Goal: Task Accomplishment & Management: Manage account settings

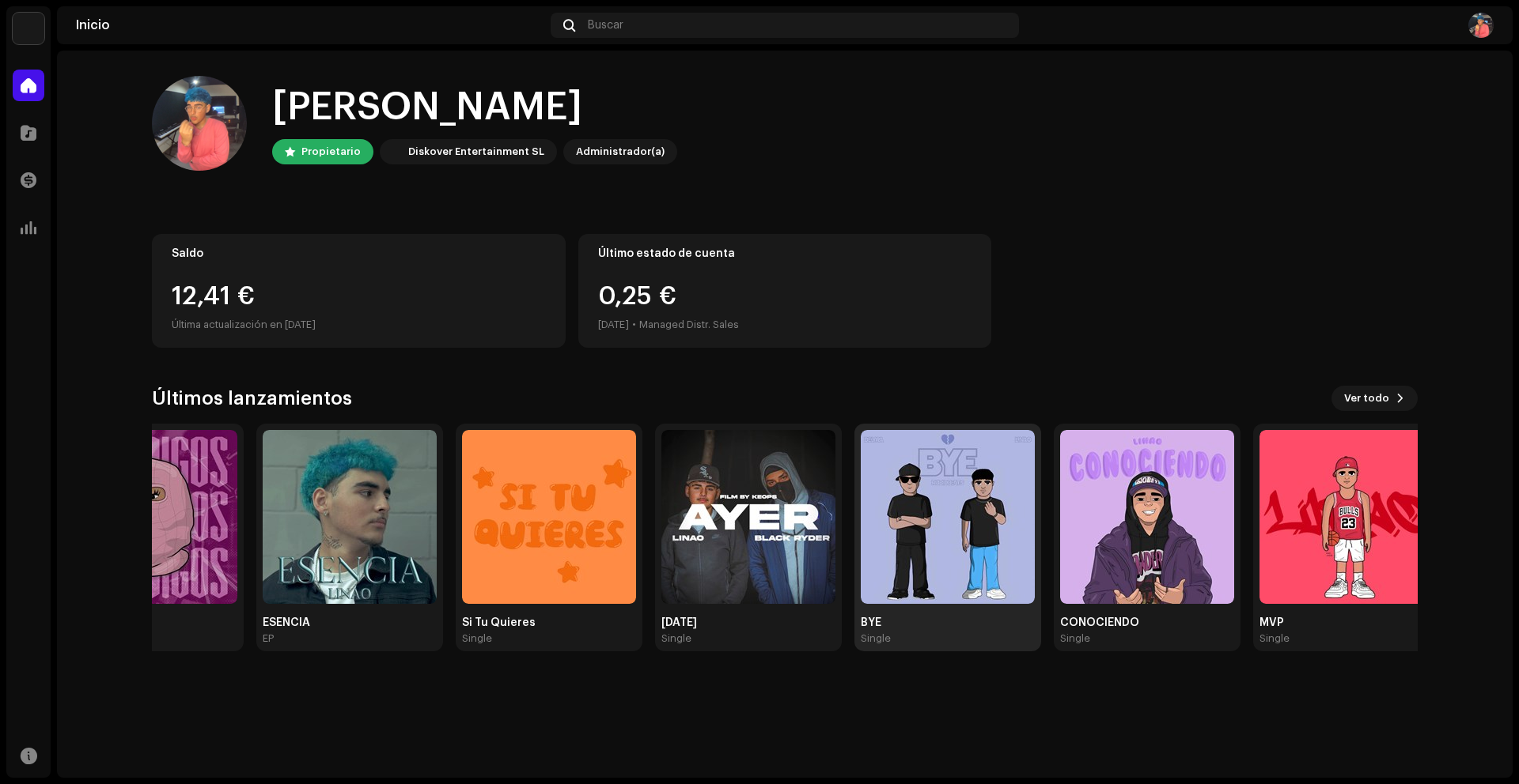
drag, startPoint x: 1386, startPoint y: 571, endPoint x: 892, endPoint y: 555, distance: 494.3
click at [892, 555] on img at bounding box center [947, 517] width 174 height 174
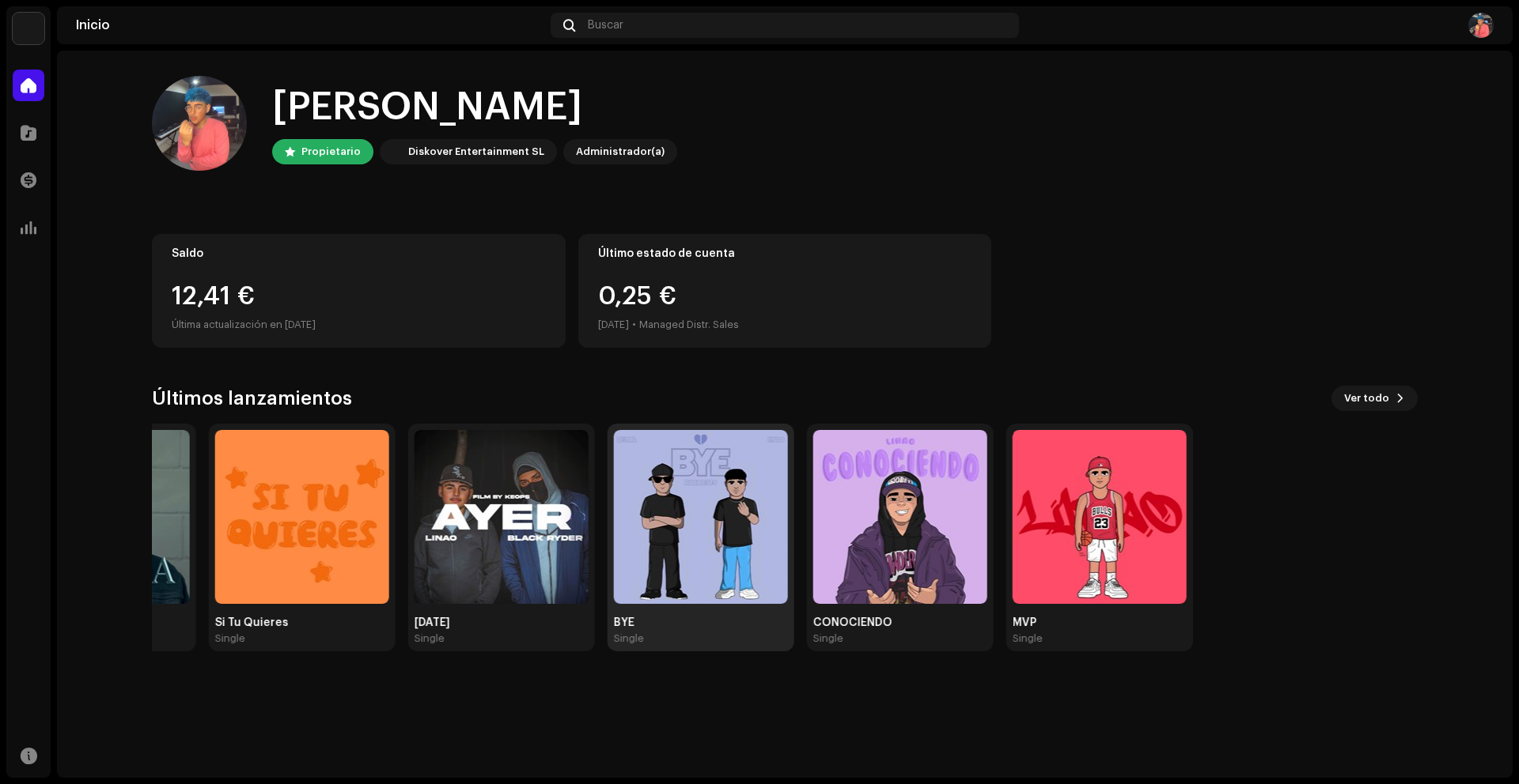
drag, startPoint x: 1281, startPoint y: 537, endPoint x: 771, endPoint y: 547, distance: 510.1
click at [671, 547] on div "Tu Manera Single Presume Single ENEMIGOS Single ESENCIA EP Si Tu Quieres Single…" at bounding box center [38, 537] width 1266 height 228
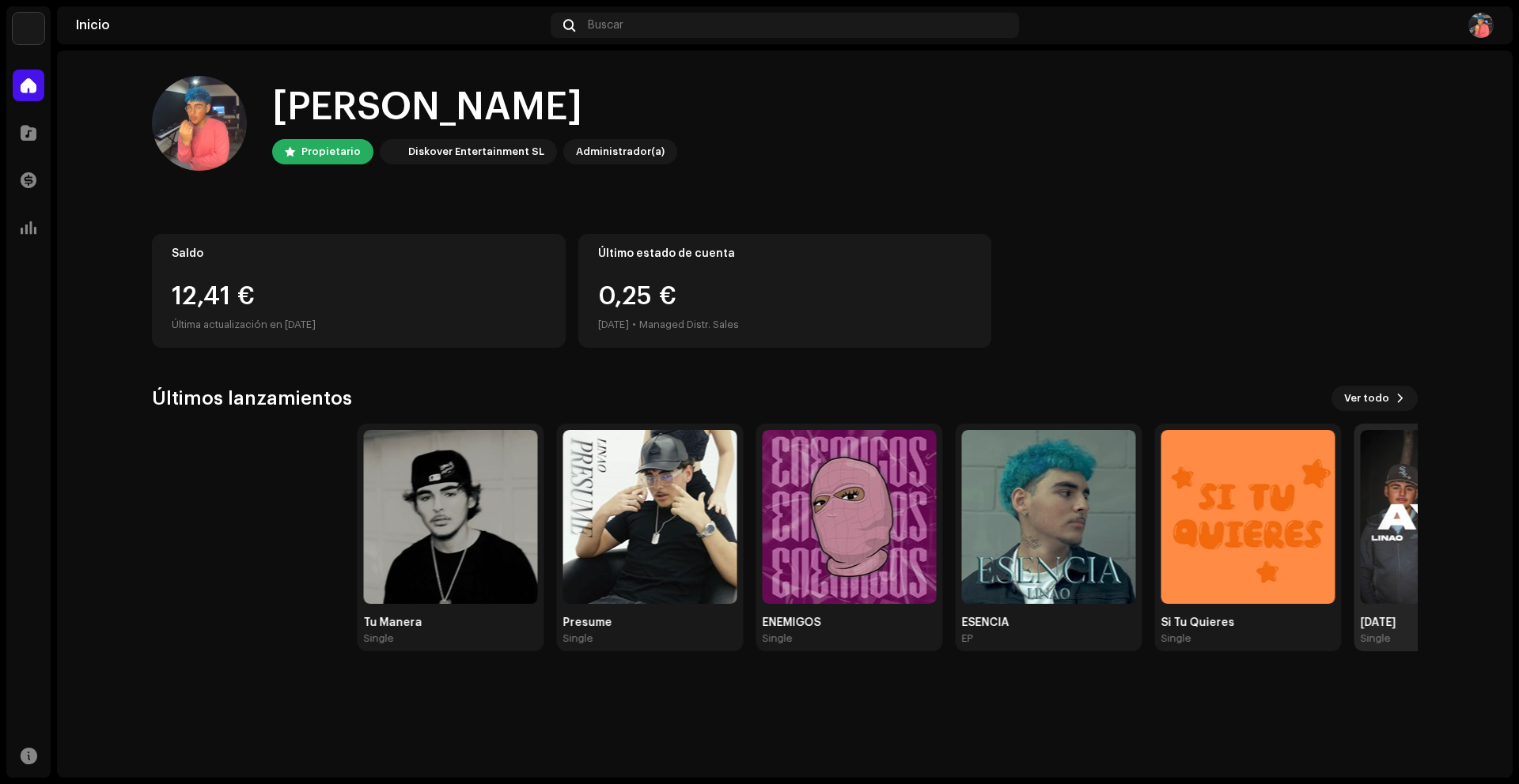
drag, startPoint x: 331, startPoint y: 548, endPoint x: 1348, endPoint y: 496, distance: 1018.3
click at [1321, 500] on div "Tu Manera Single Presume Single ENEMIGOS Single ESENCIA EP Si Tu Quieres Single…" at bounding box center [984, 537] width 1266 height 228
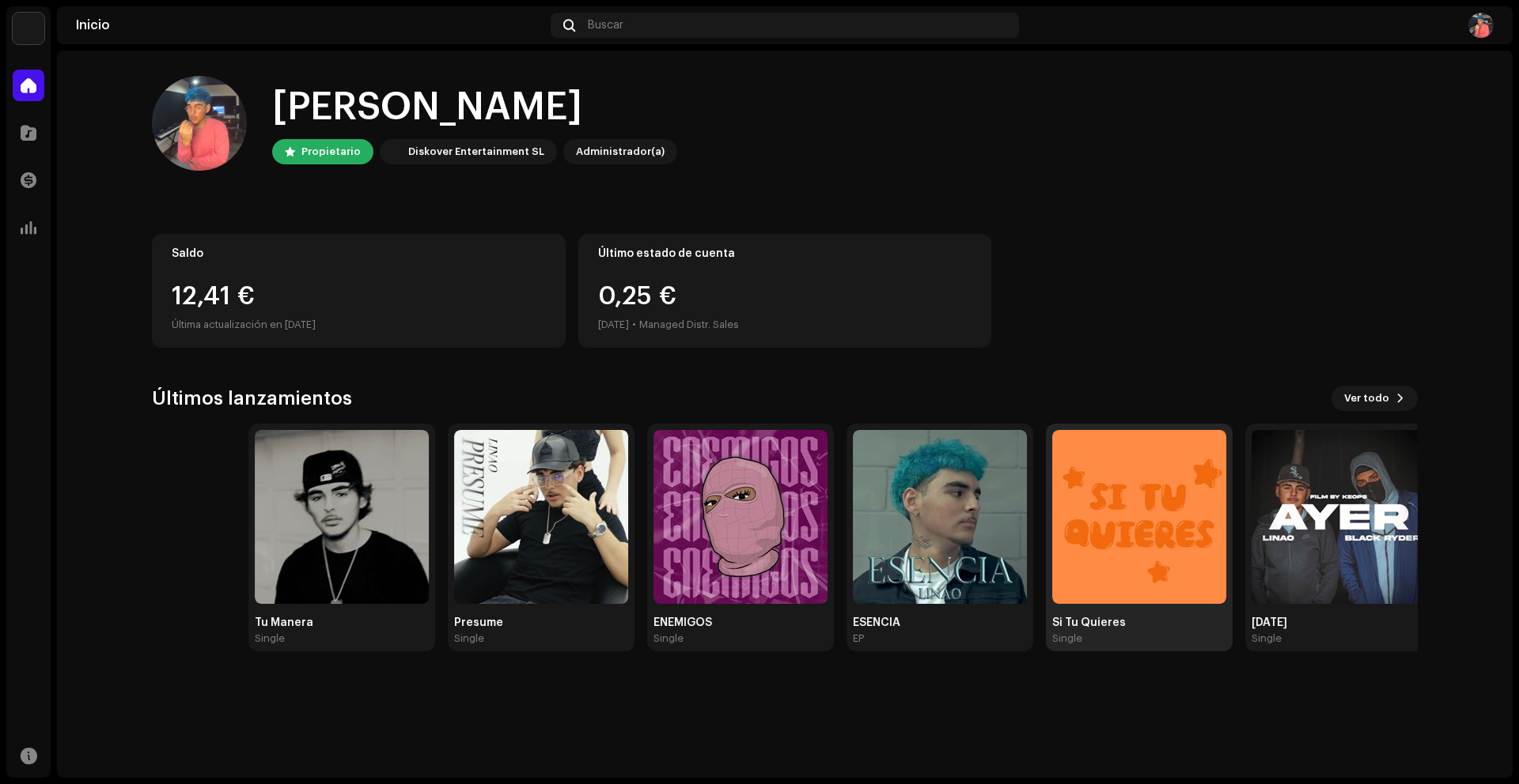
drag, startPoint x: 1025, startPoint y: 505, endPoint x: 1134, endPoint y: 488, distance: 110.3
click at [1134, 488] on img at bounding box center [1139, 517] width 174 height 174
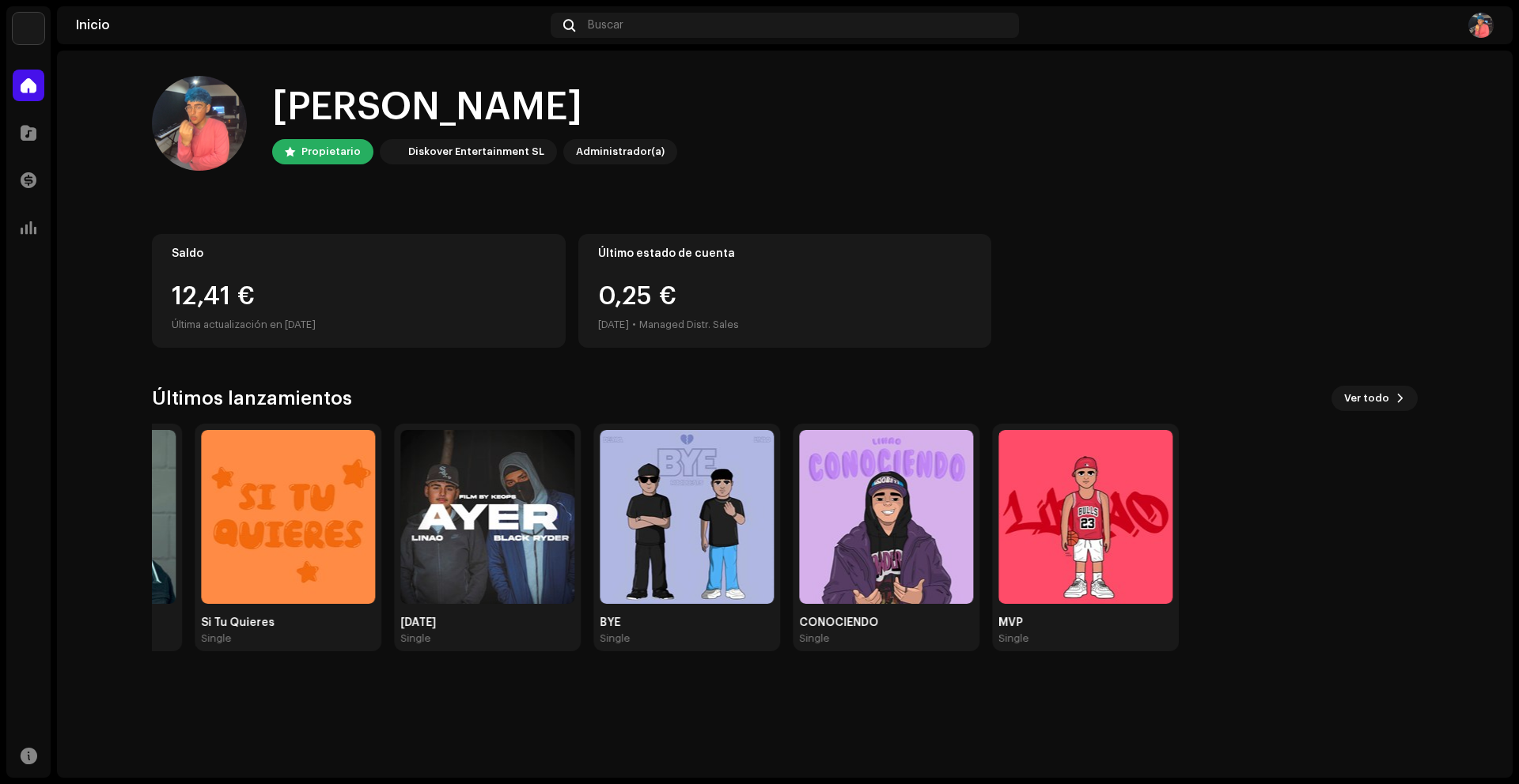
drag, startPoint x: 1007, startPoint y: 500, endPoint x: 4, endPoint y: 527, distance: 1003.4
click at [0, 530] on div "[PERSON_NAME] Catálogo Transacciones Estadísticas Recursos Inicio Buscar Hola, …" at bounding box center [760, 392] width 1519 height 784
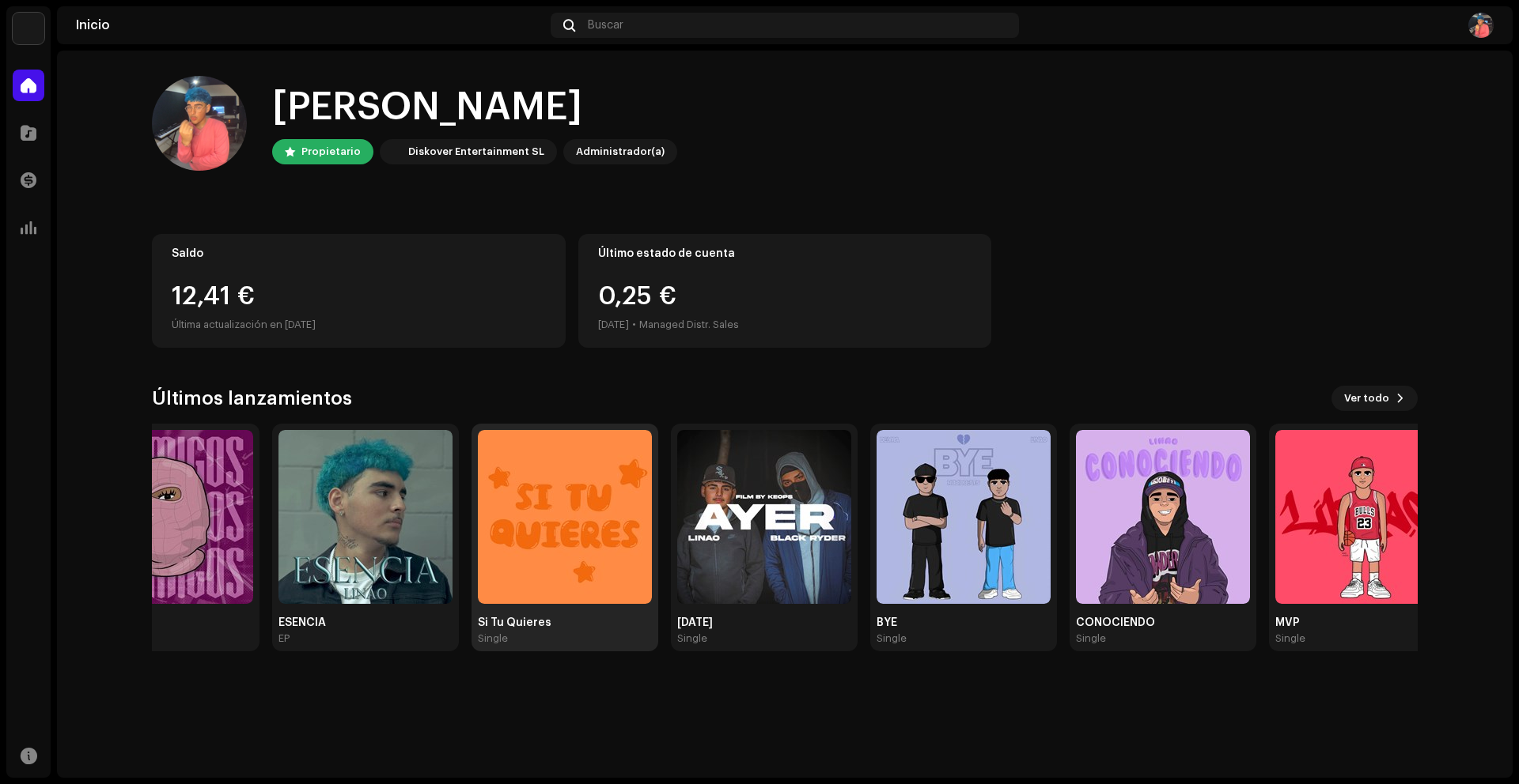
drag, startPoint x: 387, startPoint y: 501, endPoint x: 1271, endPoint y: 462, distance: 884.9
click at [934, 462] on div "Tu Manera Single Presume Single ENEMIGOS Single ESENCIA EP Si Tu Quieres Single…" at bounding box center [301, 537] width 1266 height 228
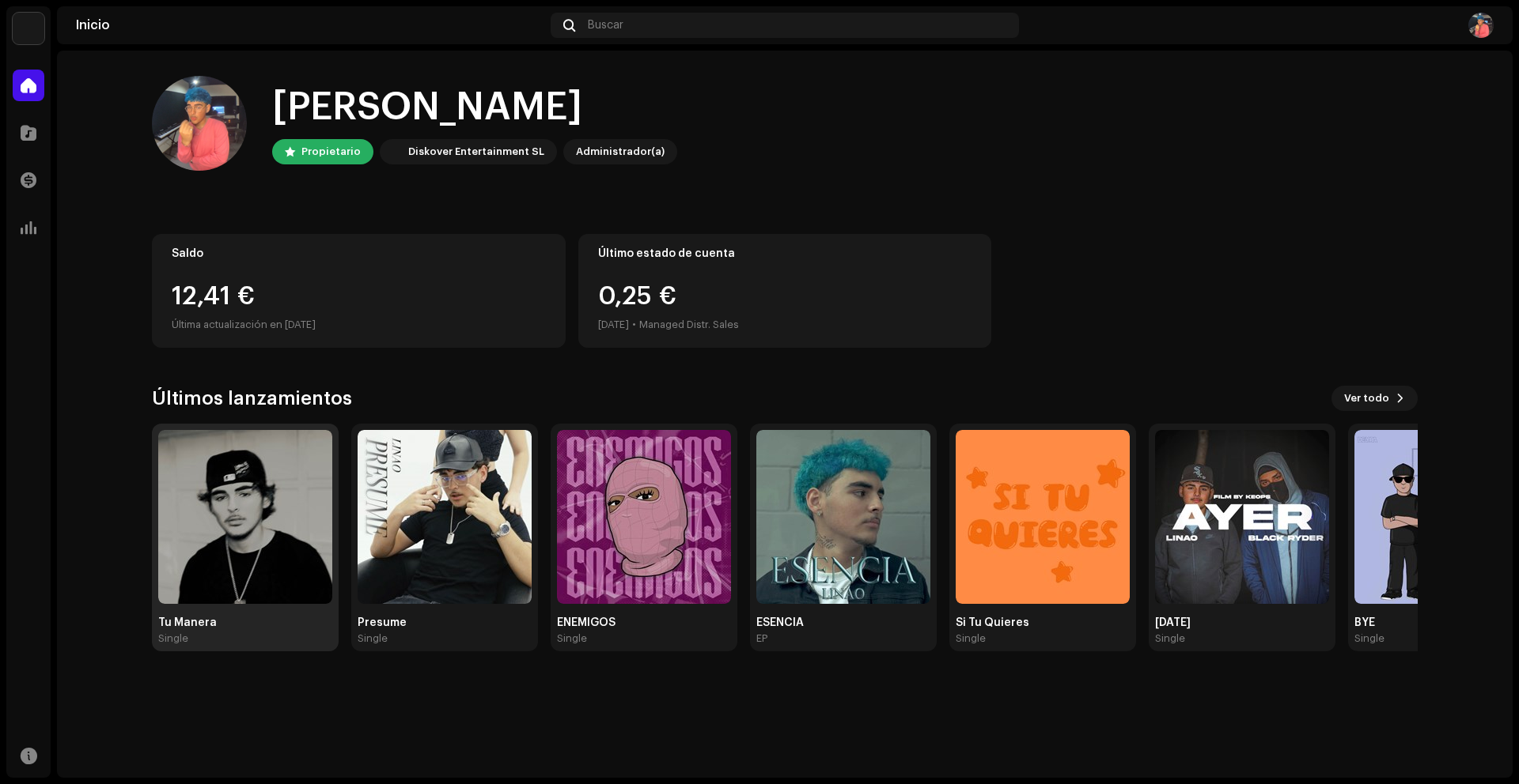
click at [213, 473] on img at bounding box center [245, 517] width 174 height 174
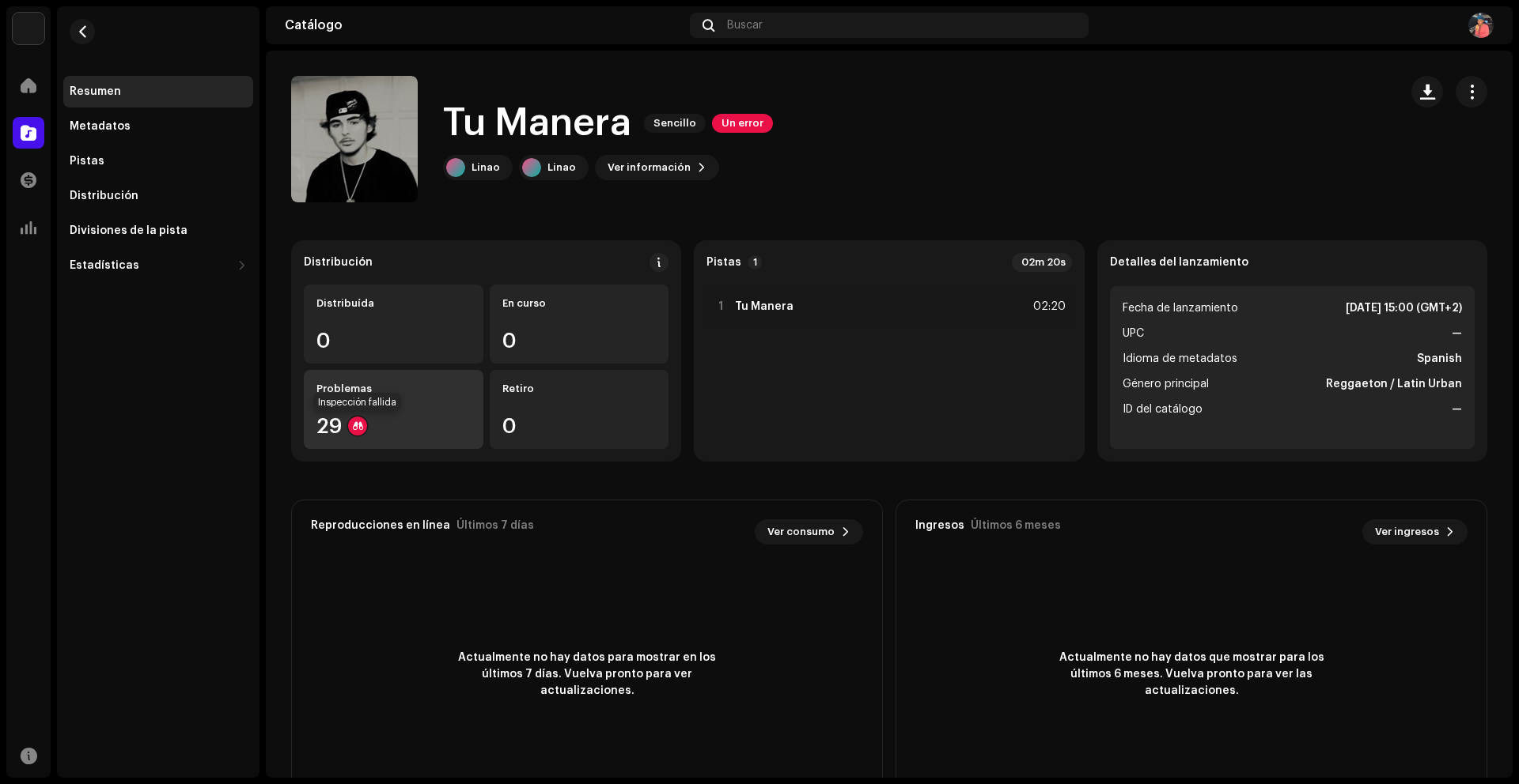
click at [354, 425] on div at bounding box center [358, 426] width 19 height 19
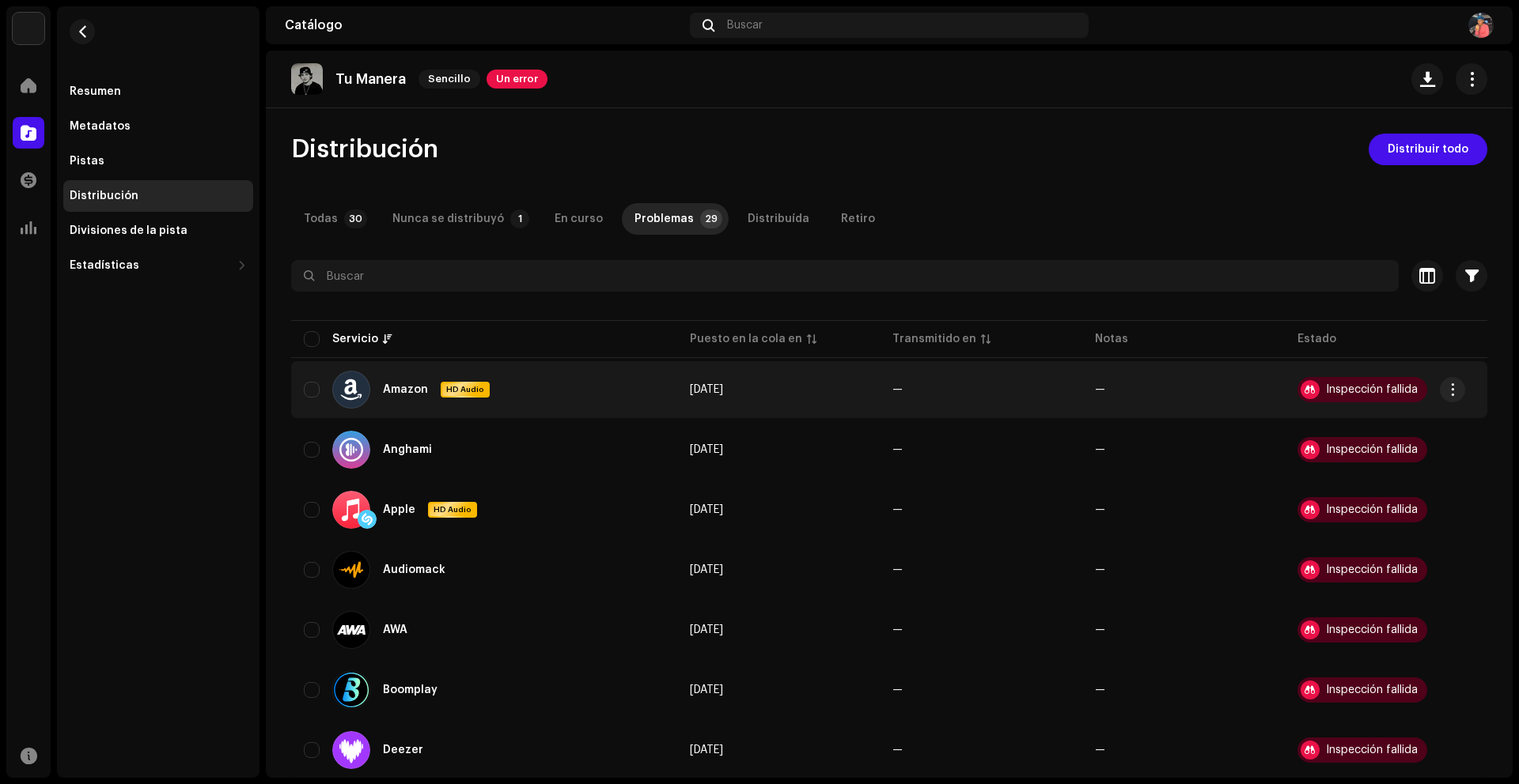
click at [1301, 391] on div at bounding box center [1310, 390] width 19 height 19
click at [1452, 389] on span "button" at bounding box center [1452, 390] width 12 height 13
click at [1414, 431] on div "Visualizar problemas" at bounding box center [1378, 425] width 147 height 13
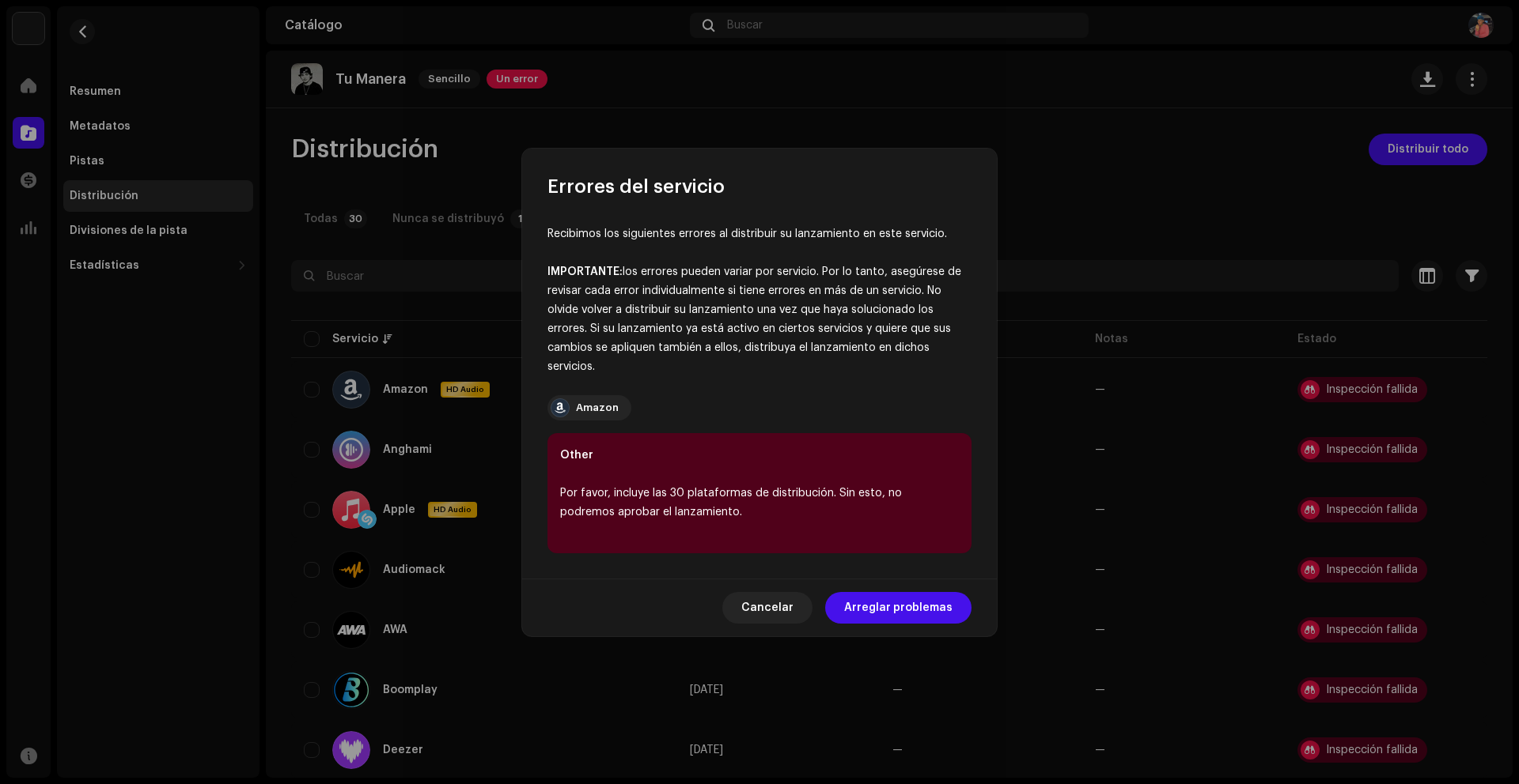
click at [720, 495] on div "Por favor, incluye las 30 plataformas de distribución. Sin esto, no podremos ap…" at bounding box center [760, 502] width 398 height 38
drag, startPoint x: 671, startPoint y: 405, endPoint x: 682, endPoint y: 409, distance: 11.7
click at [674, 406] on div "Amazon Other Por favor, incluye las 30 plataformas de distribución. Sin esto, n…" at bounding box center [760, 475] width 424 height 158
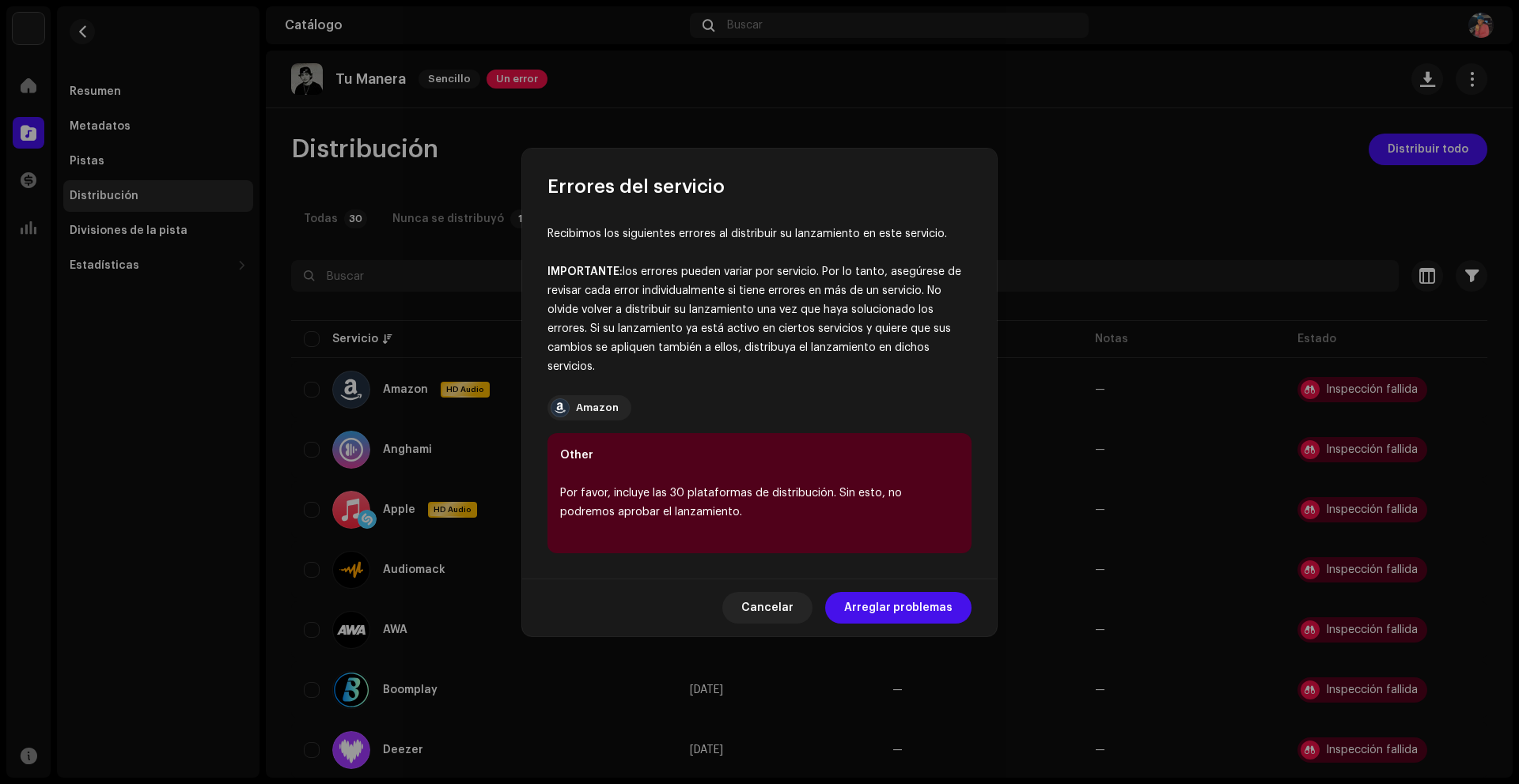
click at [881, 588] on div "Cancelar Arreglar problemas" at bounding box center [760, 608] width 475 height 58
click at [881, 606] on span "Arreglar problemas" at bounding box center [898, 608] width 108 height 31
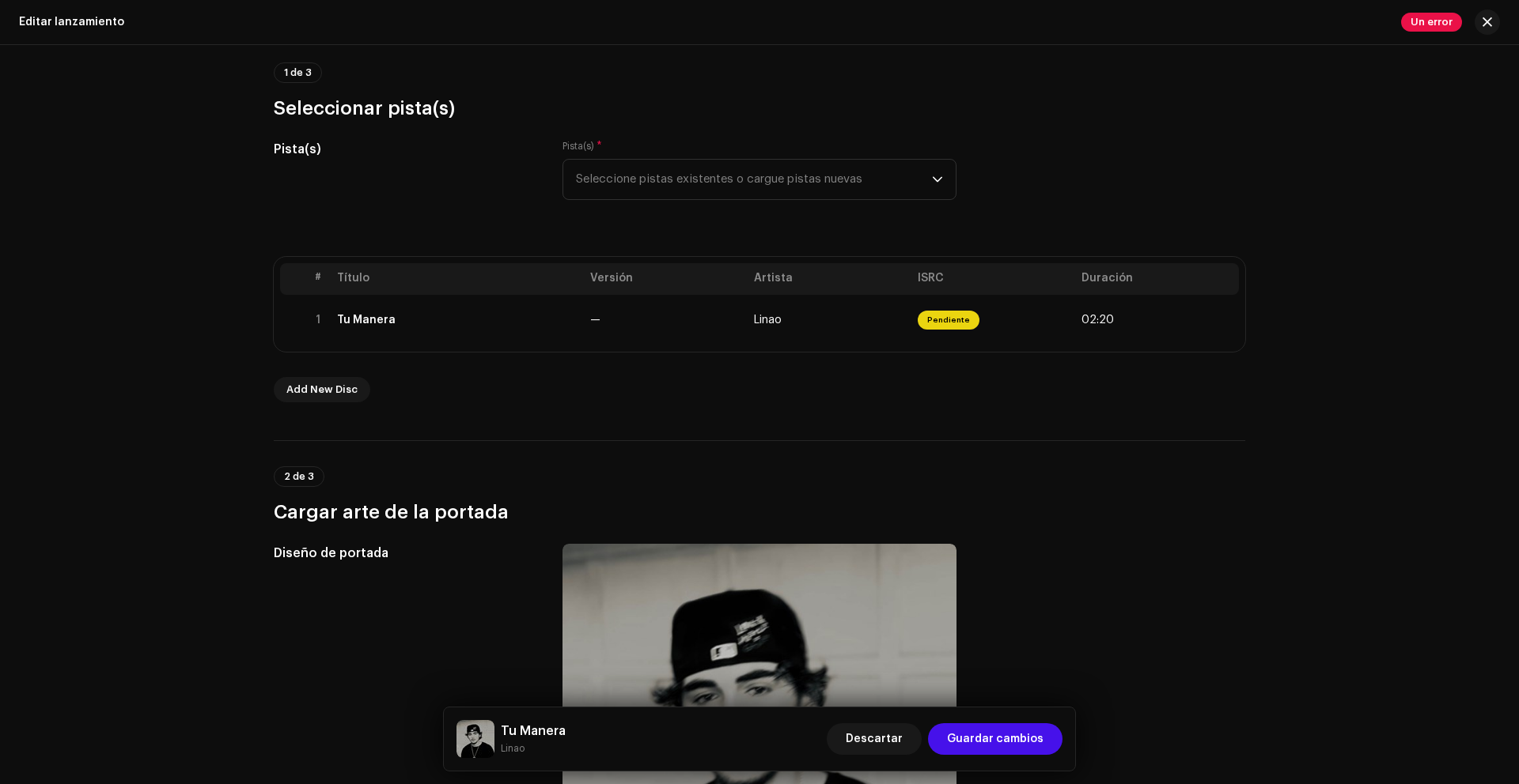
scroll to position [311, 0]
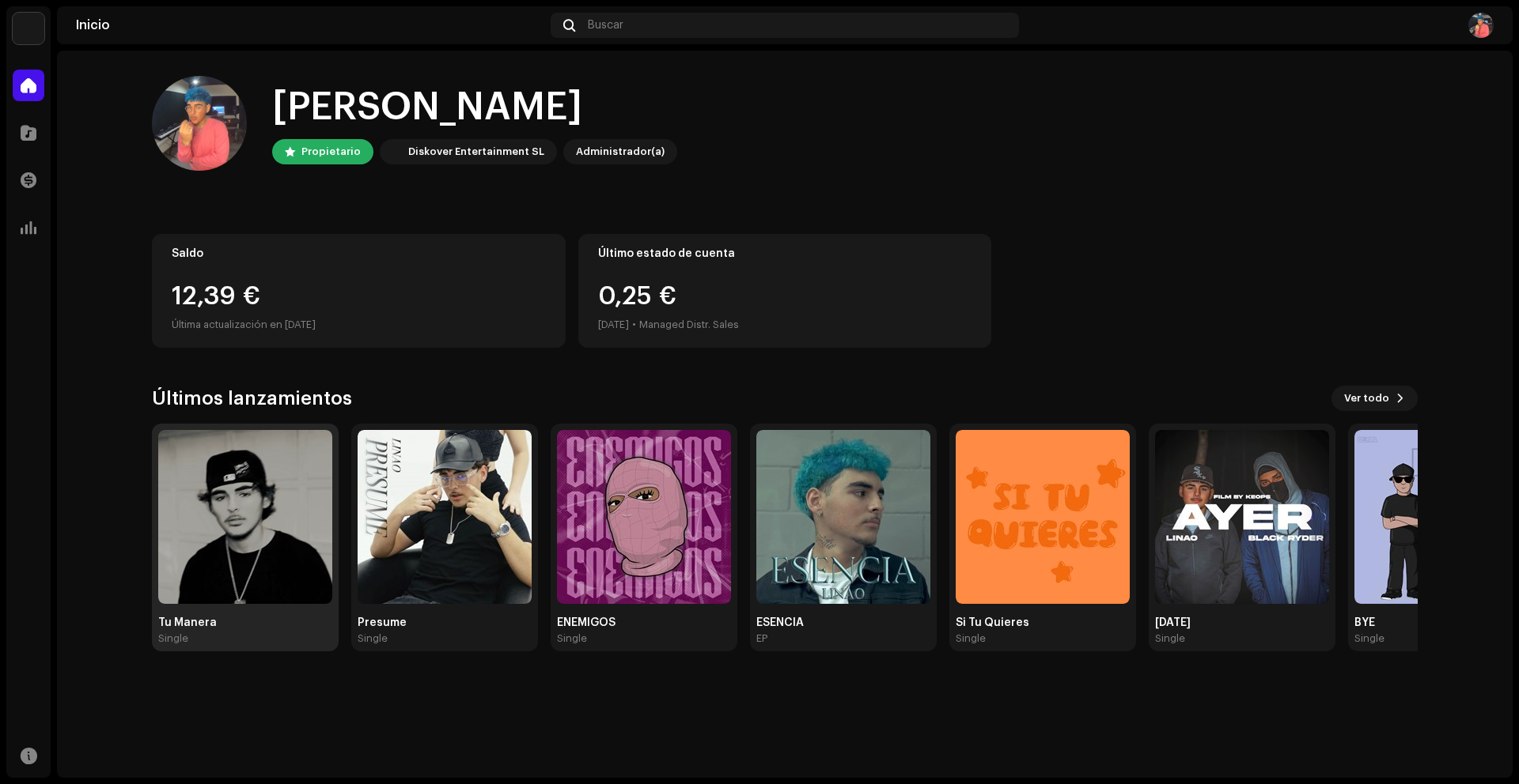
click at [209, 533] on img at bounding box center [245, 517] width 174 height 174
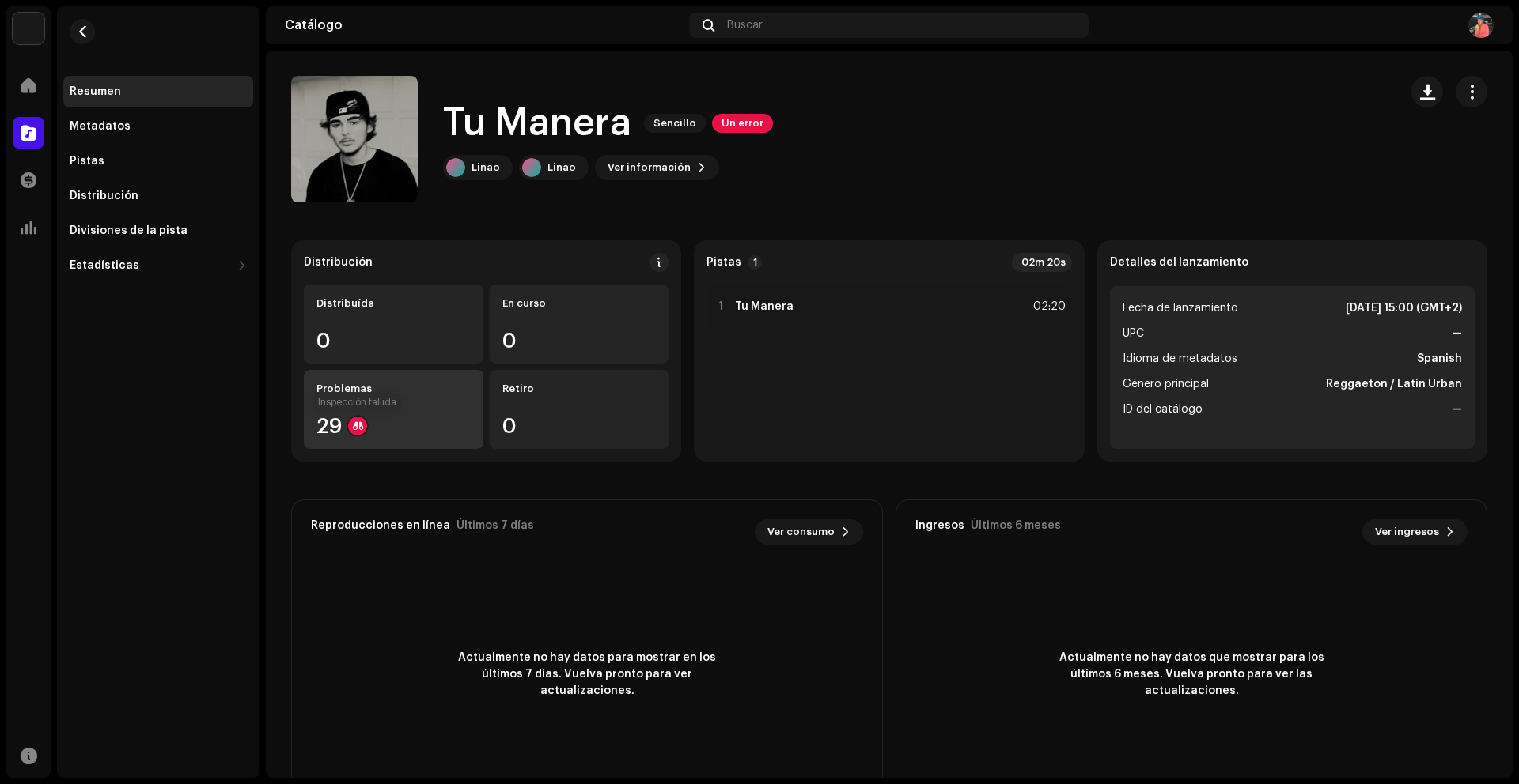
click at [362, 425] on div at bounding box center [358, 426] width 19 height 19
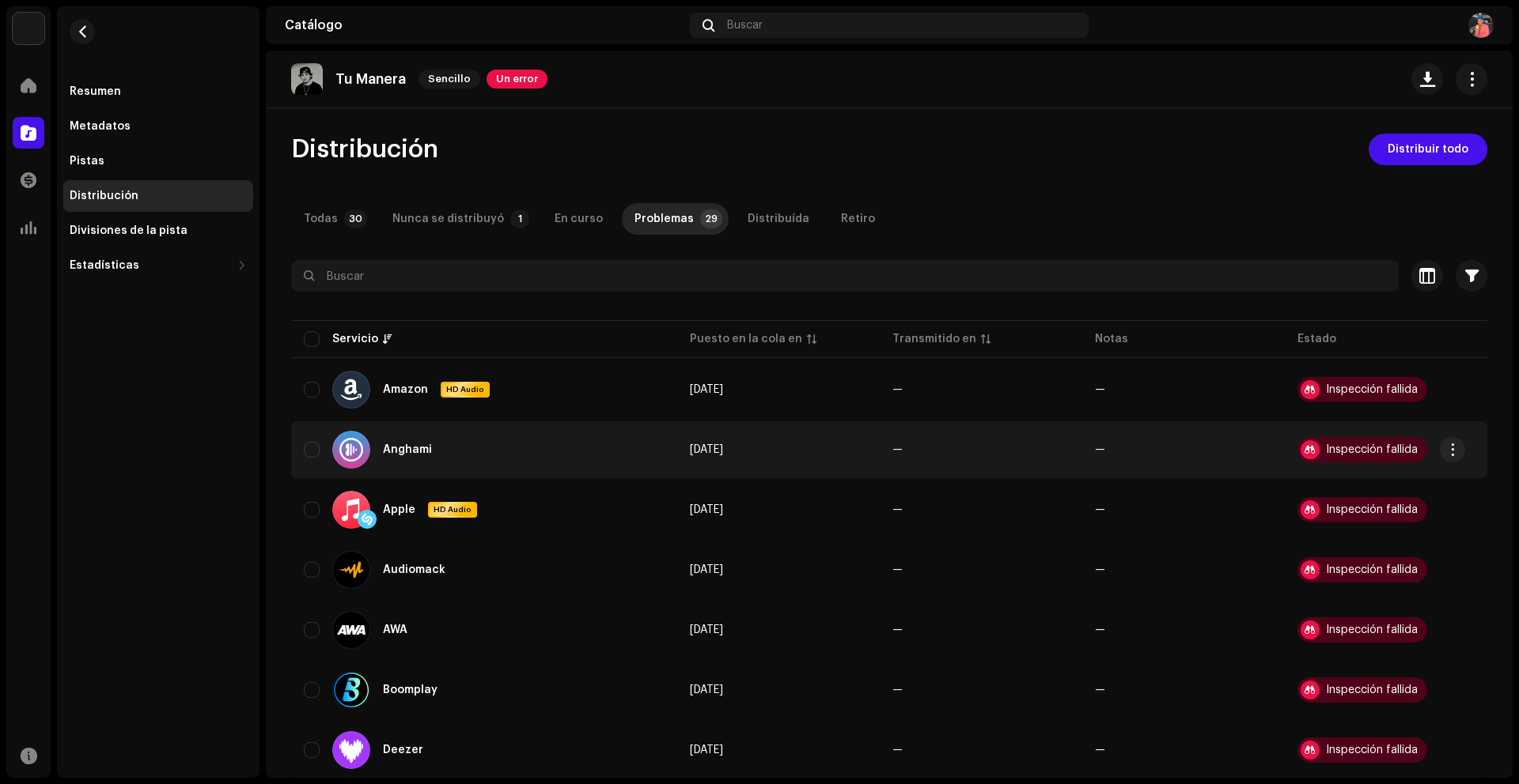
click at [1325, 445] on div "Inspección fallida" at bounding box center [1371, 450] width 92 height 11
click at [1448, 443] on span "button" at bounding box center [1452, 450] width 12 height 13
click at [1356, 487] on span "Visualizar problemas" at bounding box center [1363, 486] width 118 height 13
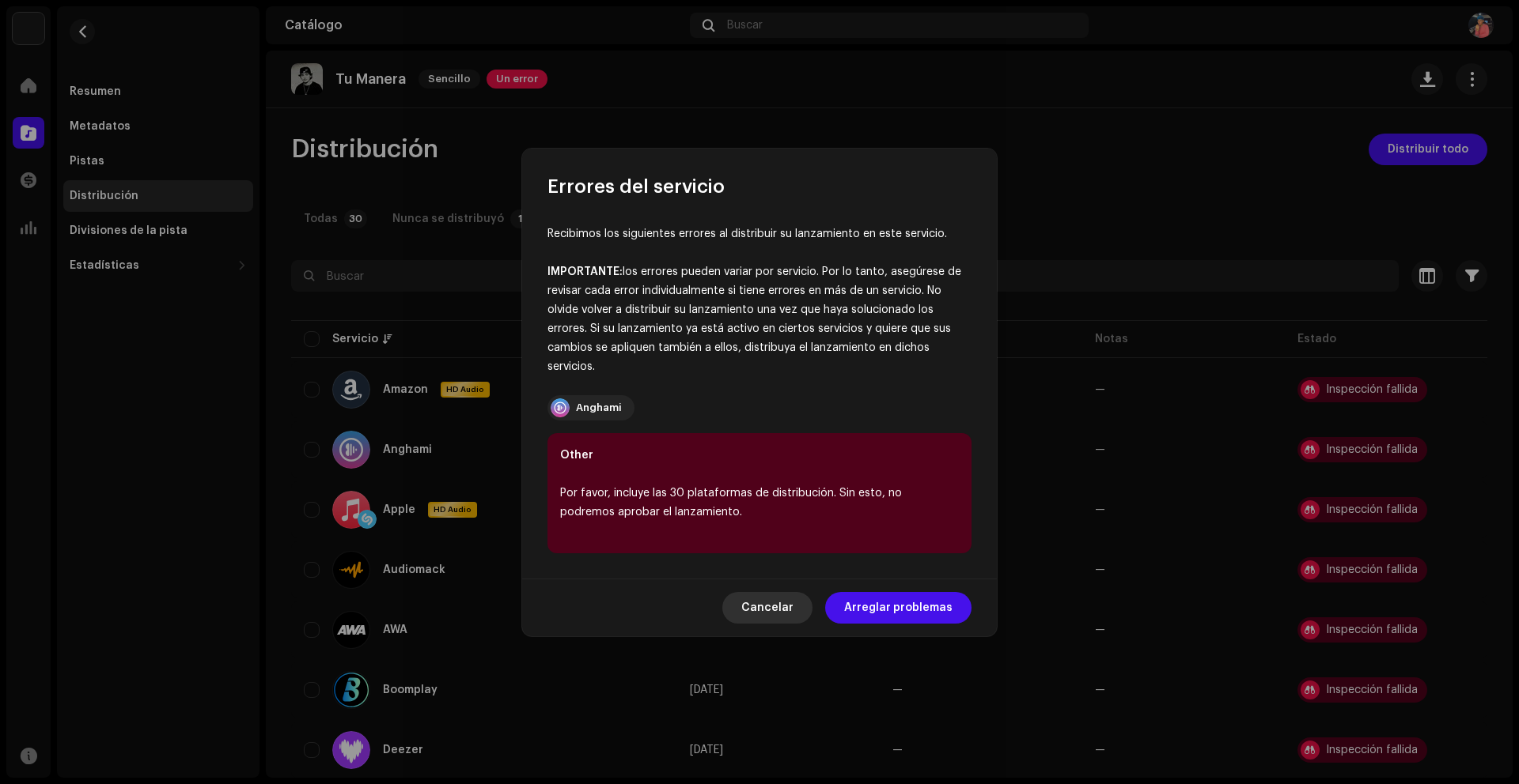
click at [786, 608] on span "Cancelar" at bounding box center [767, 608] width 52 height 31
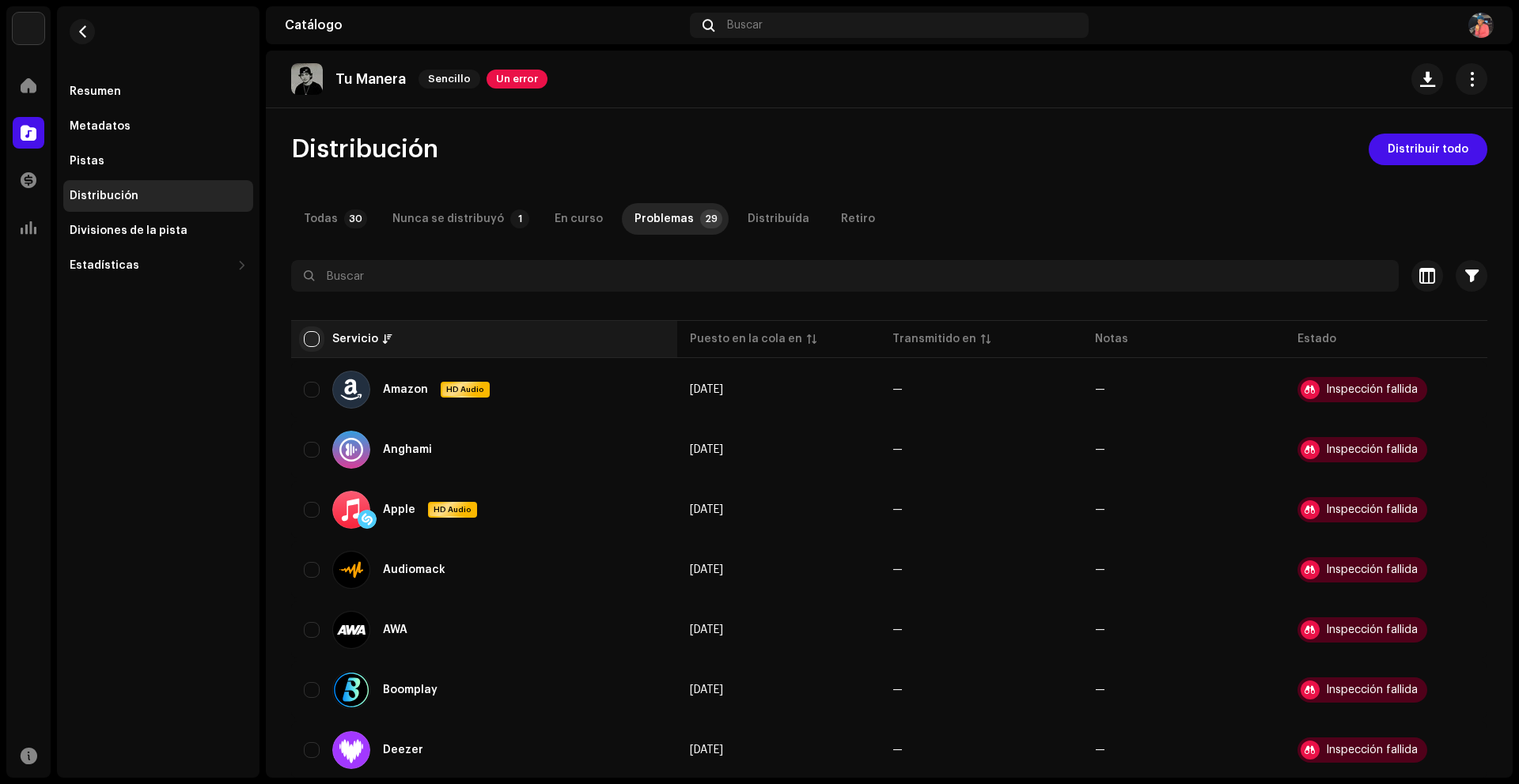
click at [314, 336] on input "checkbox" at bounding box center [312, 339] width 16 height 16
checkbox input "true"
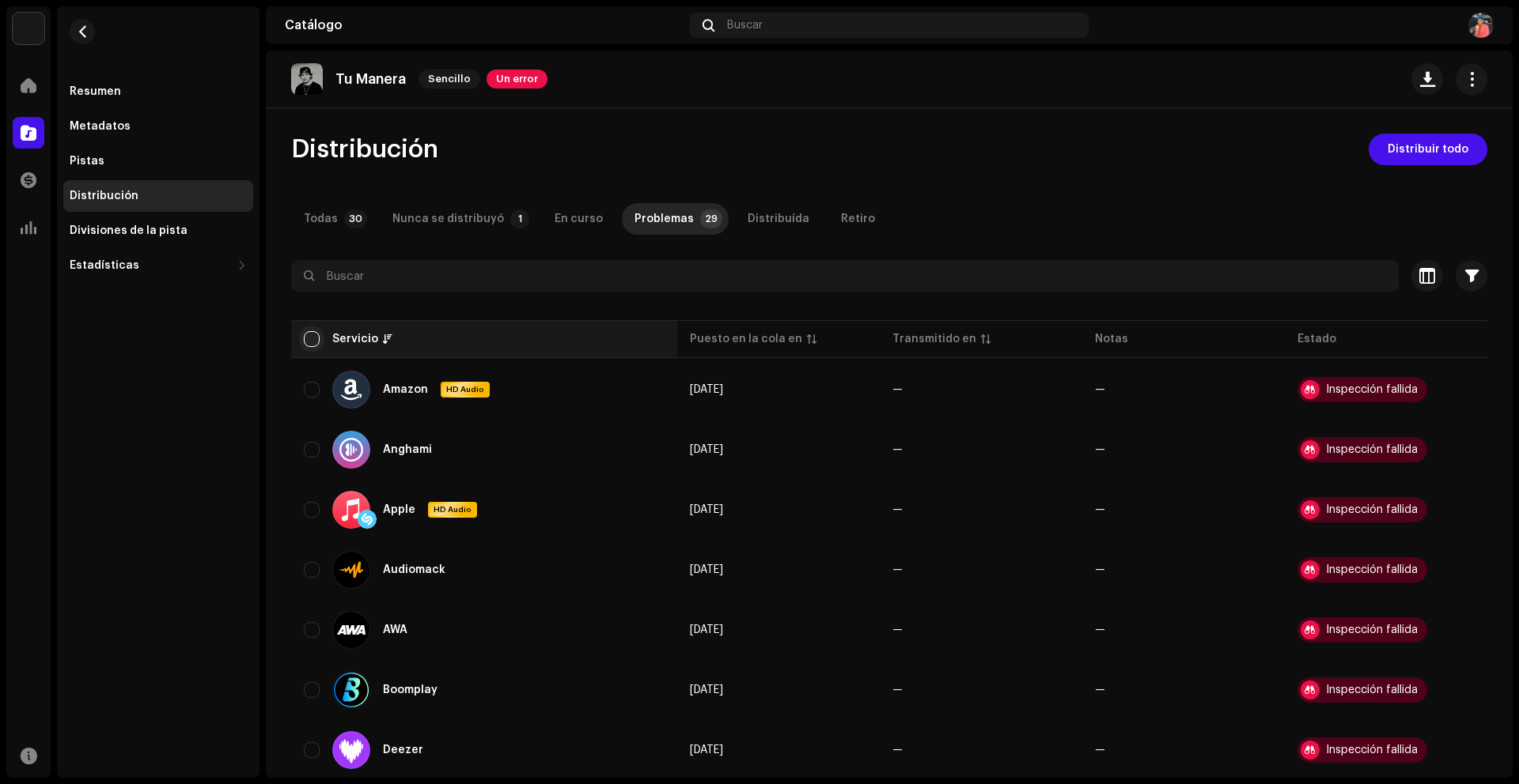
checkbox input "true"
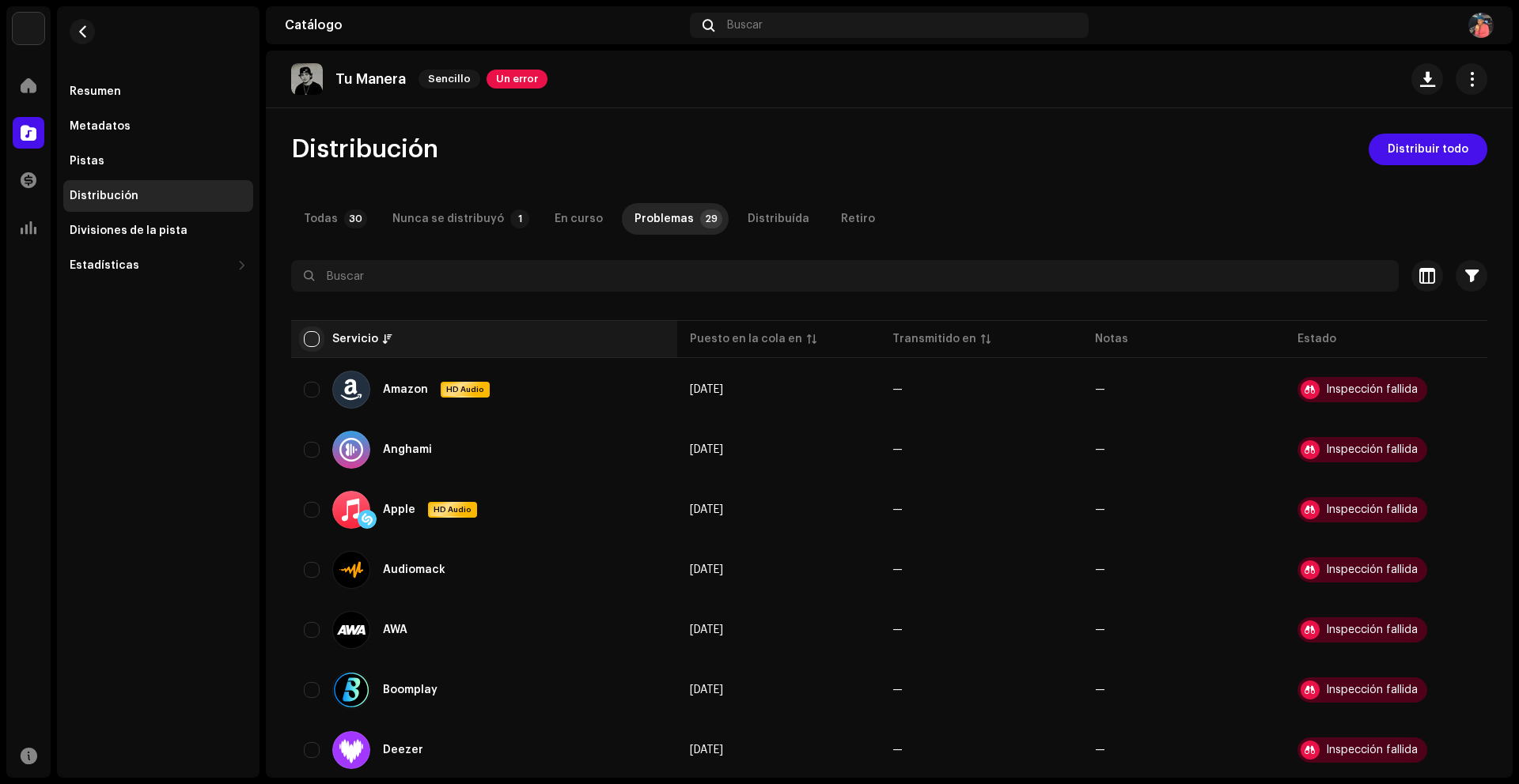
checkbox input "true"
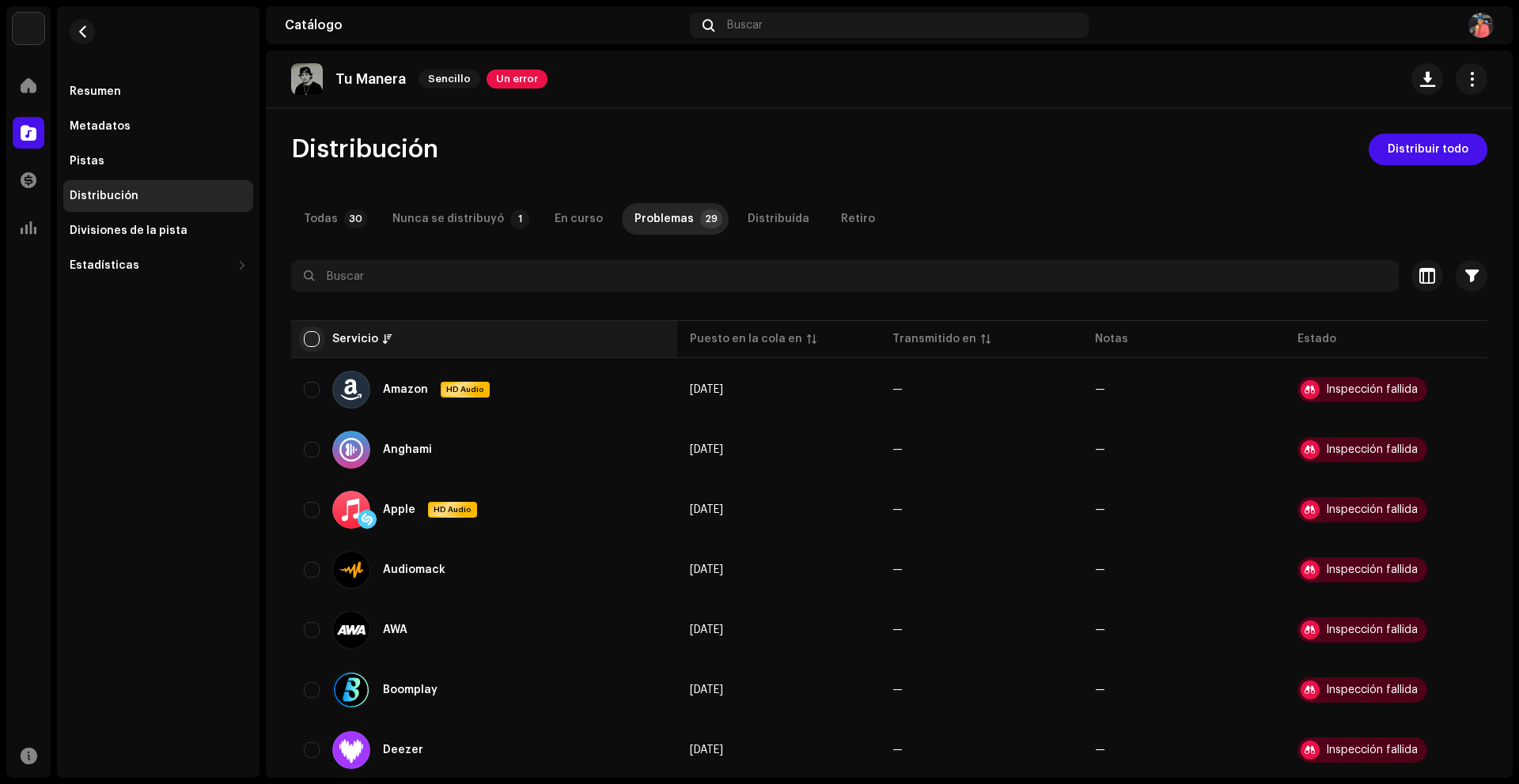
checkbox input "true"
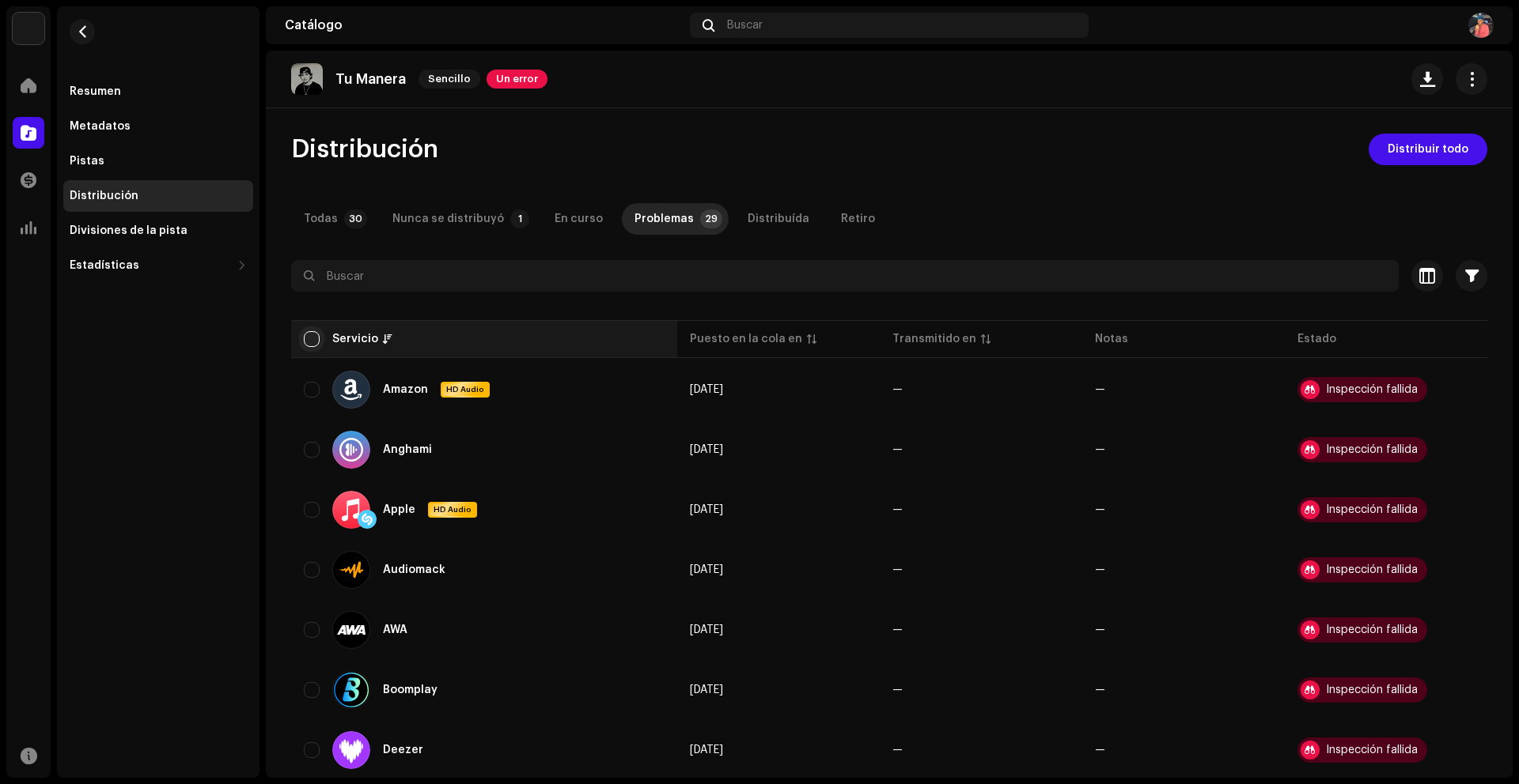
checkbox input "true"
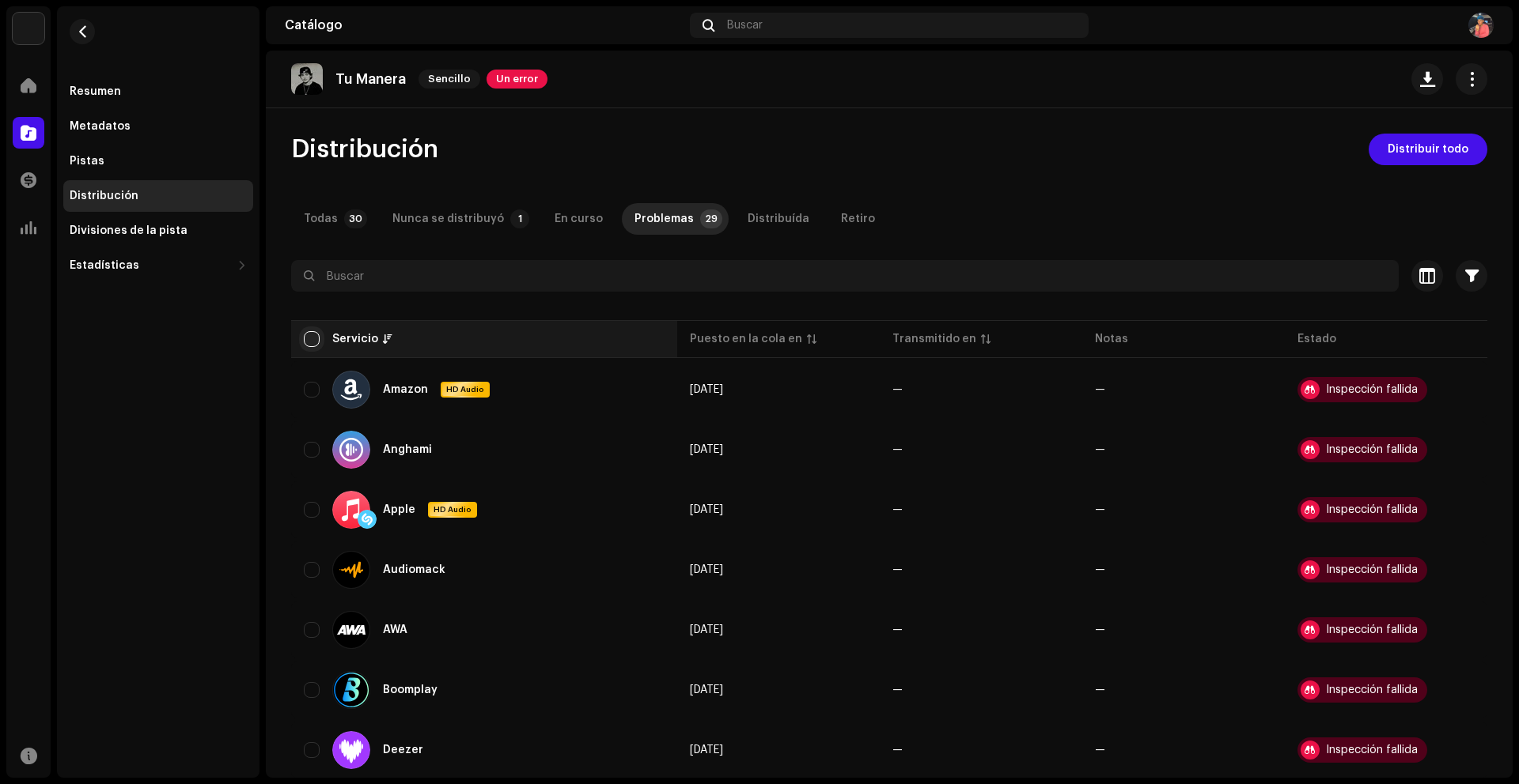
checkbox input "true"
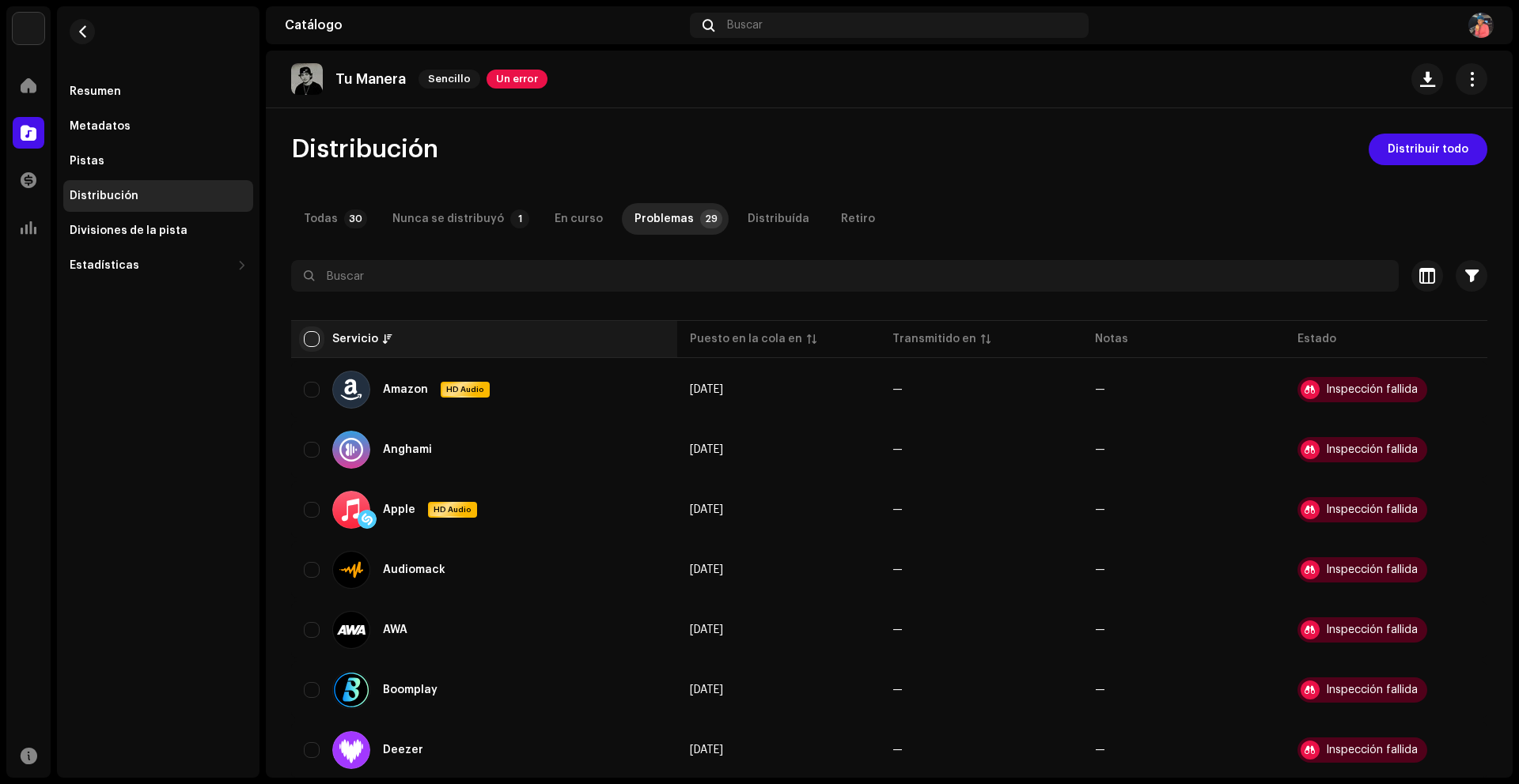
checkbox input "true"
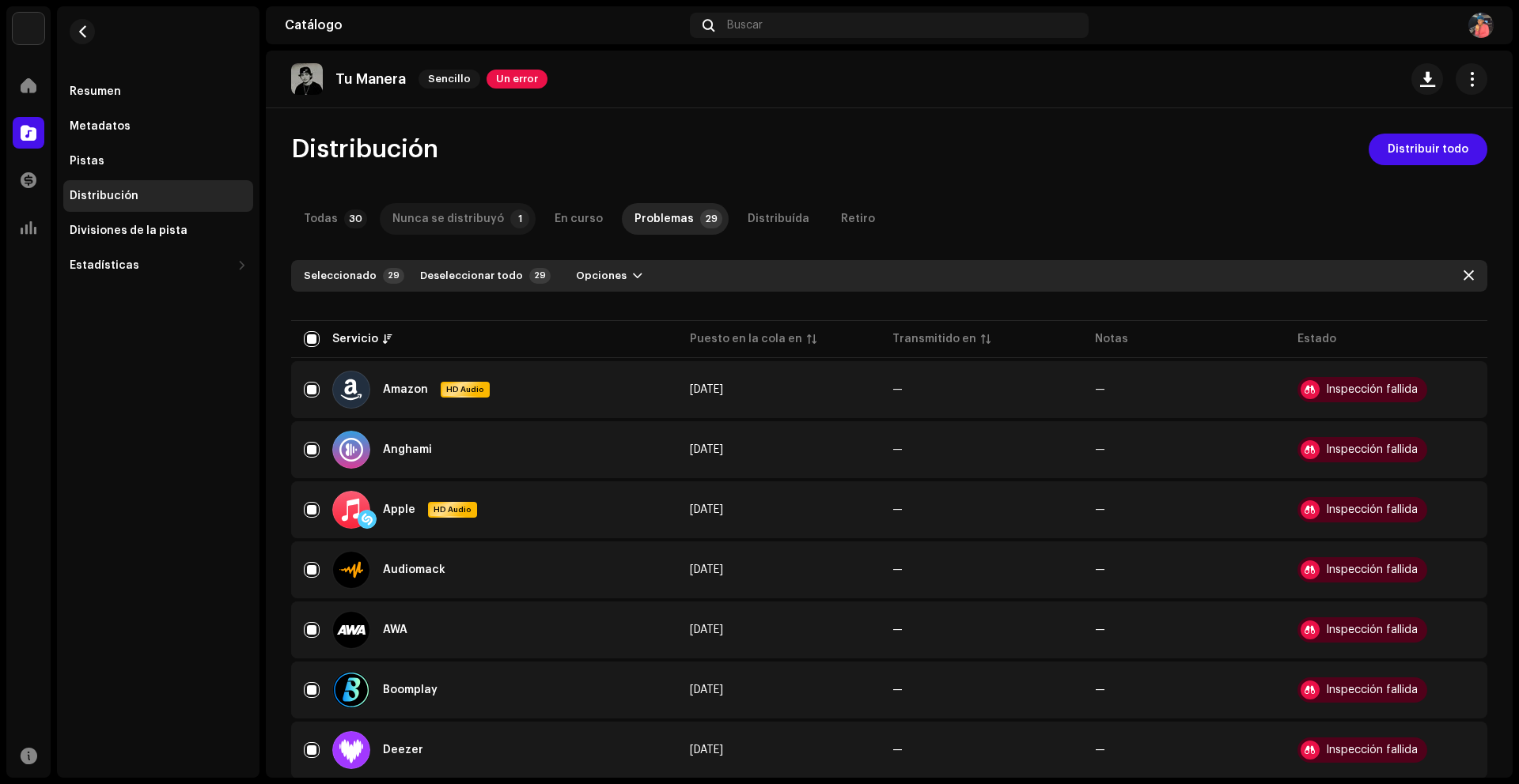
click at [444, 209] on div "Nunca se distribuyó" at bounding box center [448, 218] width 111 height 31
checkbox input "false"
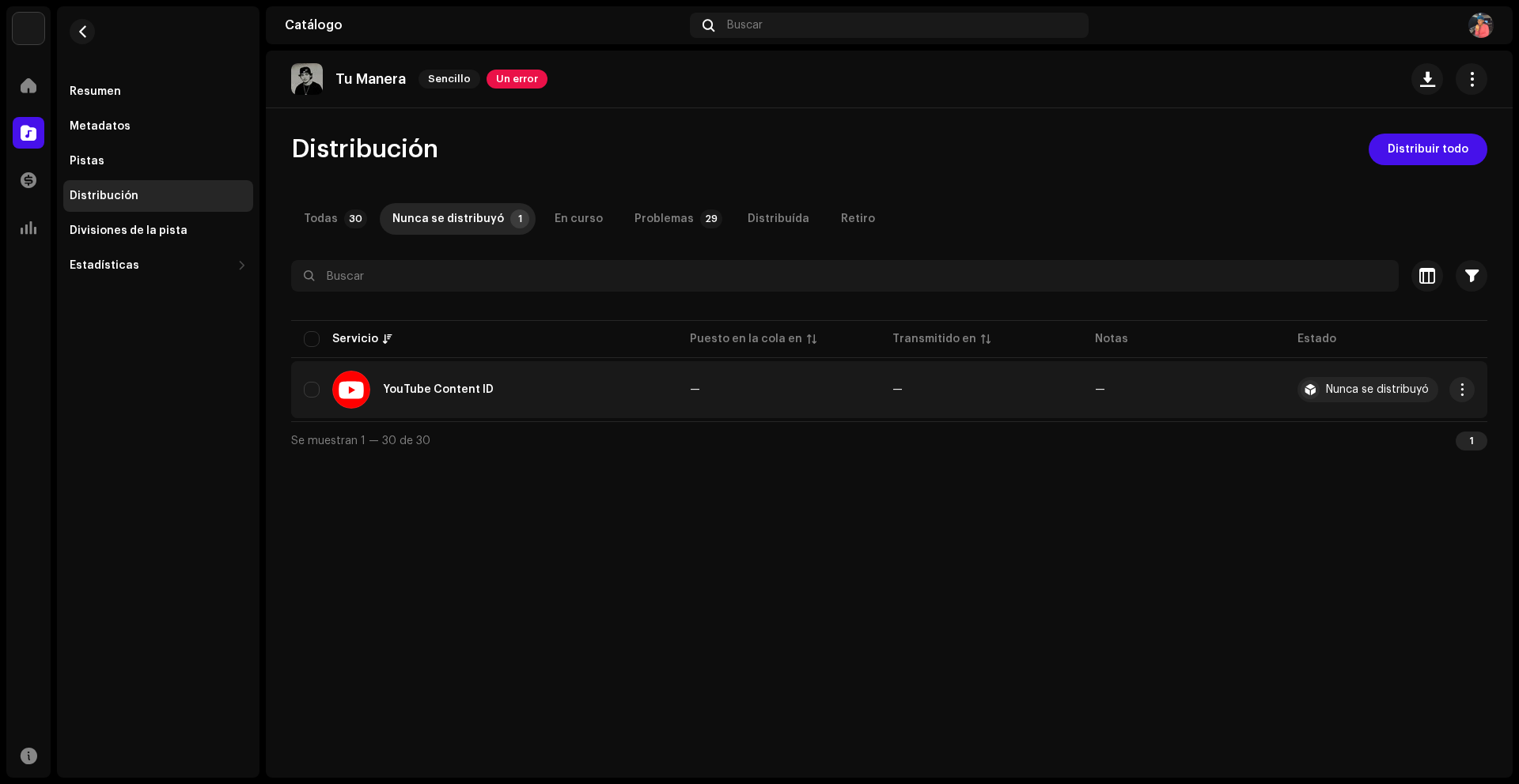
click at [298, 392] on td "YouTube Content ID" at bounding box center [484, 389] width 386 height 57
click at [306, 379] on div "YouTube Content ID" at bounding box center [484, 389] width 360 height 38
click at [309, 392] on input "checkbox" at bounding box center [312, 390] width 16 height 16
checkbox input "true"
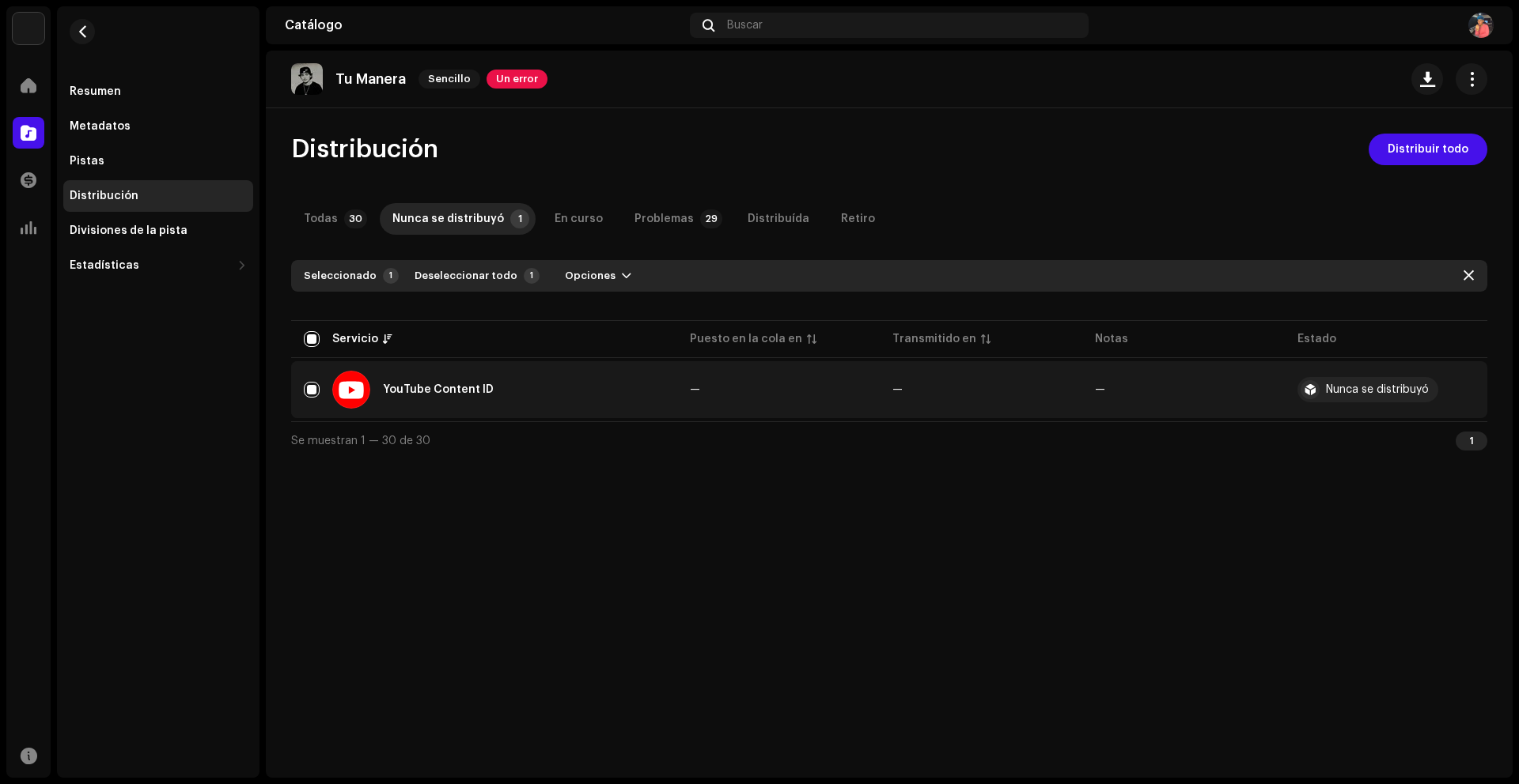
click at [1429, 168] on div "Distribución Distribuir todo Todas 30 Nunca se distribuyó 1 En curso Problemas …" at bounding box center [889, 297] width 1246 height 326
click at [1427, 142] on span "Distribuir todo" at bounding box center [1428, 149] width 81 height 31
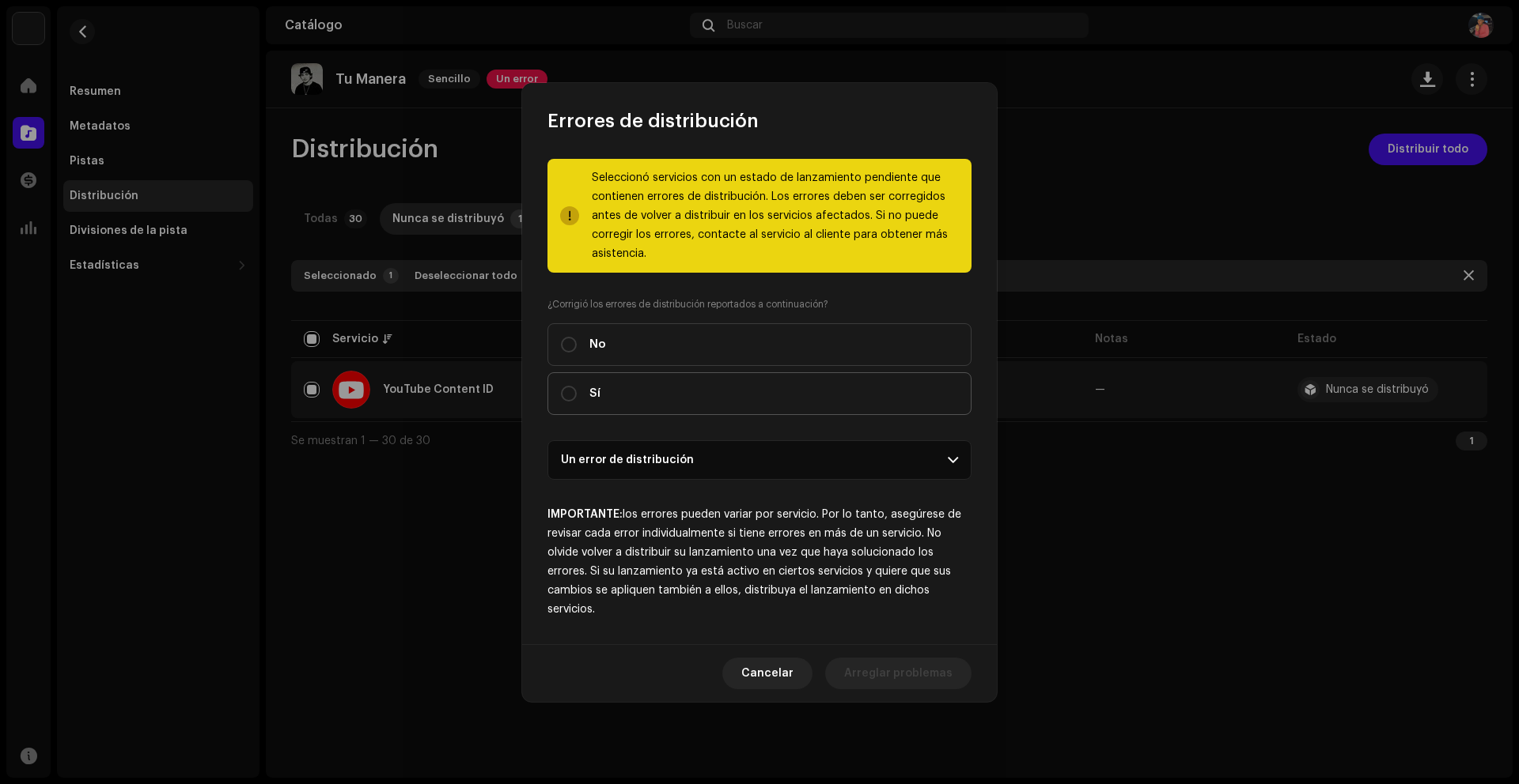
click at [577, 390] on div "Sí" at bounding box center [581, 394] width 40 height 18
click at [576, 390] on input "Sí" at bounding box center [569, 394] width 16 height 16
radio input "true"
click at [649, 466] on p-accordion-header "Un error de distribución" at bounding box center [760, 459] width 424 height 39
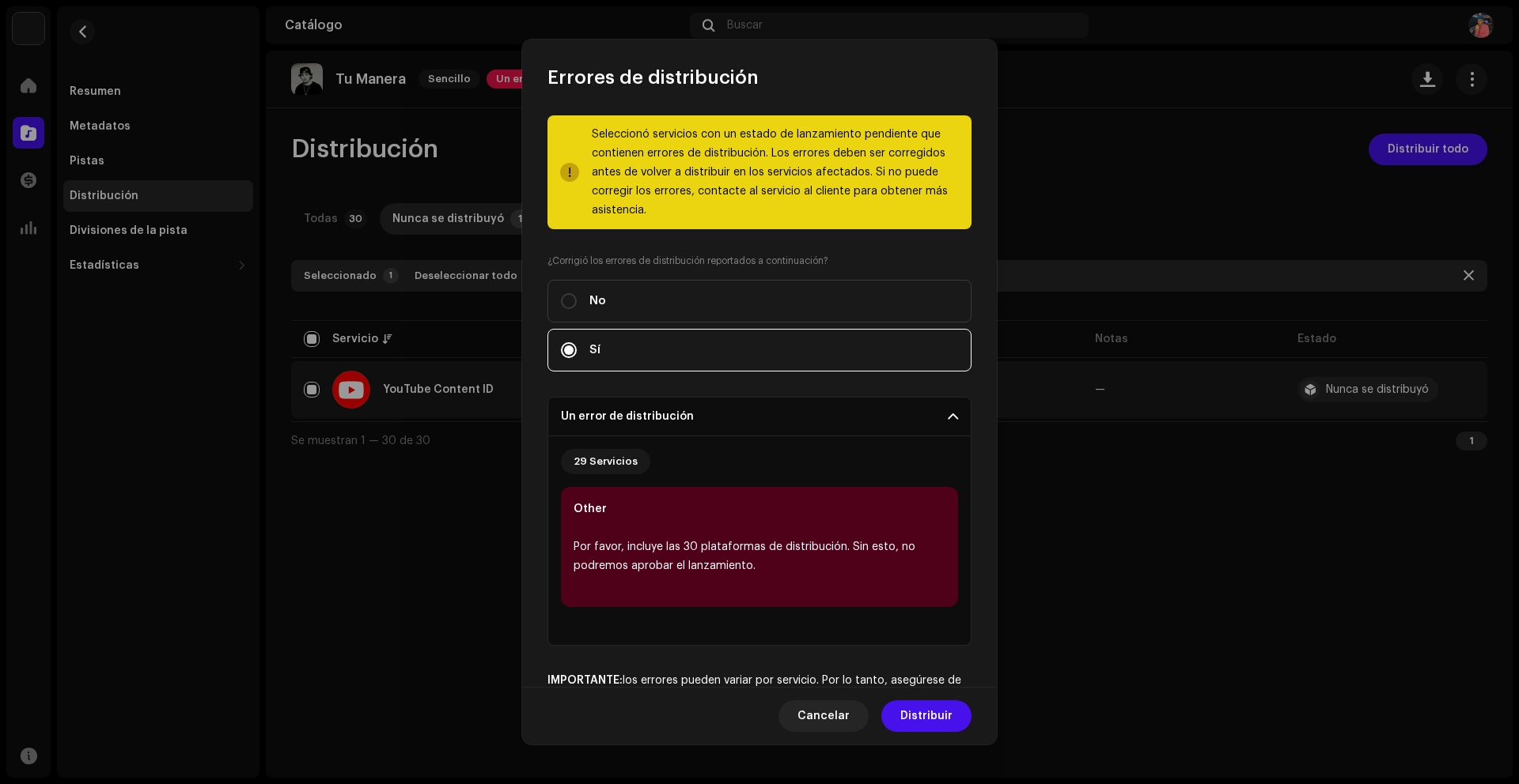
click at [664, 417] on p-accordion-header "Un error de distribución" at bounding box center [760, 417] width 424 height 39
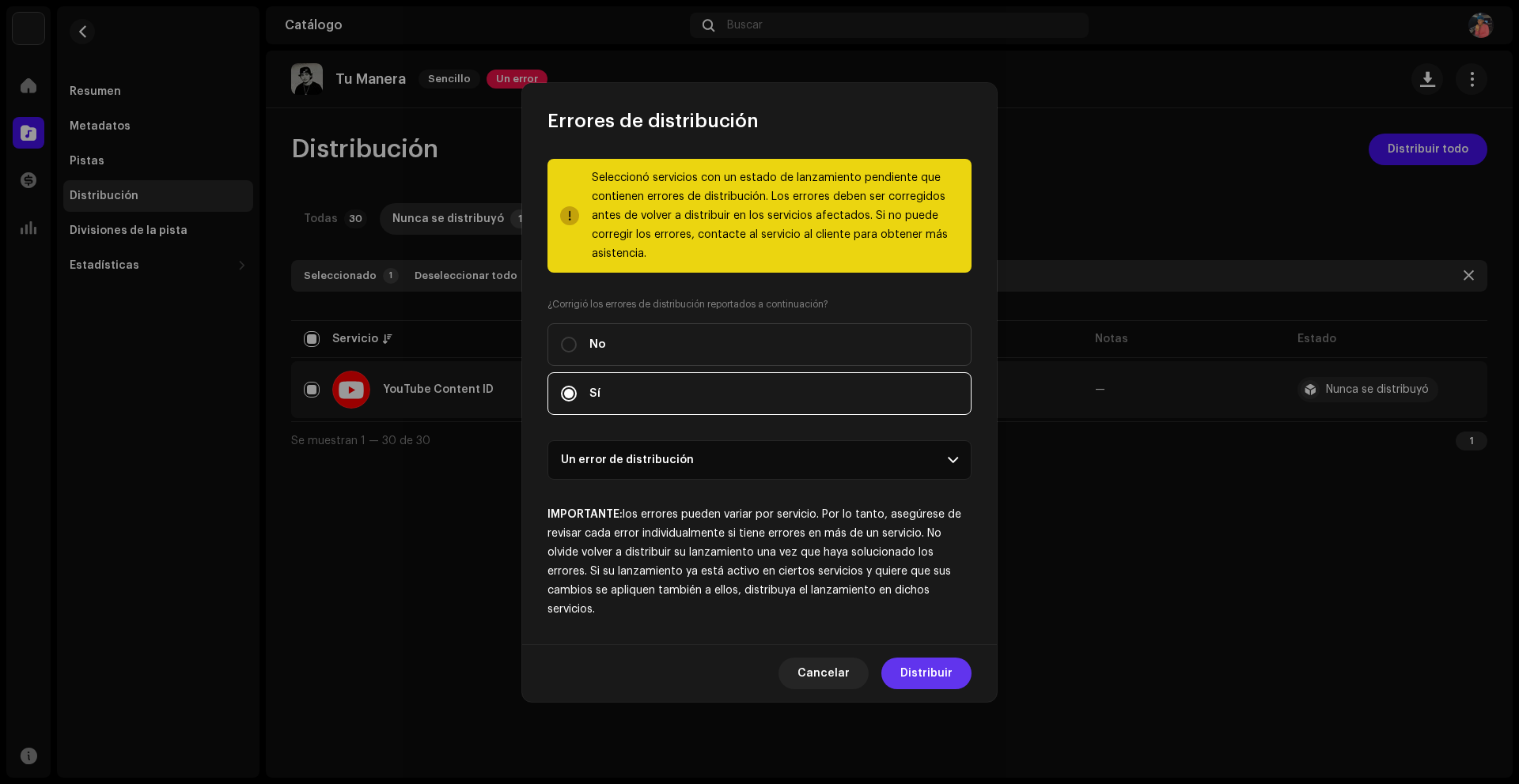
click at [913, 662] on span "Distribuir" at bounding box center [926, 673] width 52 height 31
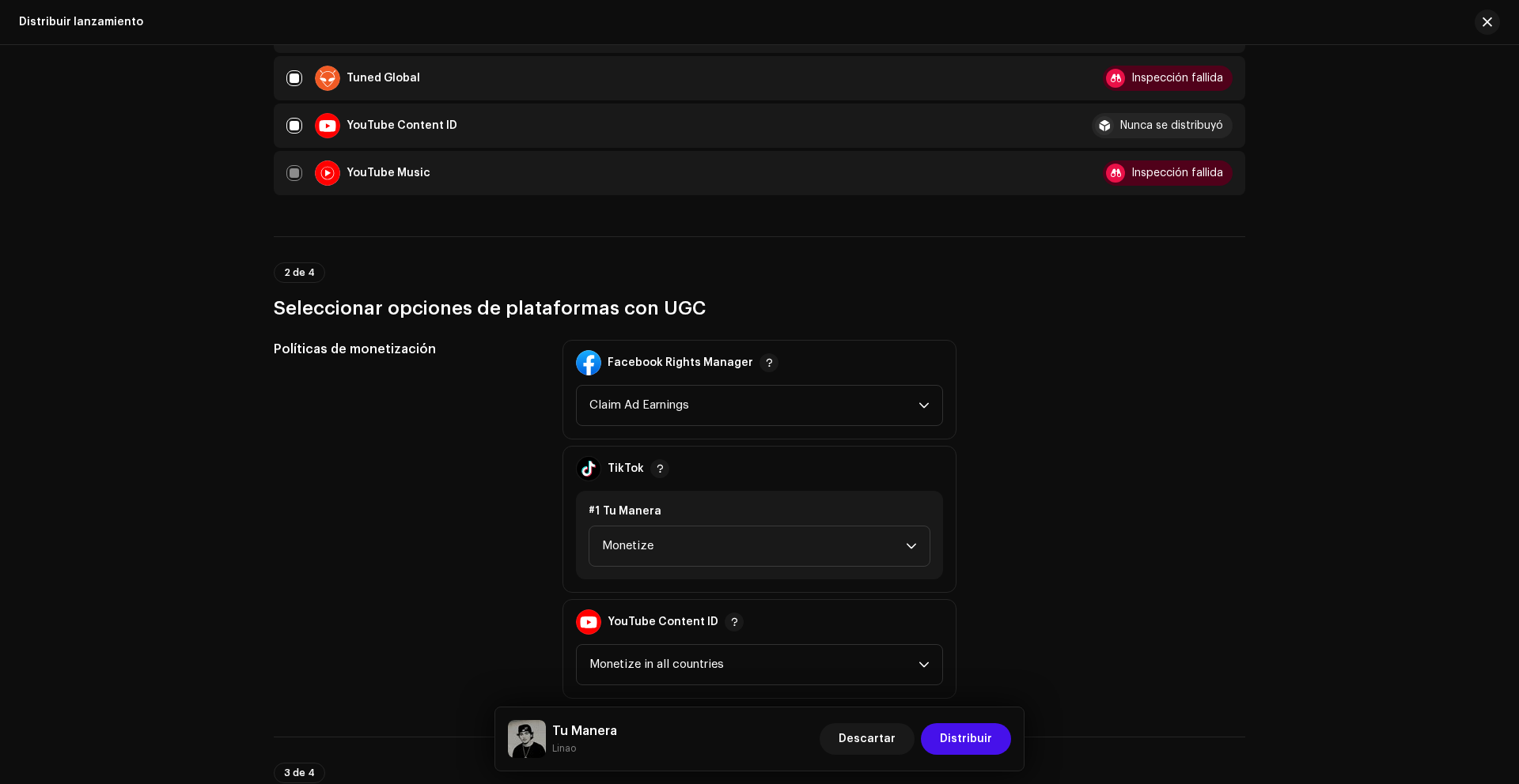
scroll to position [1877, 0]
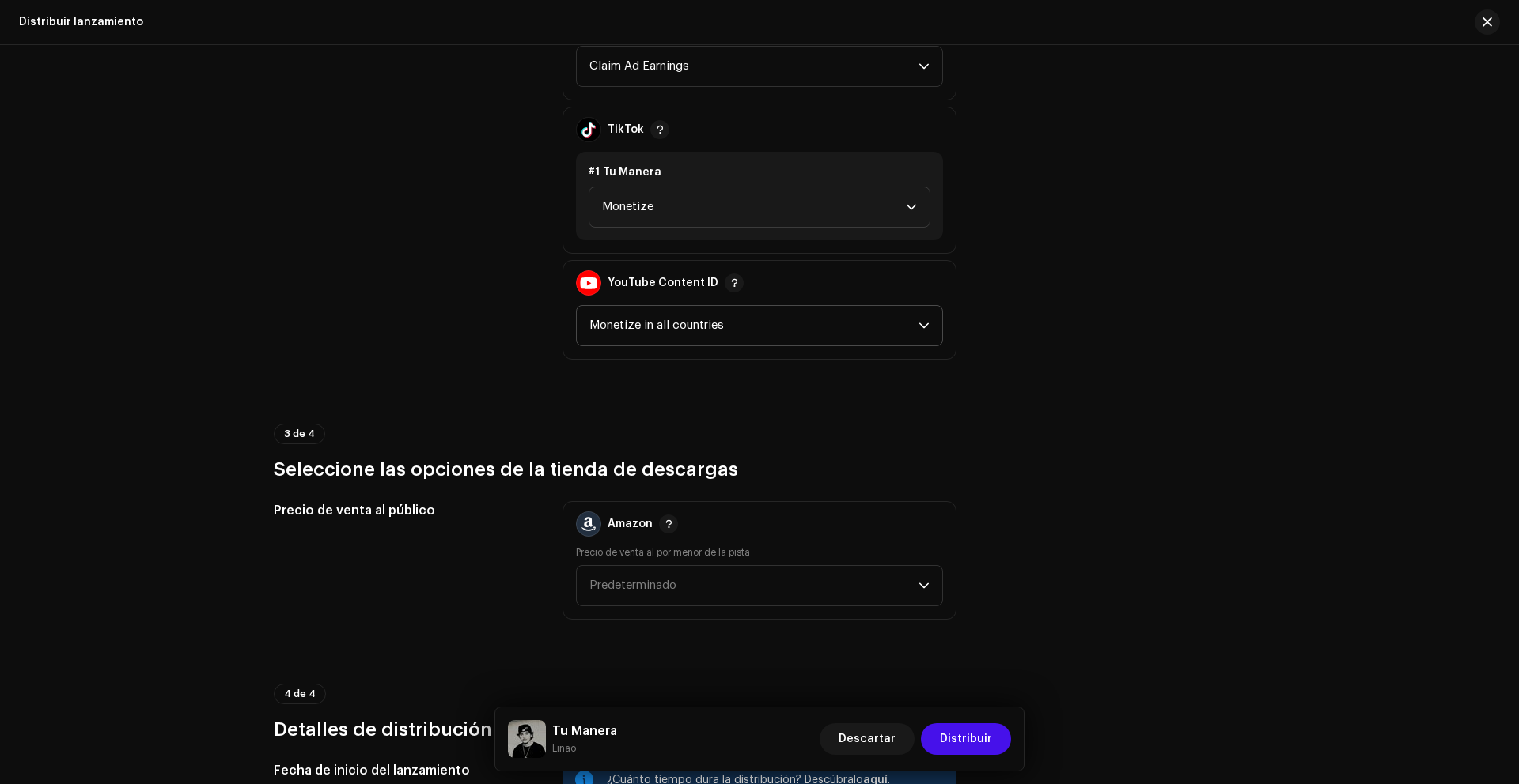
click at [680, 325] on span "Monetize in all countries" at bounding box center [754, 326] width 329 height 39
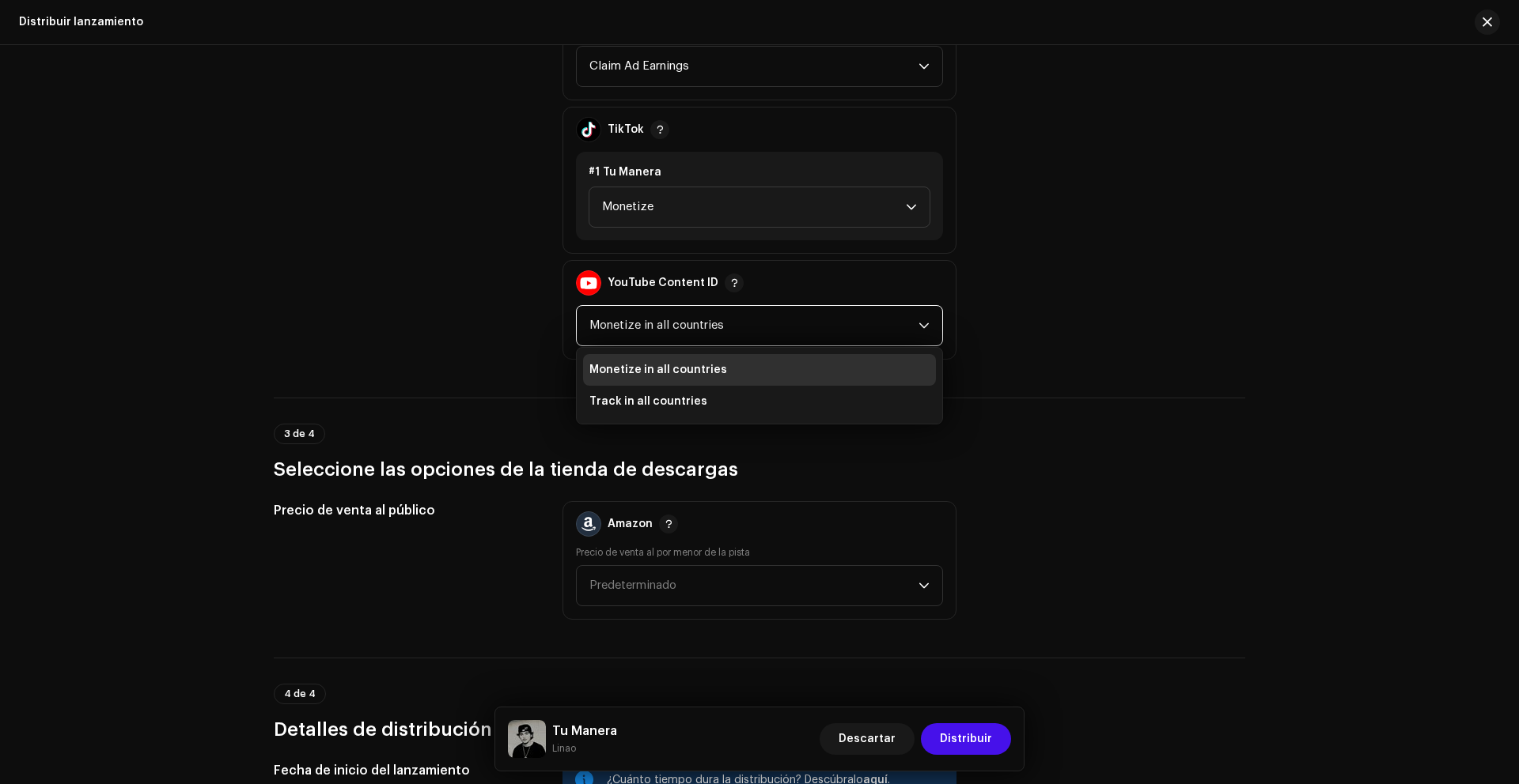
click at [689, 371] on span "Monetize in all countries" at bounding box center [658, 370] width 138 height 16
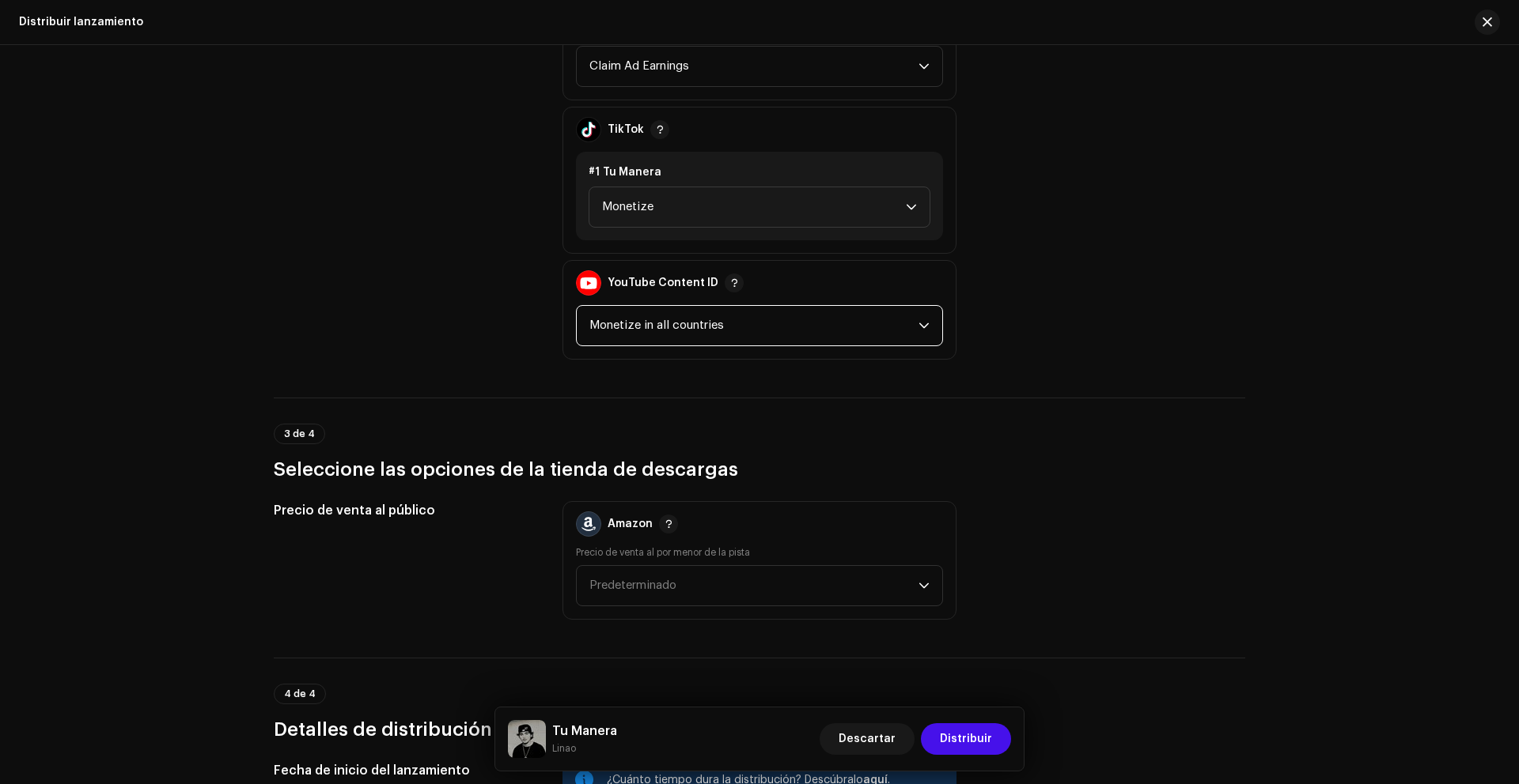
click at [666, 325] on span "Monetize in all countries" at bounding box center [754, 326] width 329 height 39
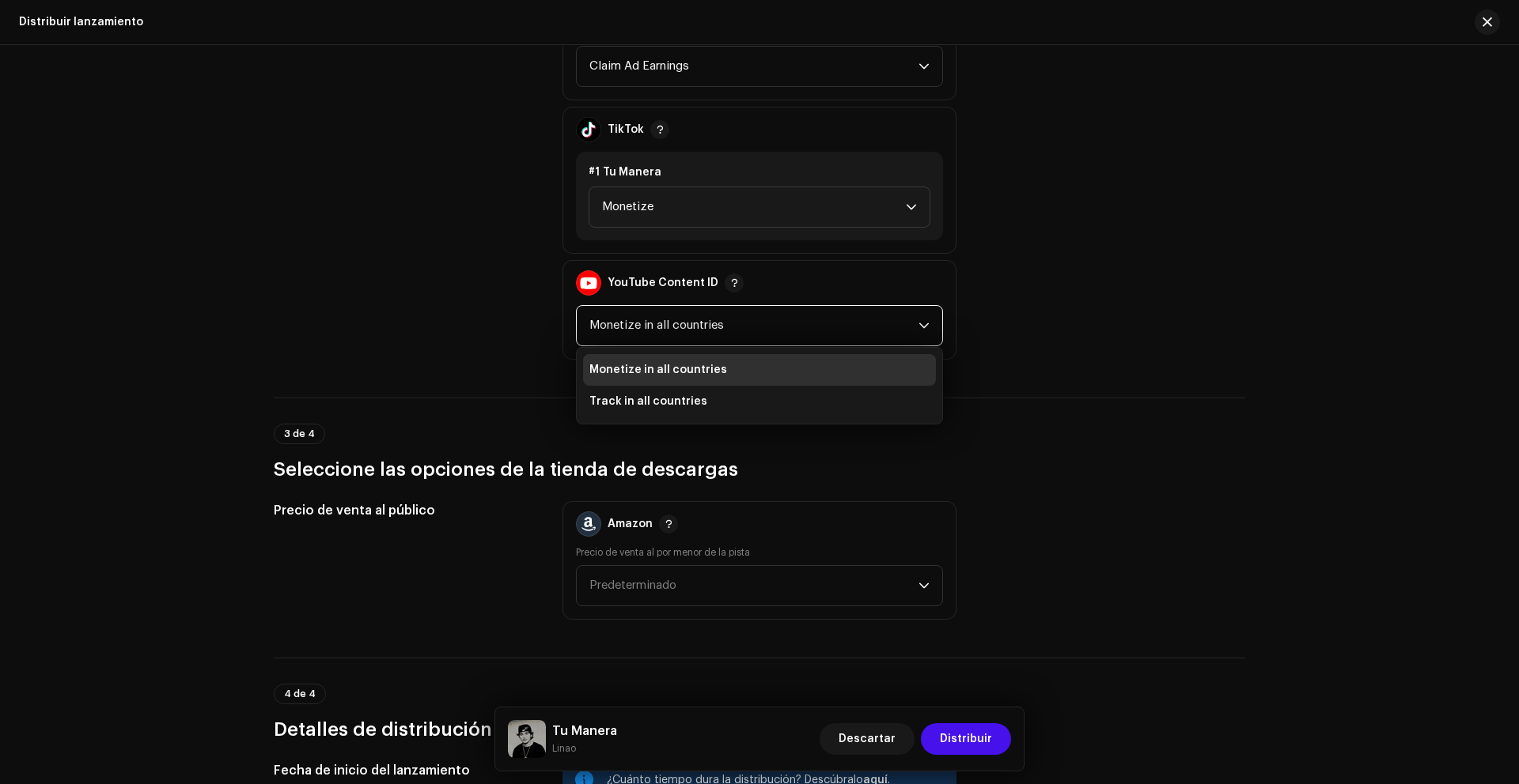
click at [625, 368] on span "Monetize in all countries" at bounding box center [658, 370] width 138 height 16
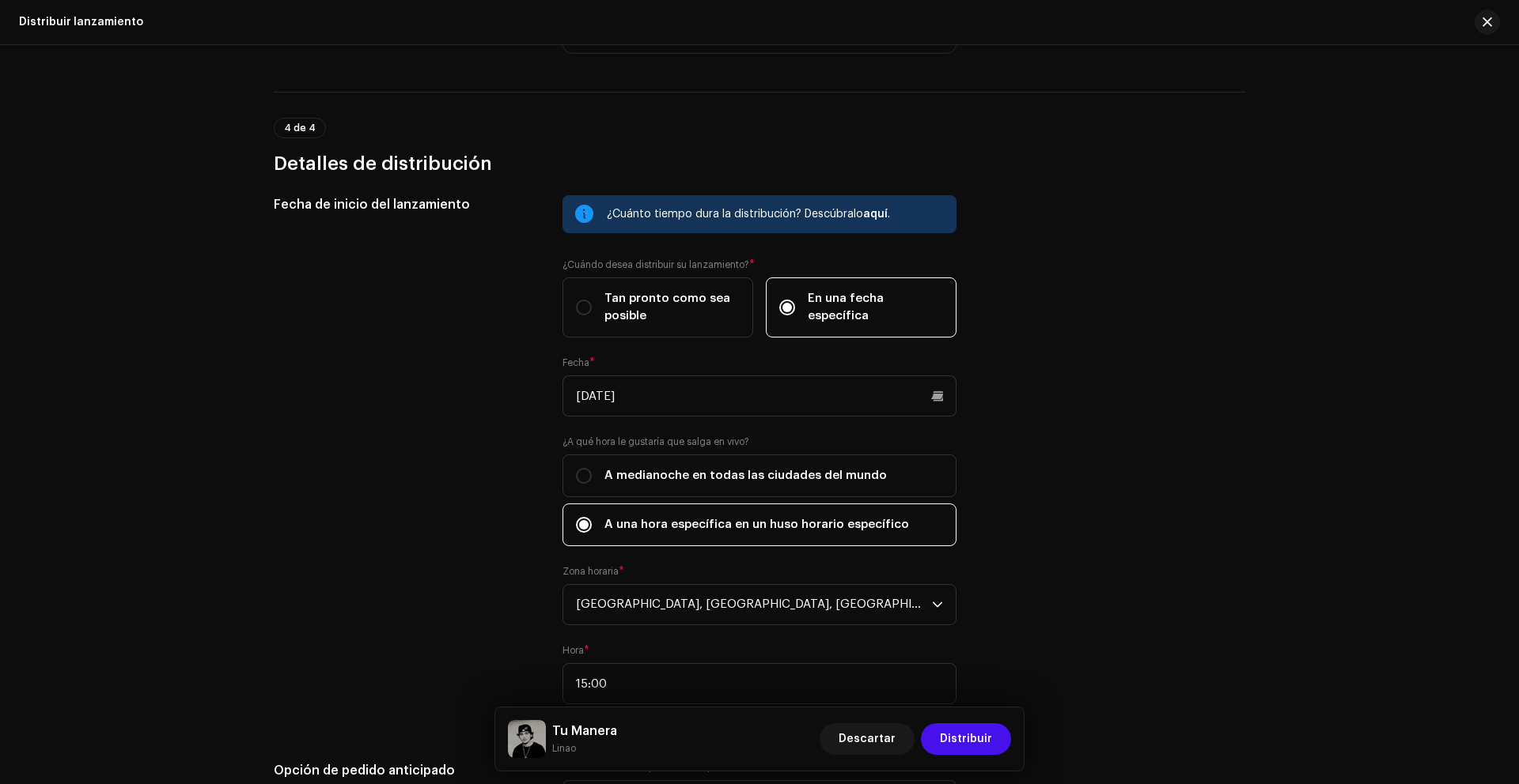
scroll to position [2456, 0]
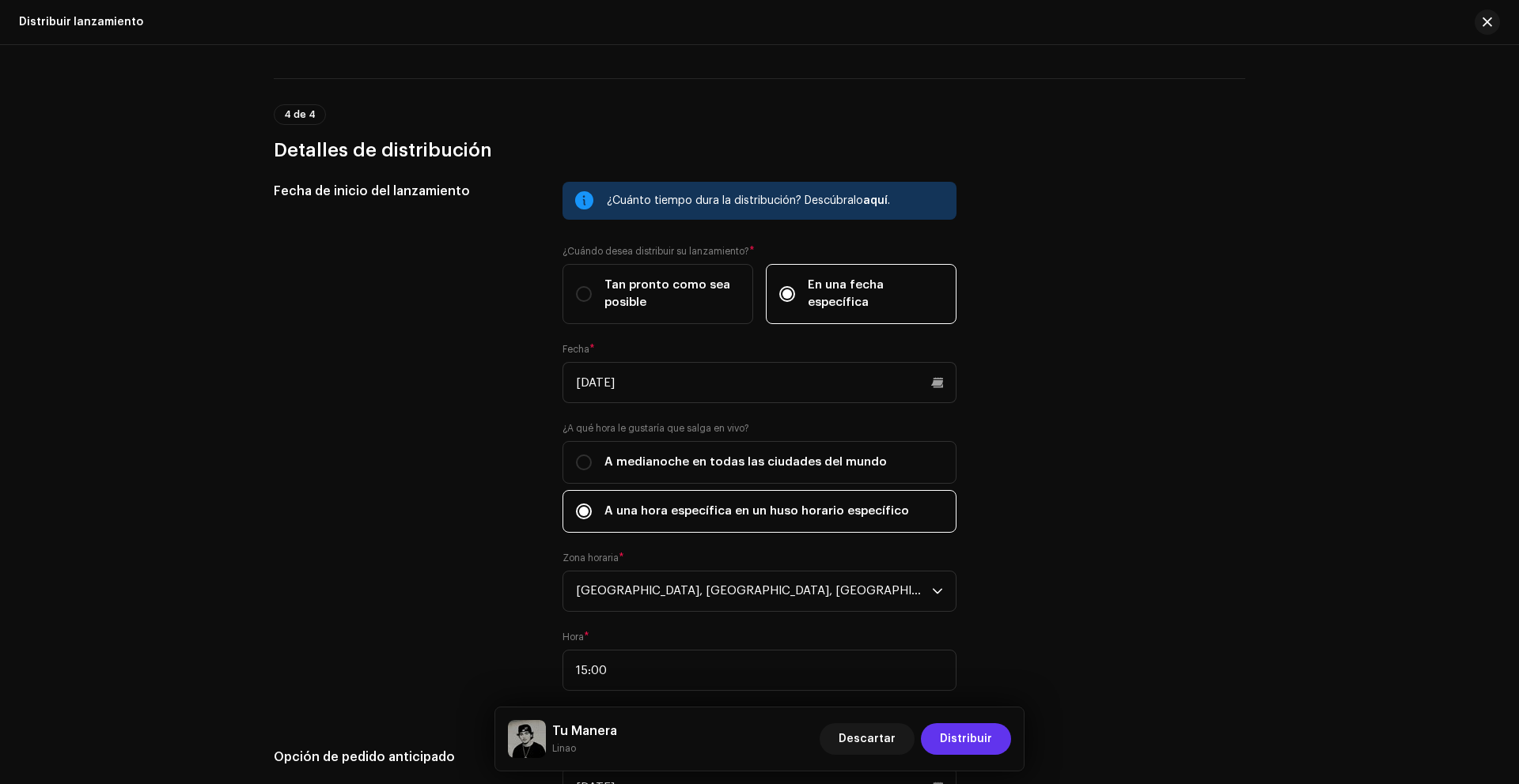
click at [972, 728] on span "Distribuir" at bounding box center [966, 739] width 52 height 31
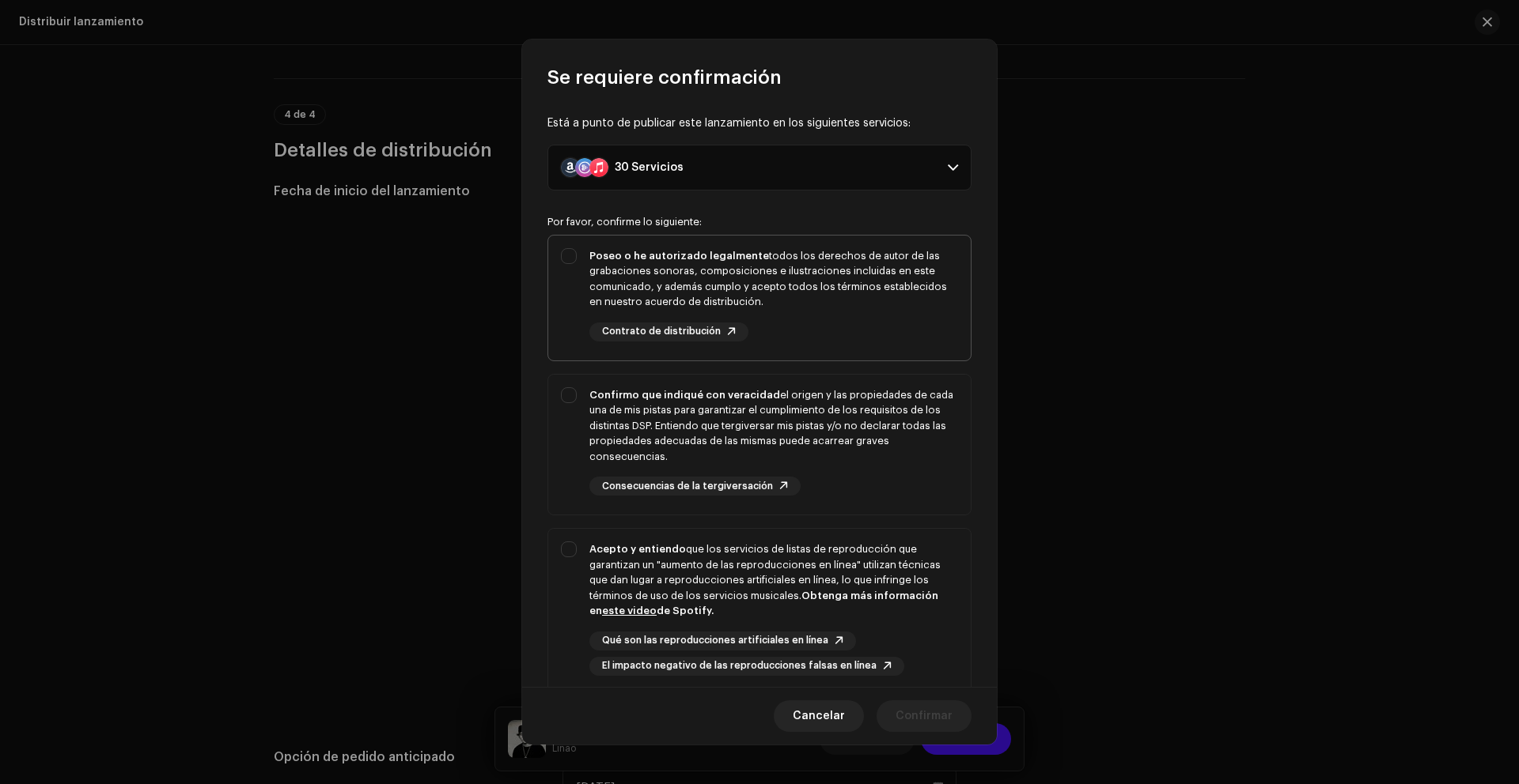
click at [561, 274] on div "Poseo o he autorizado legalmente todos los derechos de autor de las grabaciones…" at bounding box center [760, 294] width 422 height 118
checkbox input "true"
click at [565, 411] on div "Confirmo que indiqué con veracidad el origen y las propiedades de cada una de m…" at bounding box center [760, 442] width 422 height 135
checkbox input "true"
click at [570, 566] on div "Acepto y entiendo que los servicios de listas de reproducción que garantizan un…" at bounding box center [760, 608] width 422 height 160
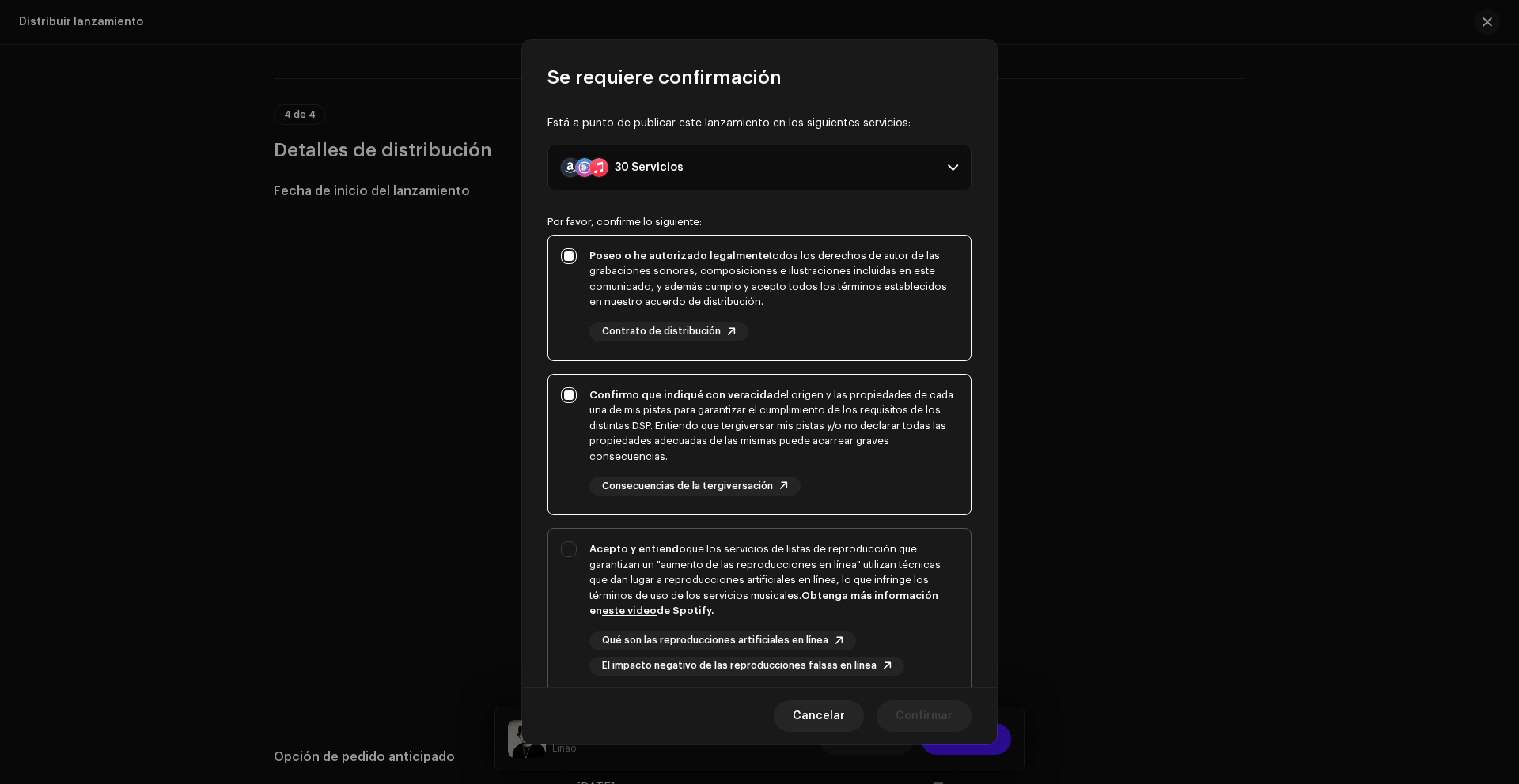
checkbox input "true"
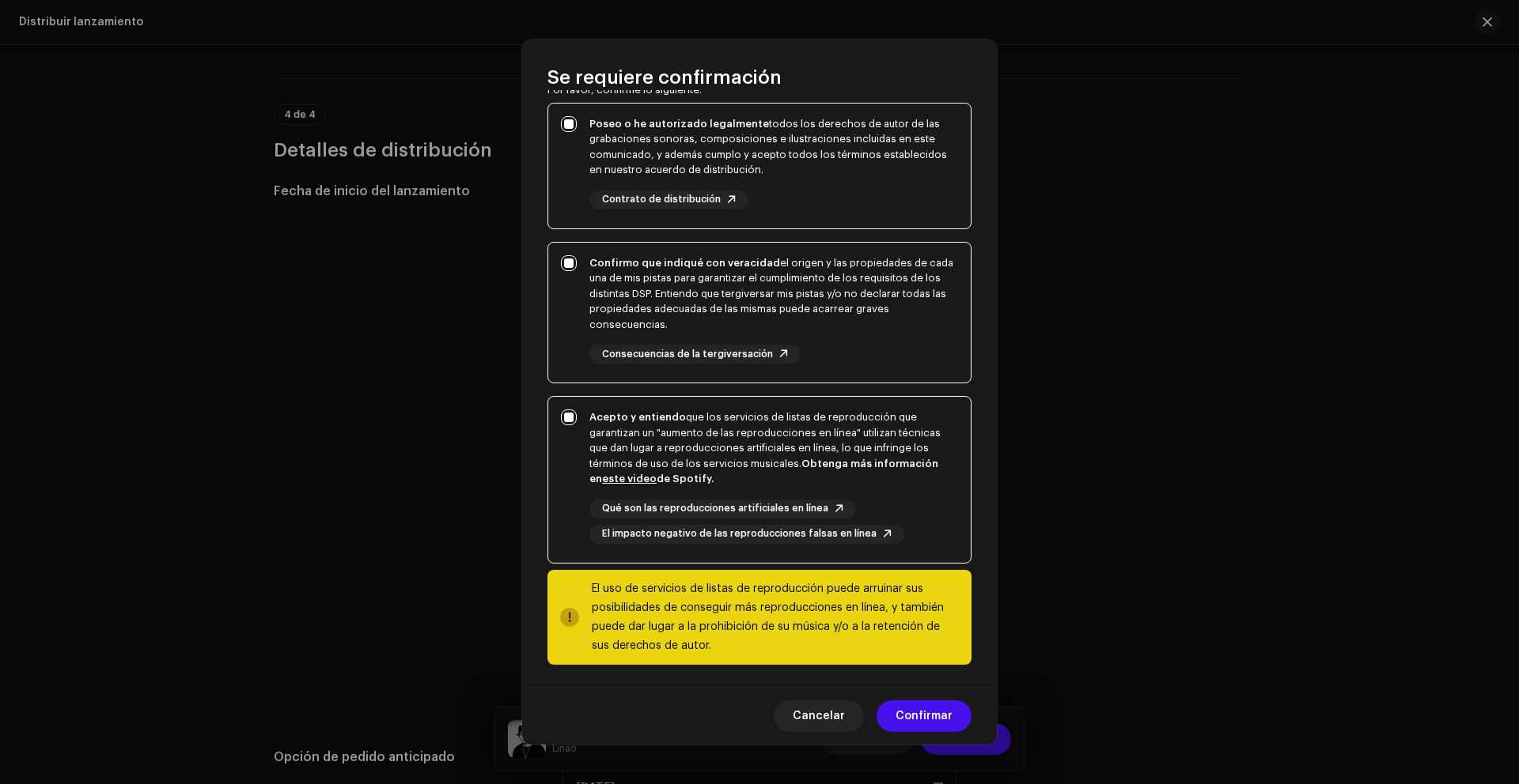
scroll to position [135, 0]
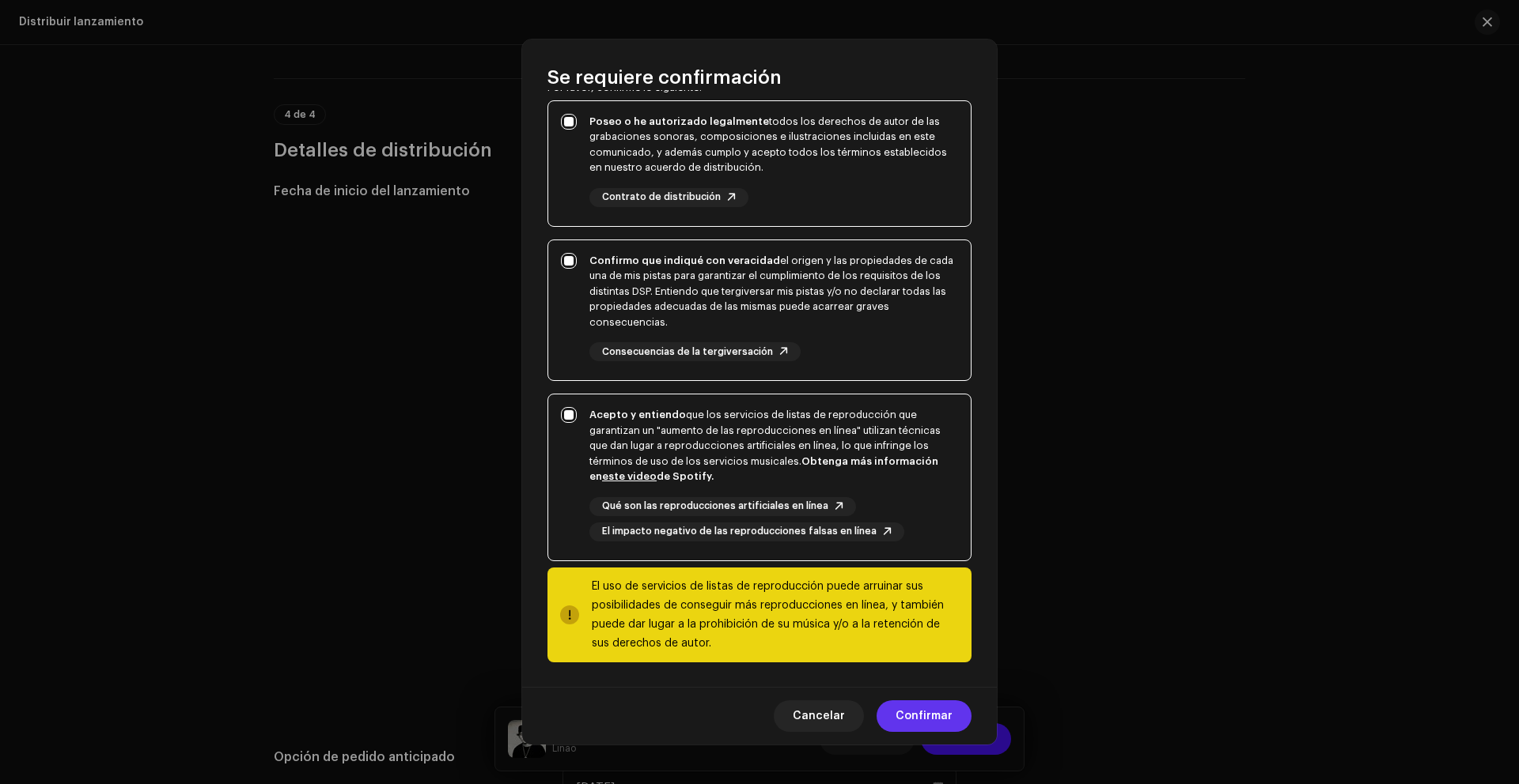
click at [943, 730] on span "Confirmar" at bounding box center [924, 716] width 57 height 31
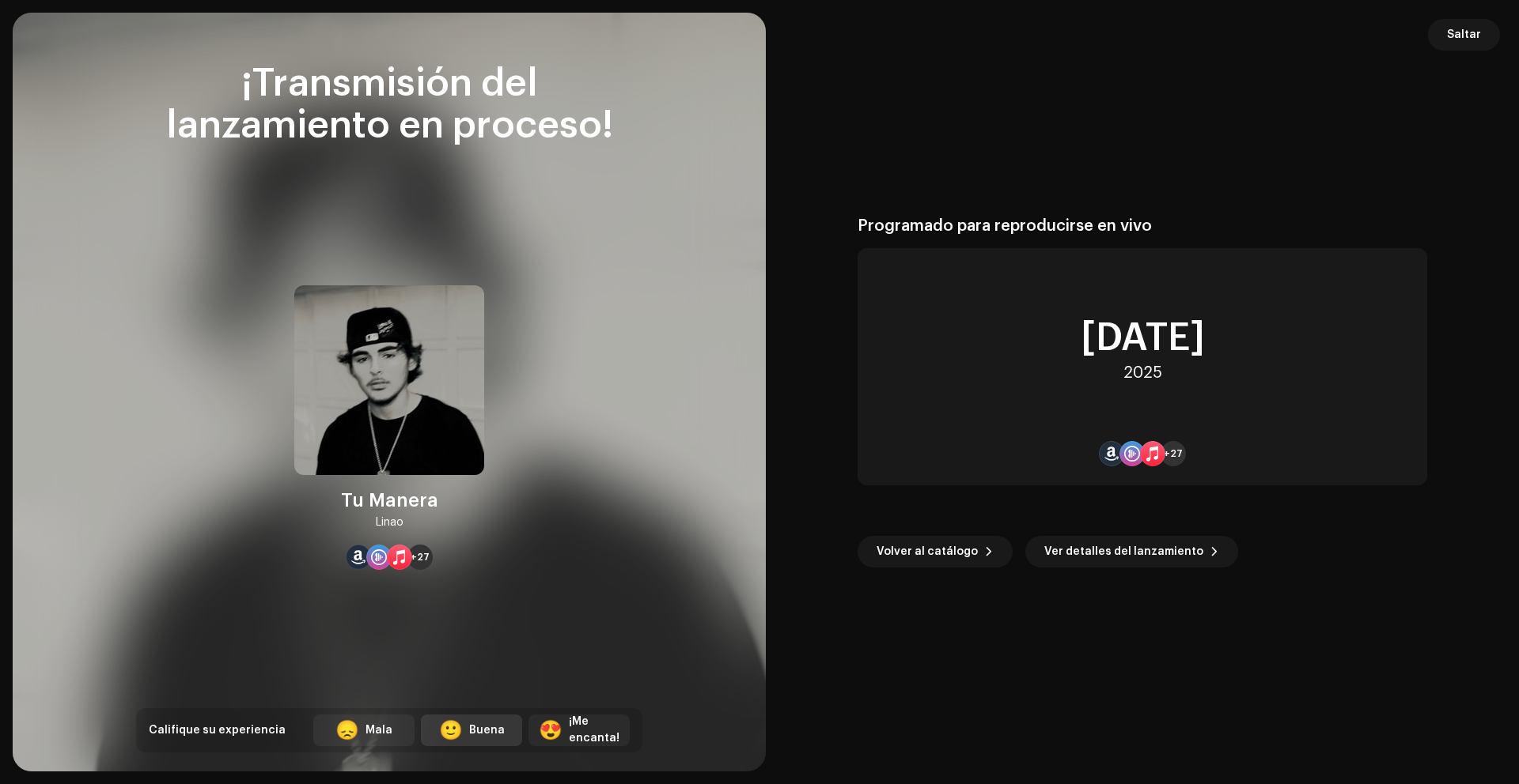
click at [456, 732] on div "🙂" at bounding box center [451, 731] width 23 height 19
click at [586, 742] on span "Dejar comentario" at bounding box center [572, 730] width 90 height 31
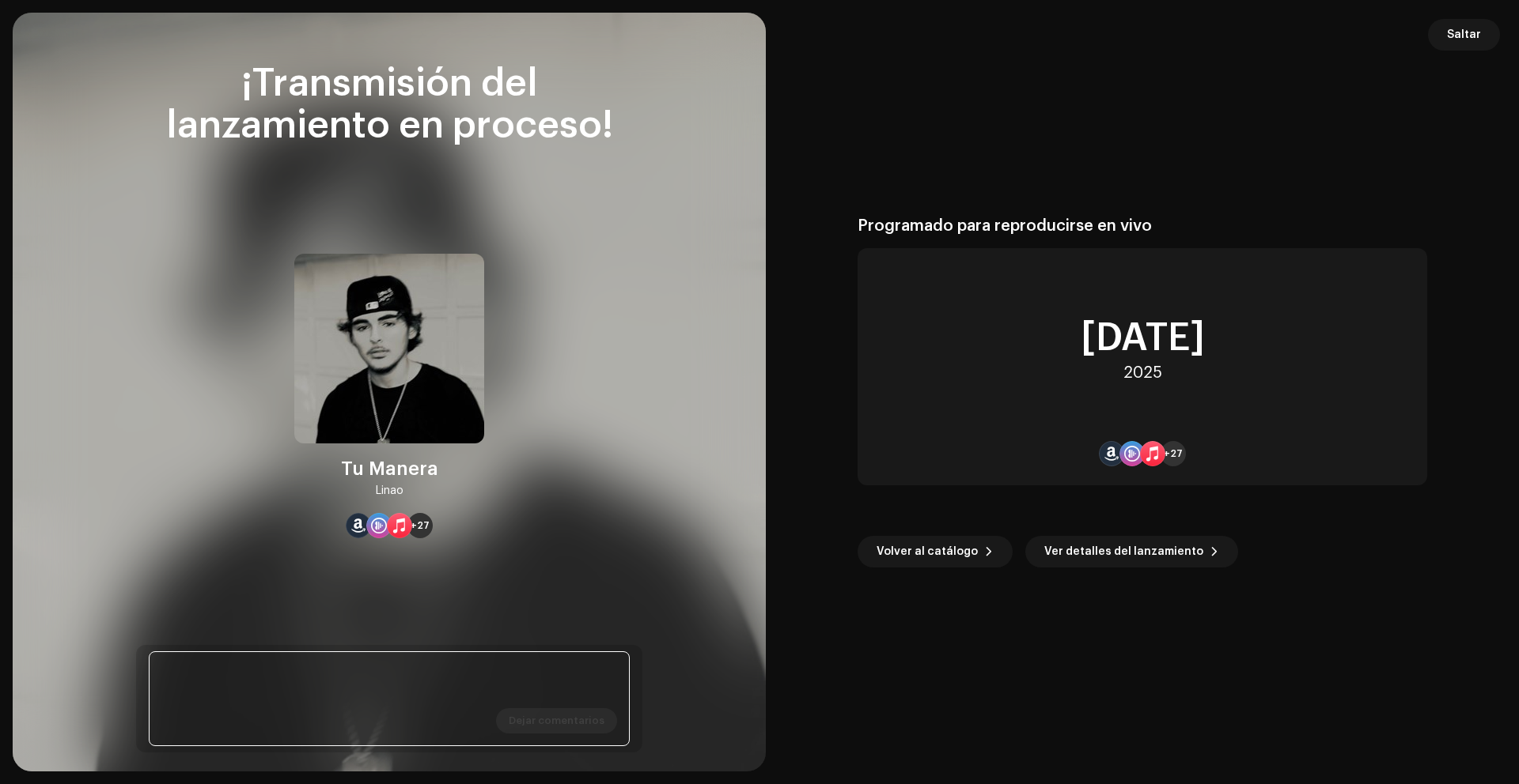
click at [373, 672] on textarea at bounding box center [389, 699] width 481 height 95
click at [528, 660] on textarea at bounding box center [389, 699] width 481 height 95
click at [527, 665] on textarea at bounding box center [389, 699] width 481 height 95
click at [208, 670] on textarea at bounding box center [389, 699] width 481 height 95
click at [300, 688] on textarea at bounding box center [389, 699] width 481 height 95
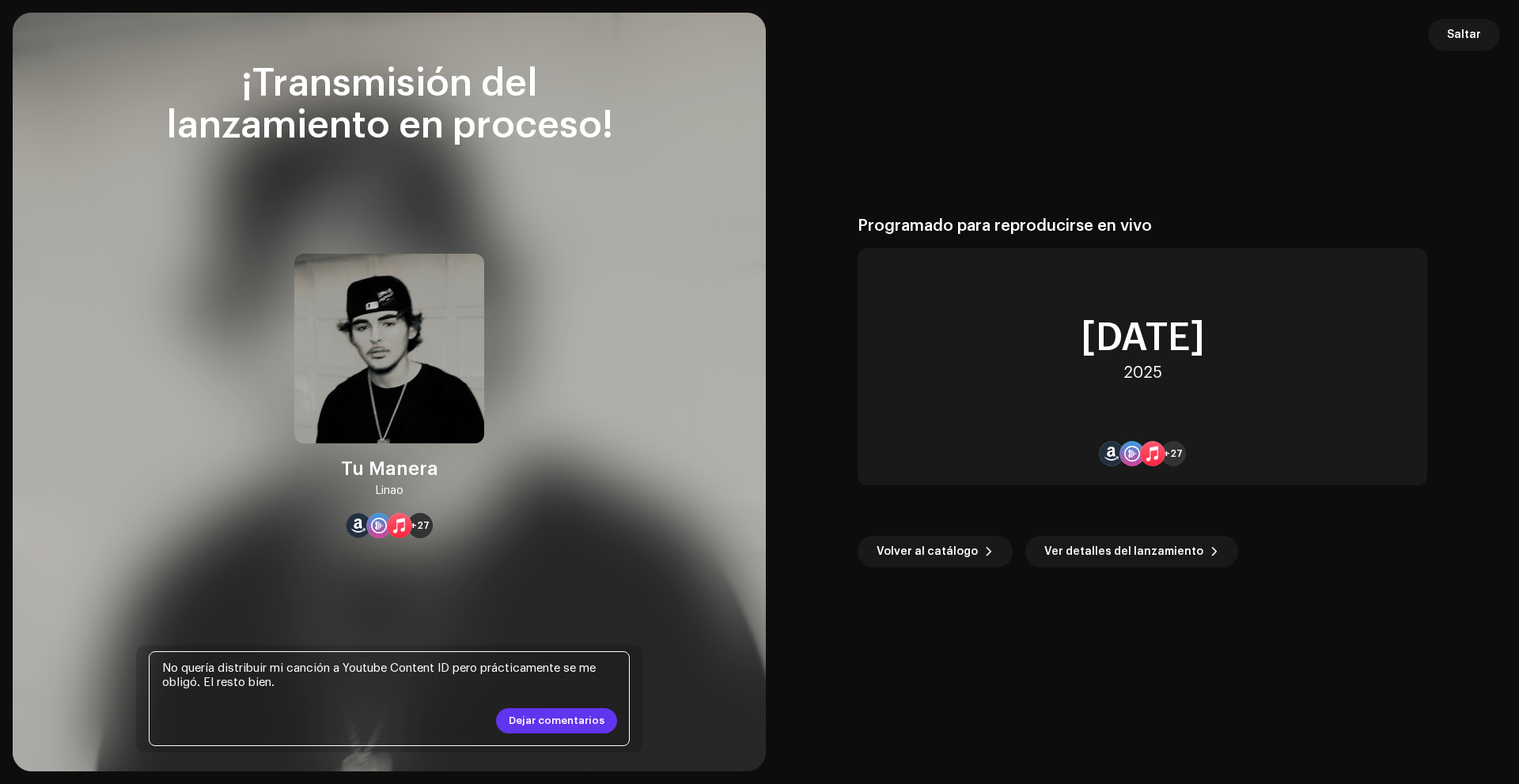
type textarea "No quería distribuir mi canción a Youtube Content ID pero prácticamente se me o…"
click at [562, 728] on span "Dejar comentarios" at bounding box center [556, 720] width 96 height 31
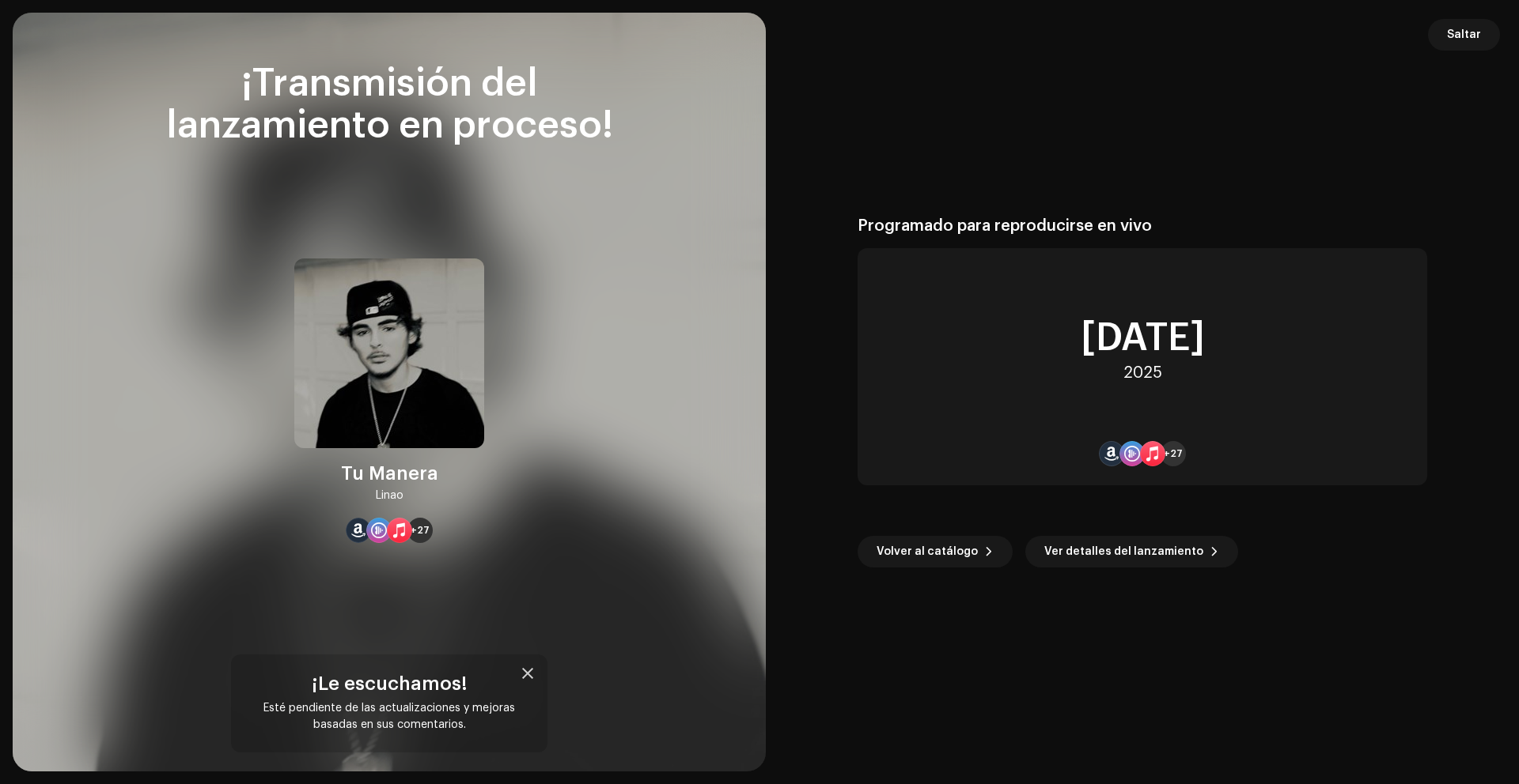
click at [526, 670] on div at bounding box center [529, 674] width 13 height 13
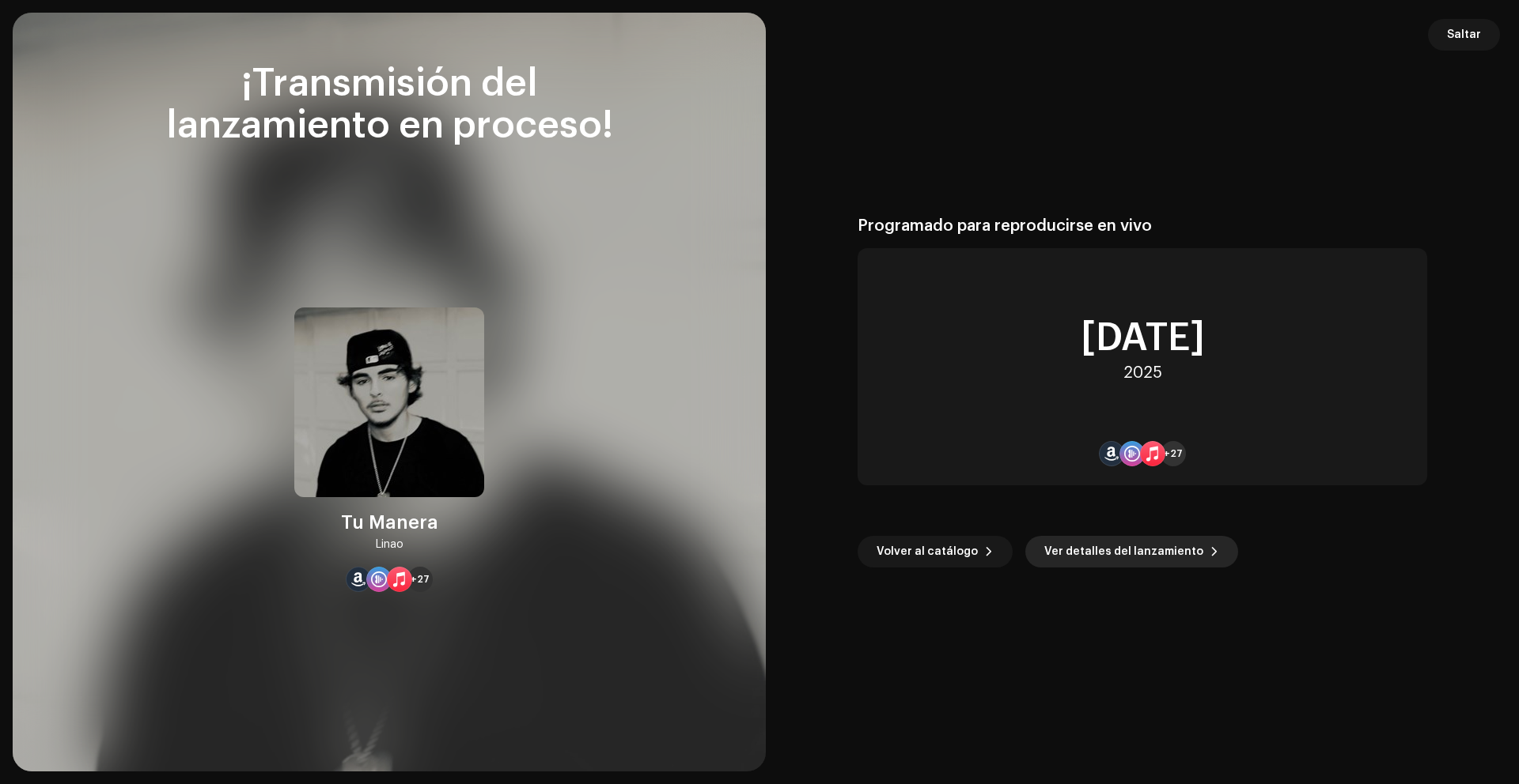
click at [1131, 539] on span "Ver detalles del lanzamiento" at bounding box center [1123, 551] width 159 height 31
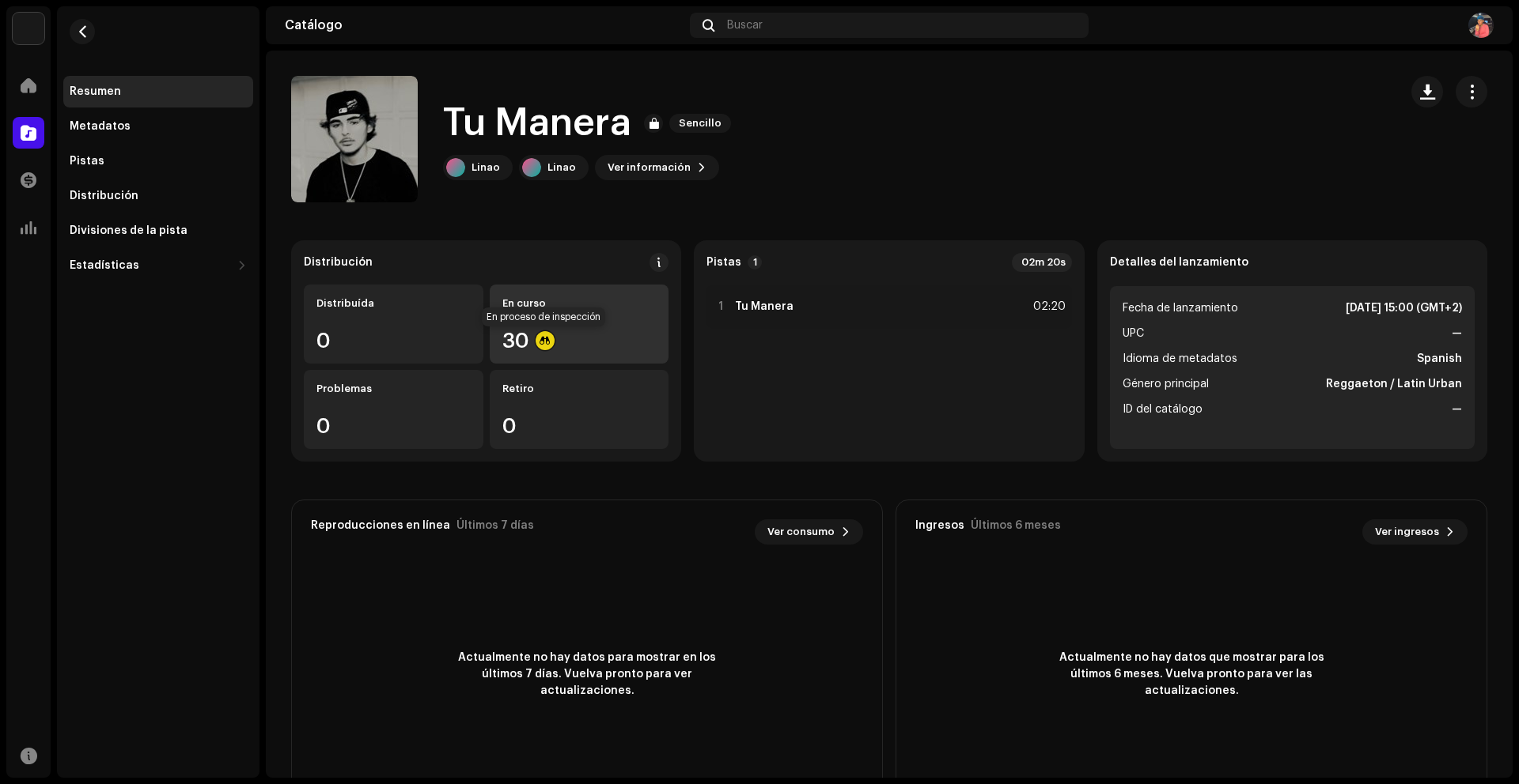
click at [547, 341] on div at bounding box center [545, 341] width 19 height 19
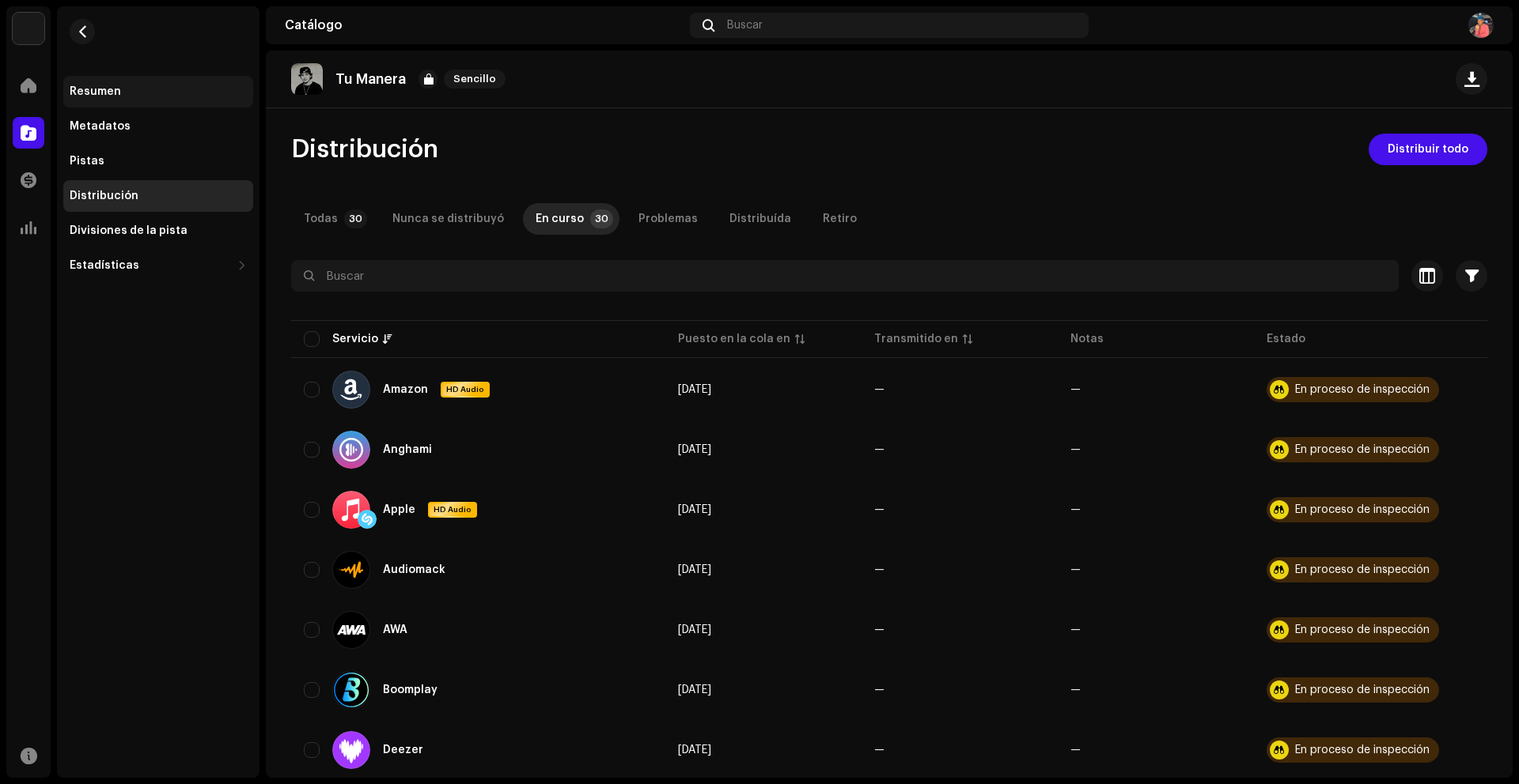
click at [105, 81] on div "Resumen" at bounding box center [157, 91] width 189 height 31
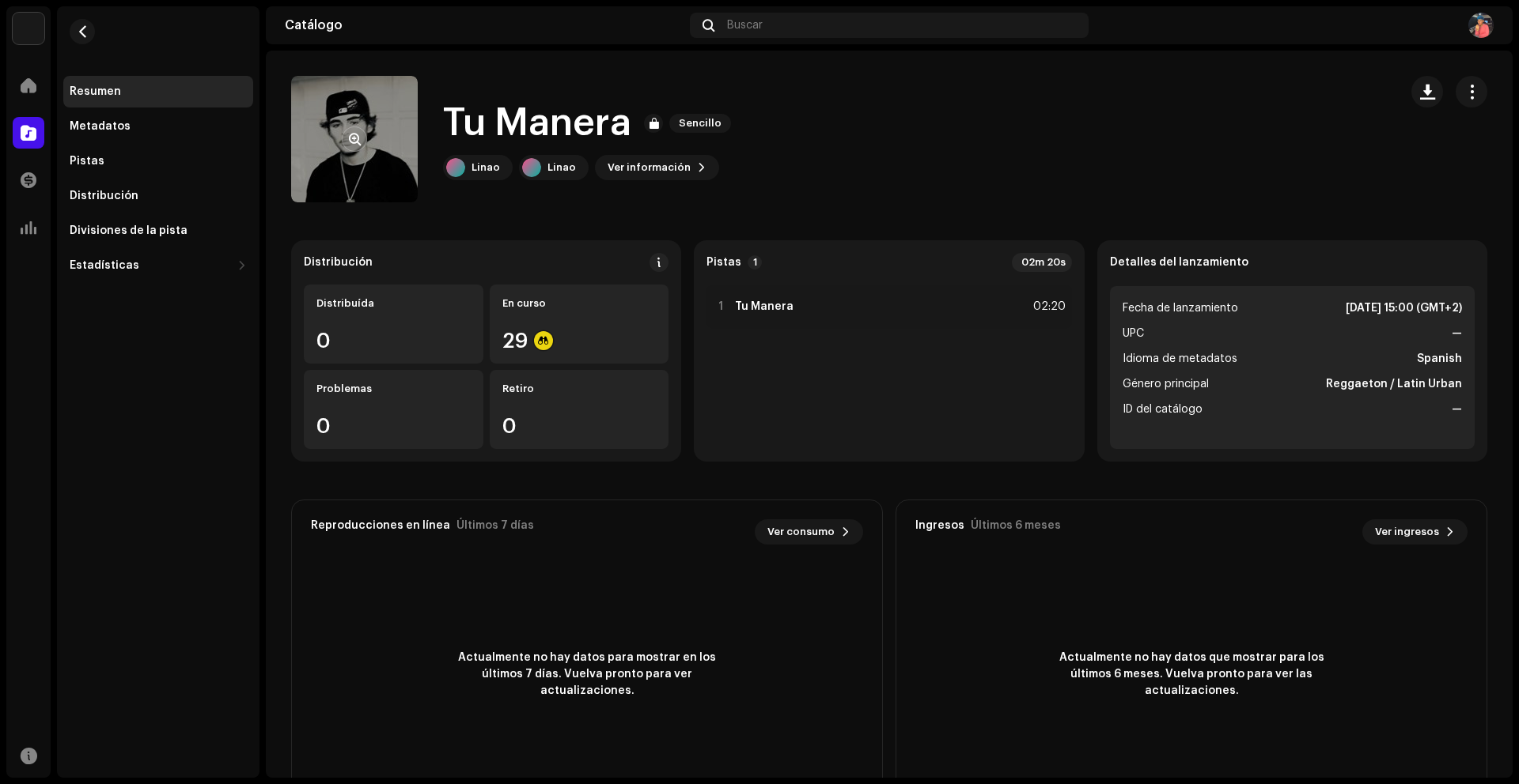
click at [342, 148] on div at bounding box center [354, 139] width 25 height 25
click at [349, 130] on button "button" at bounding box center [354, 139] width 25 height 25
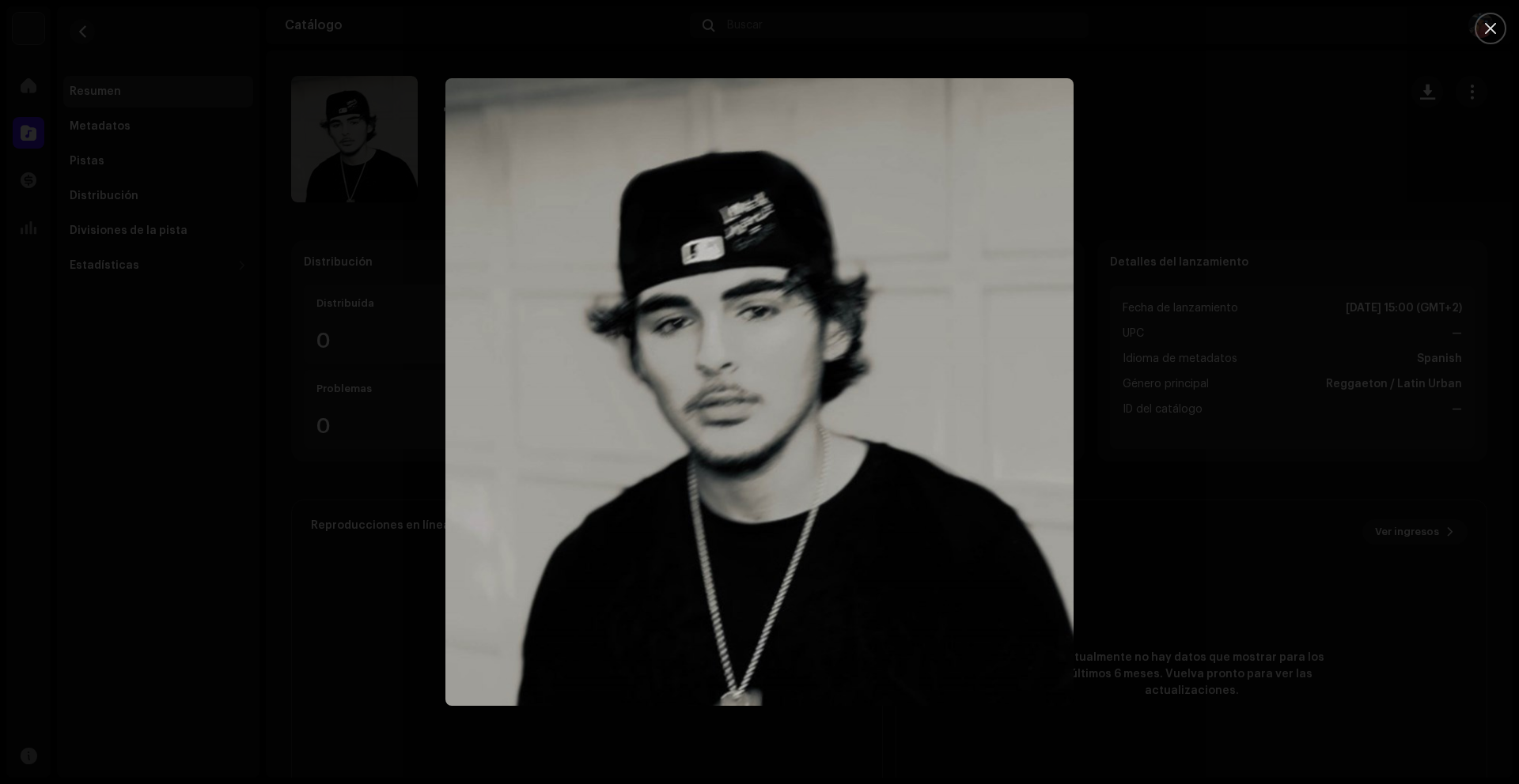
click at [301, 432] on div at bounding box center [760, 392] width 1519 height 784
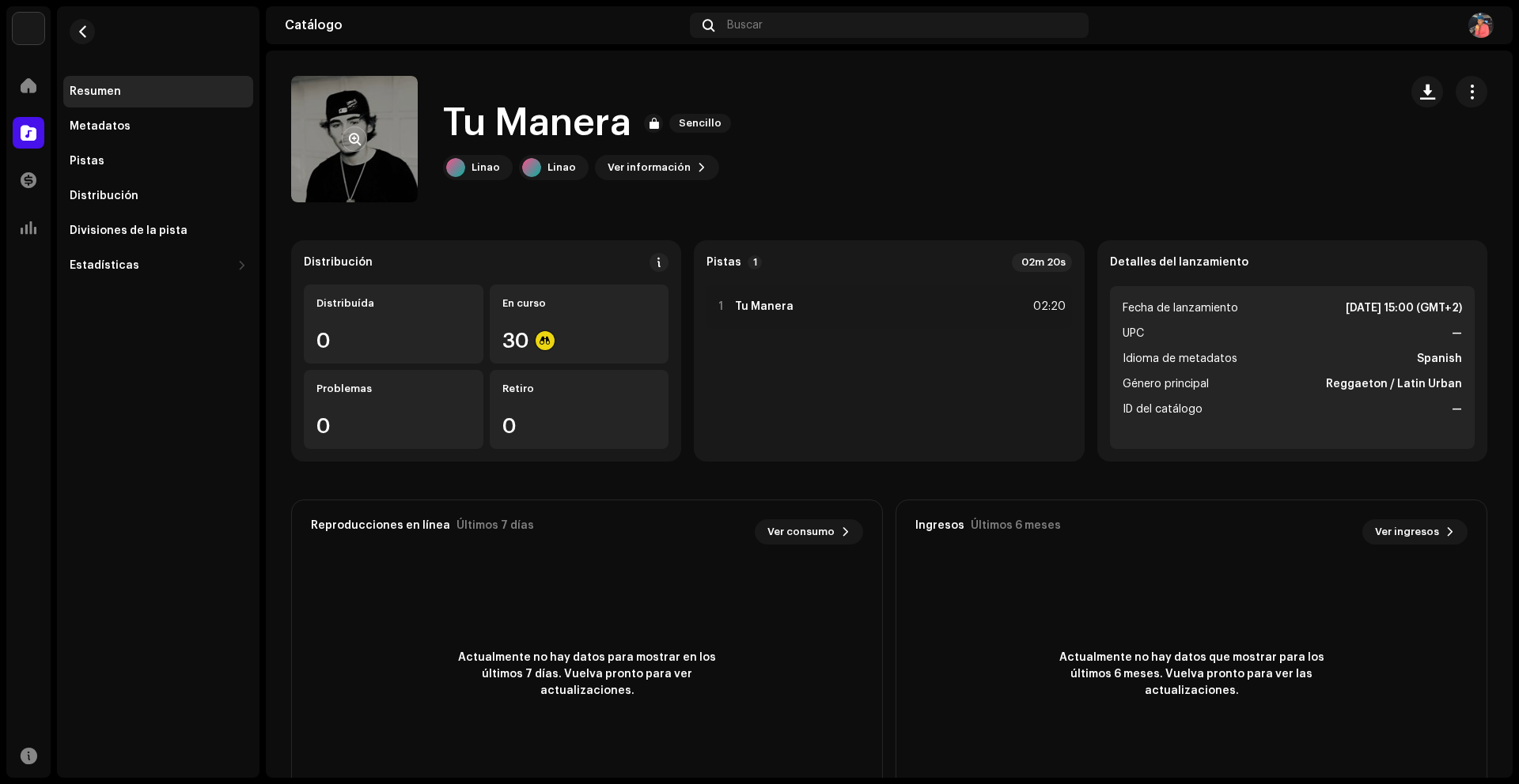
click at [349, 137] on span "button" at bounding box center [355, 139] width 12 height 13
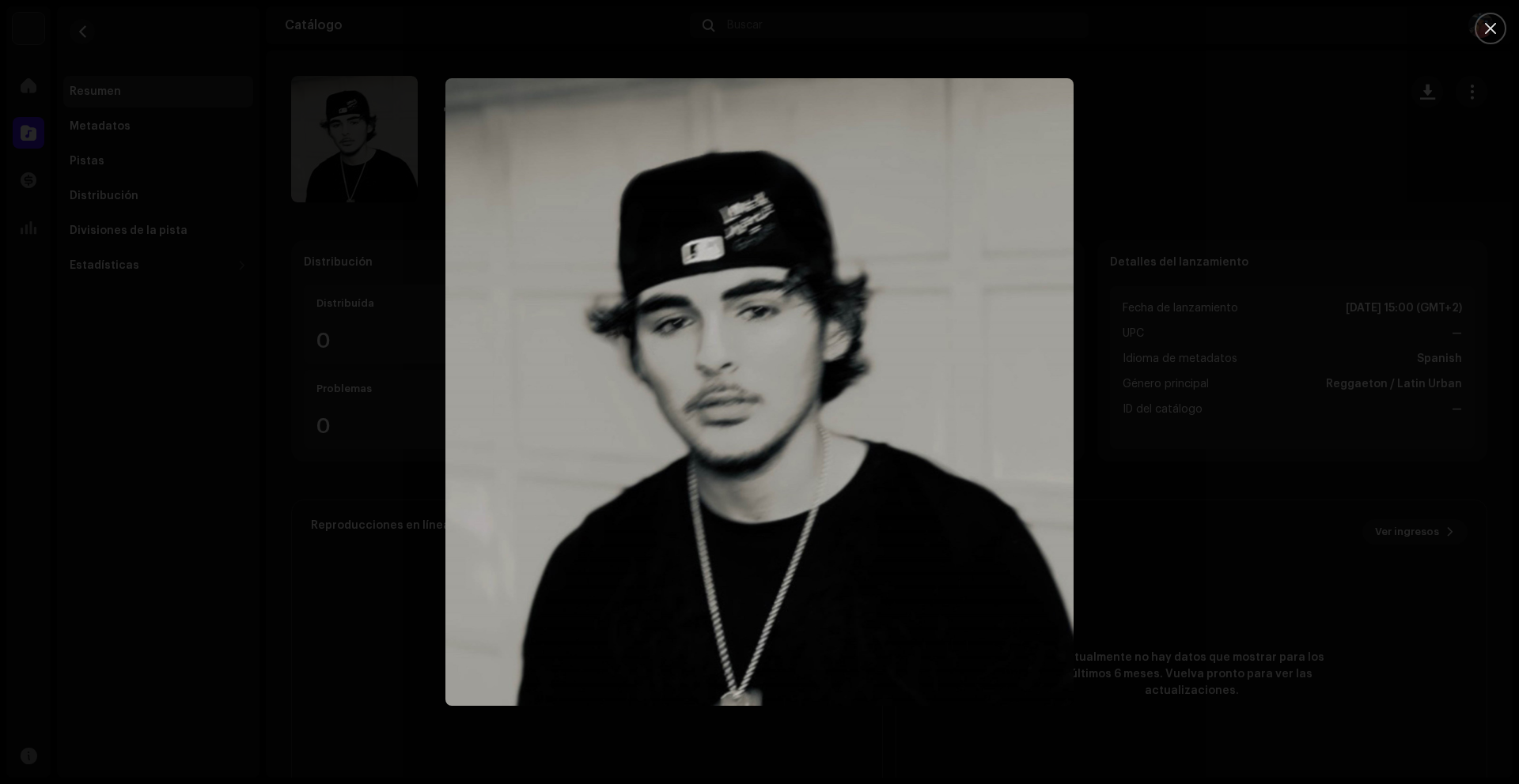
click at [320, 581] on div at bounding box center [760, 392] width 1519 height 784
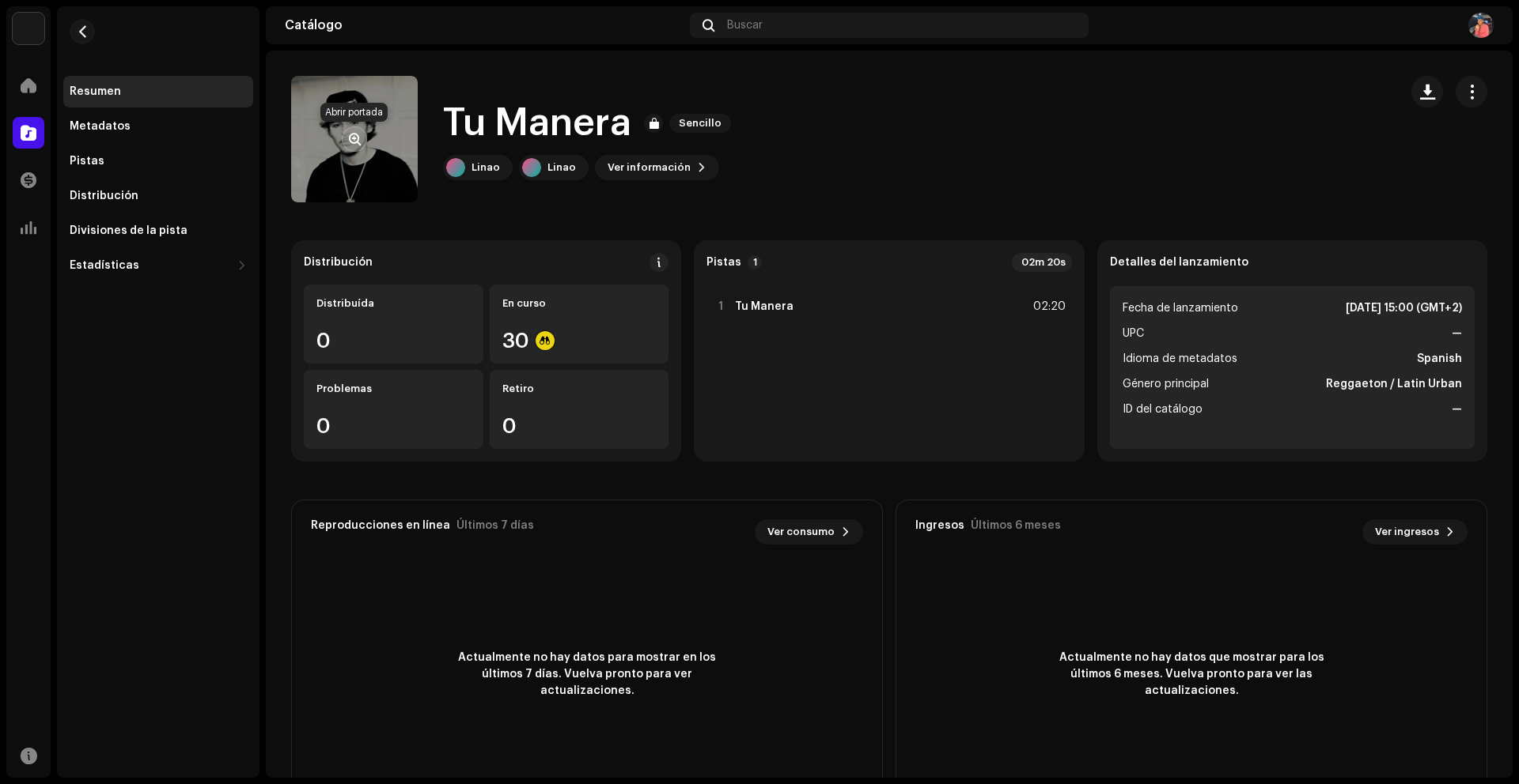
click at [360, 147] on button "button" at bounding box center [354, 139] width 25 height 25
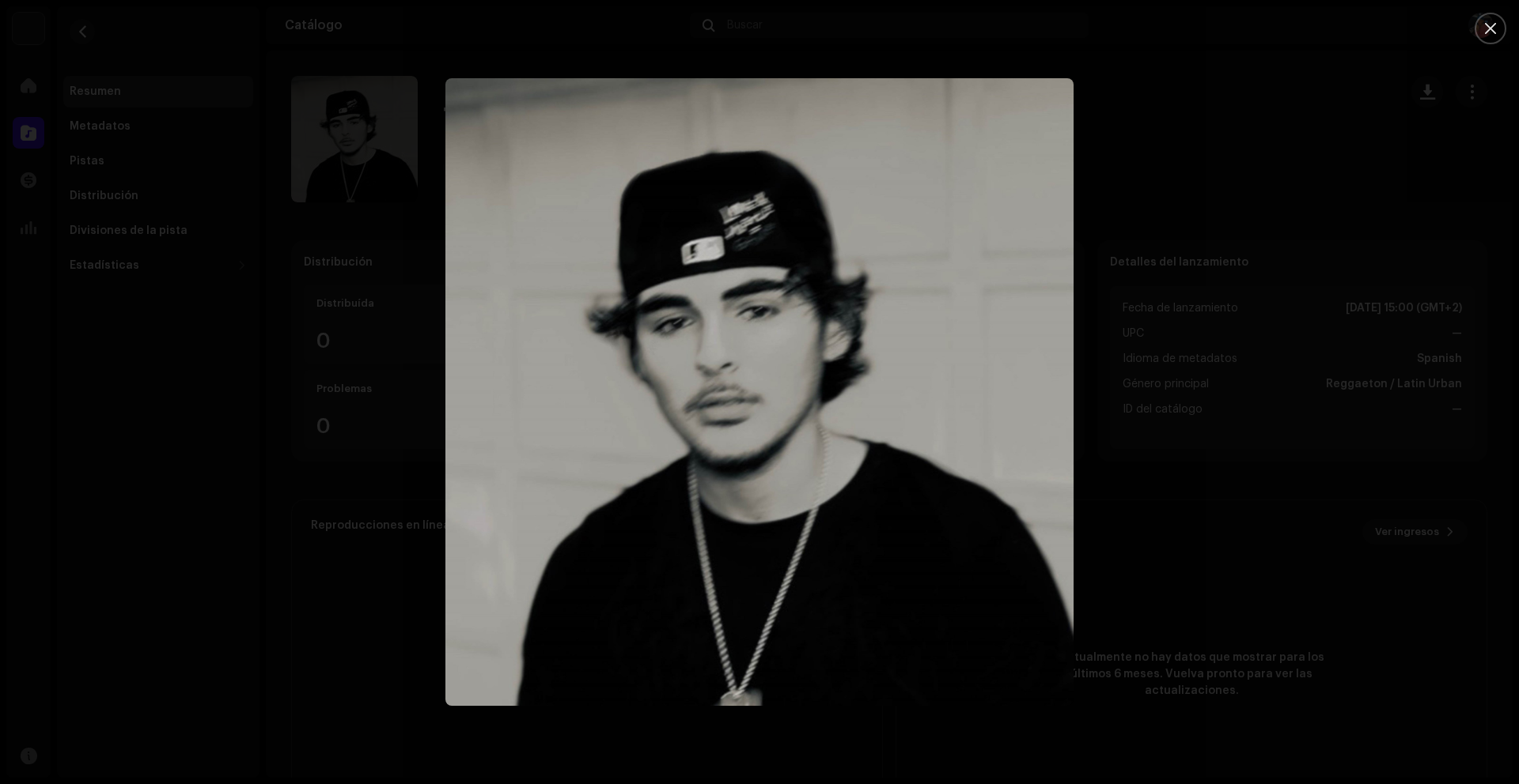
click at [335, 583] on div at bounding box center [760, 392] width 1519 height 784
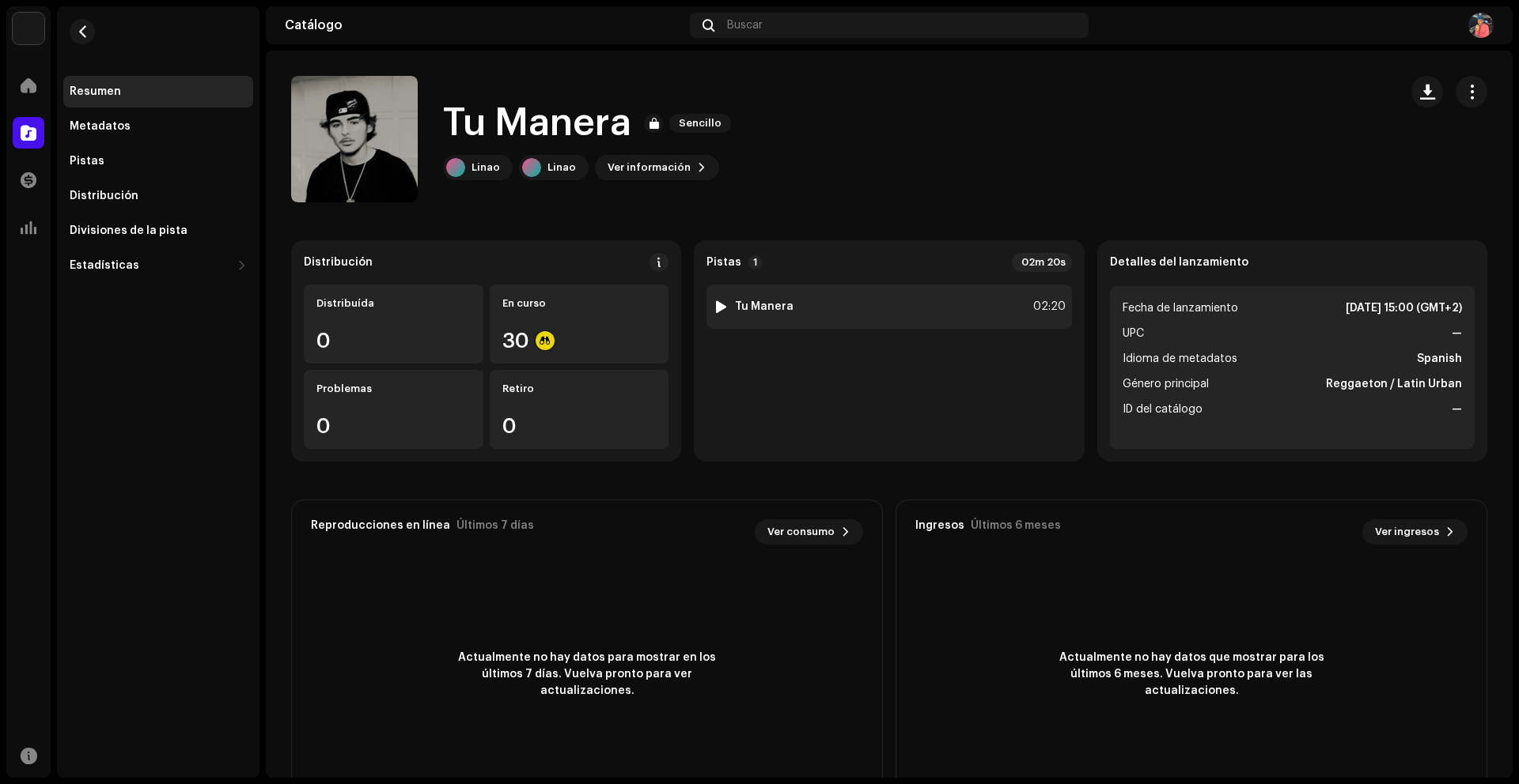
drag, startPoint x: 717, startPoint y: 309, endPoint x: 707, endPoint y: 316, distance: 12.2
click at [716, 309] on div at bounding box center [721, 307] width 12 height 13
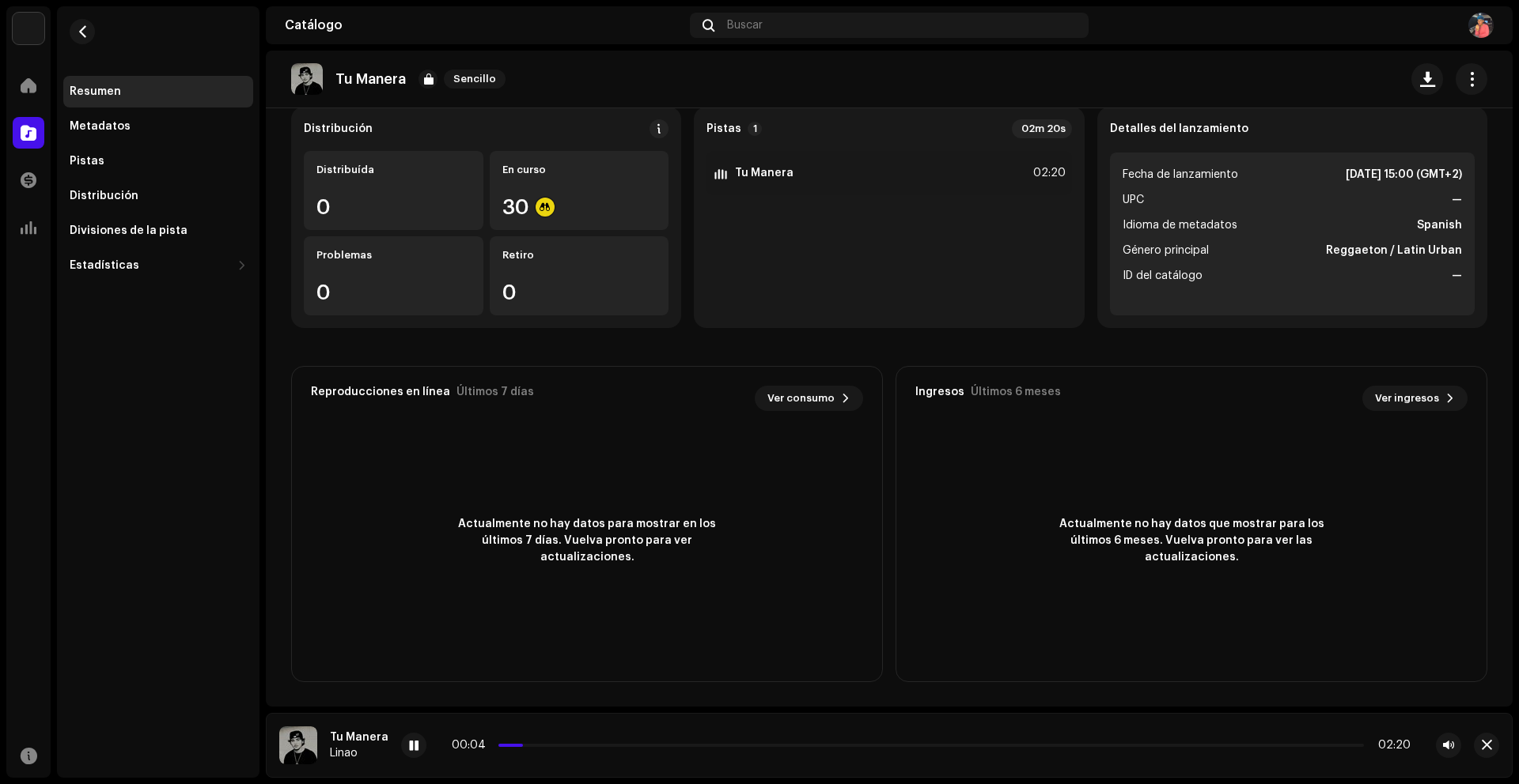
scroll to position [135, 0]
click at [409, 743] on span at bounding box center [414, 746] width 10 height 13
click at [289, 739] on img at bounding box center [298, 745] width 38 height 38
click at [314, 81] on img at bounding box center [306, 78] width 31 height 31
click at [131, 118] on div "Metadatos" at bounding box center [157, 126] width 189 height 31
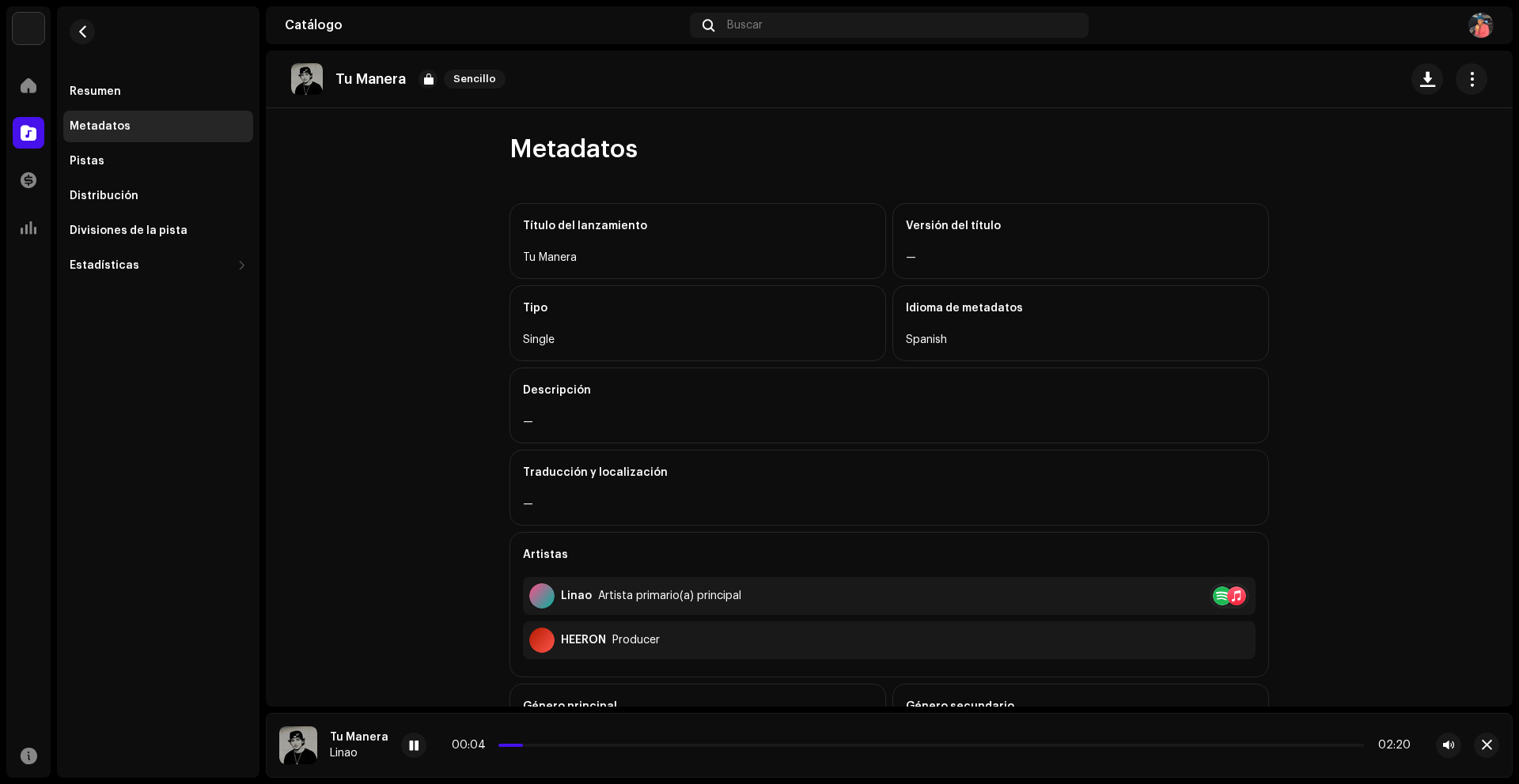
click at [304, 81] on img at bounding box center [306, 78] width 31 height 31
click at [305, 80] on img at bounding box center [306, 78] width 31 height 31
click at [131, 85] on div "Resumen" at bounding box center [158, 92] width 177 height 13
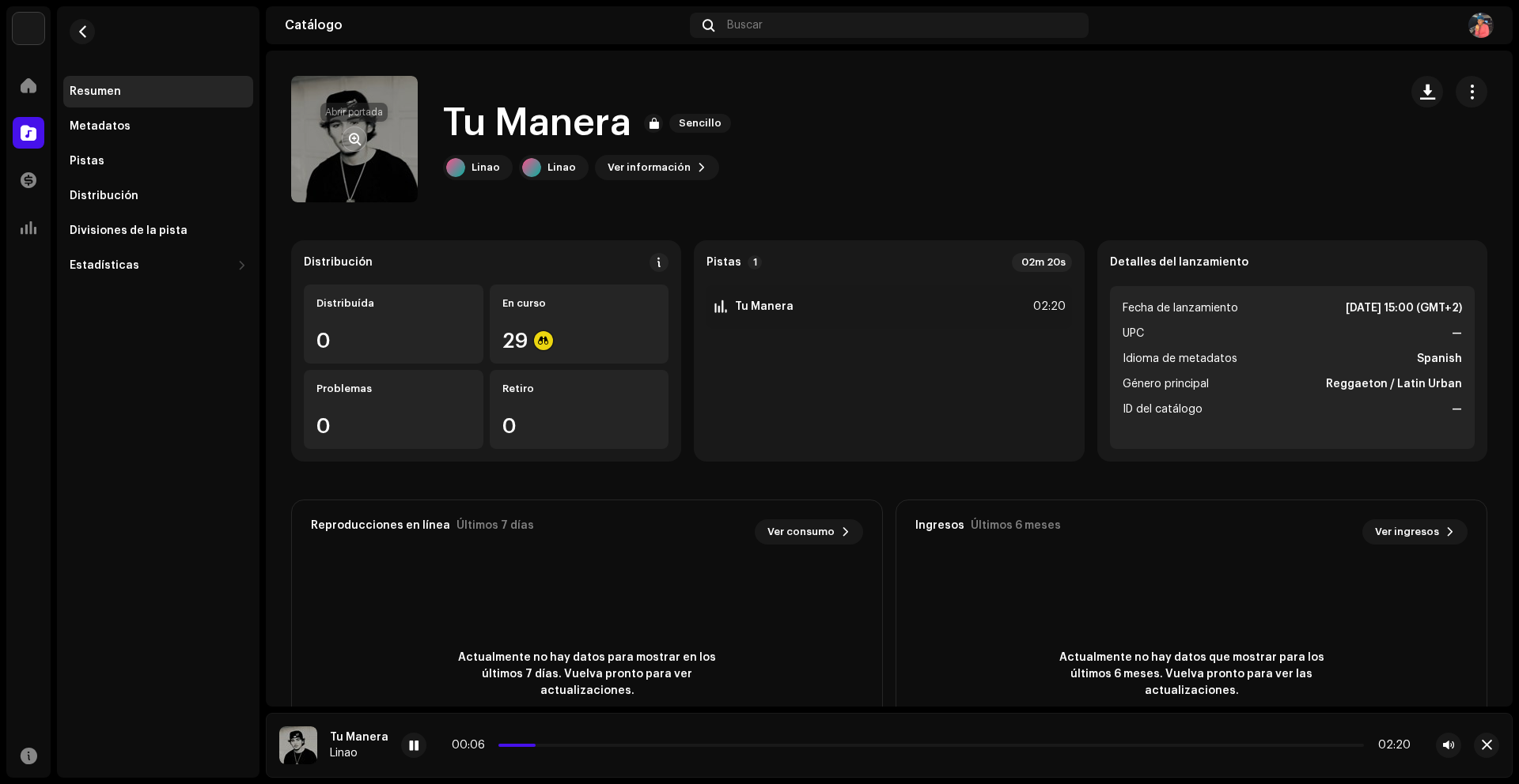
click at [358, 137] on span "button" at bounding box center [355, 139] width 12 height 13
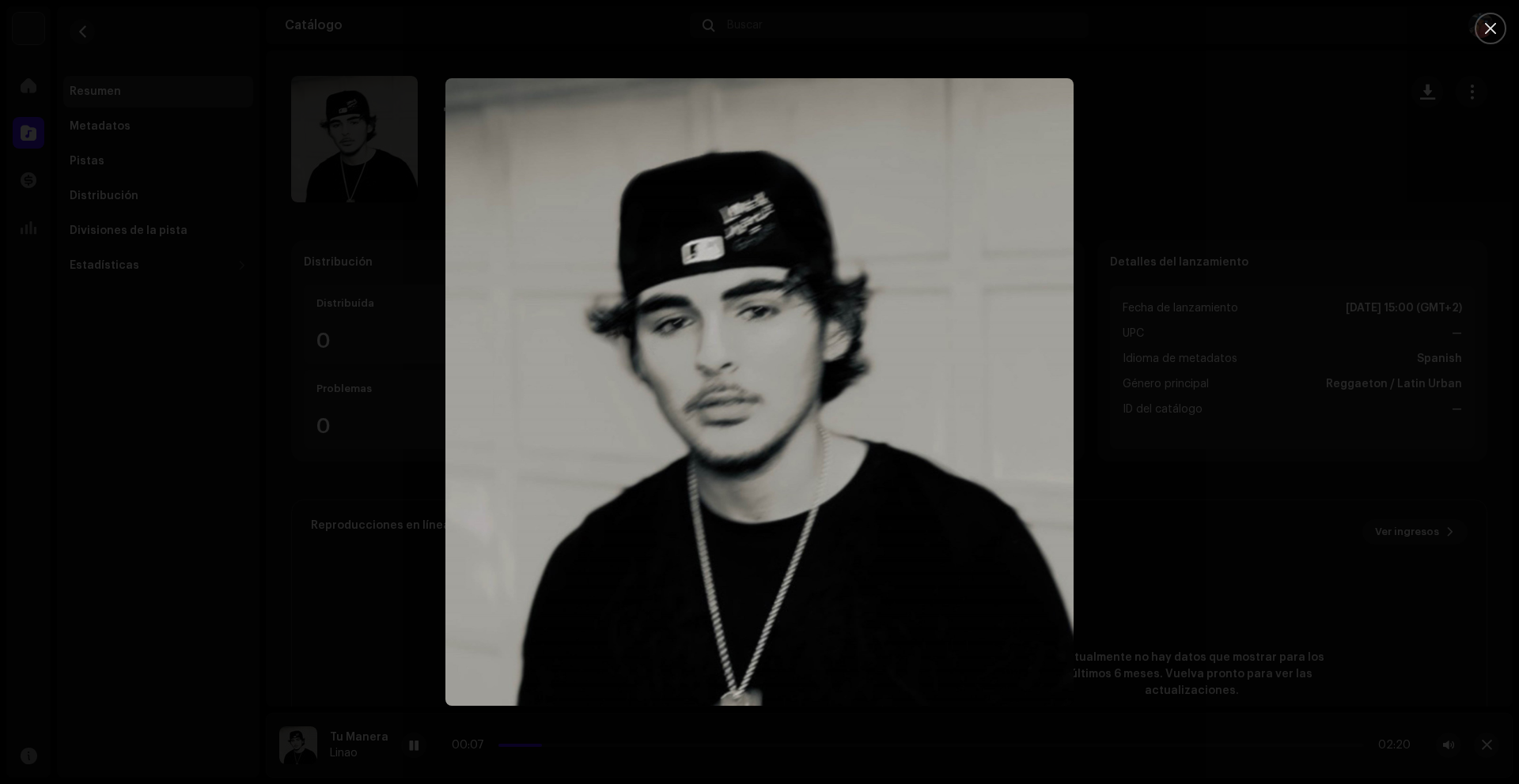
click at [321, 336] on div at bounding box center [760, 392] width 1519 height 784
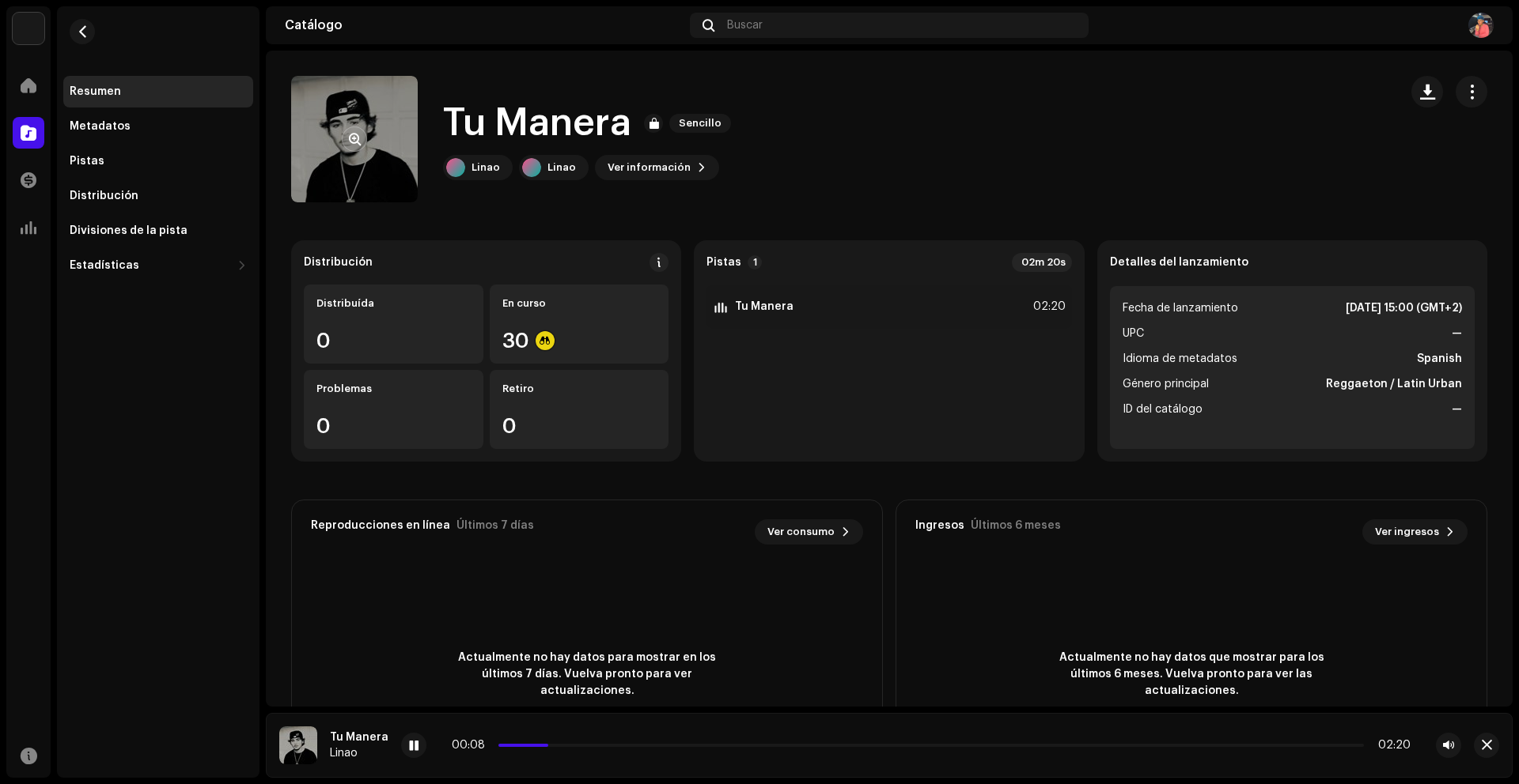
click at [356, 143] on span "button" at bounding box center [355, 139] width 12 height 13
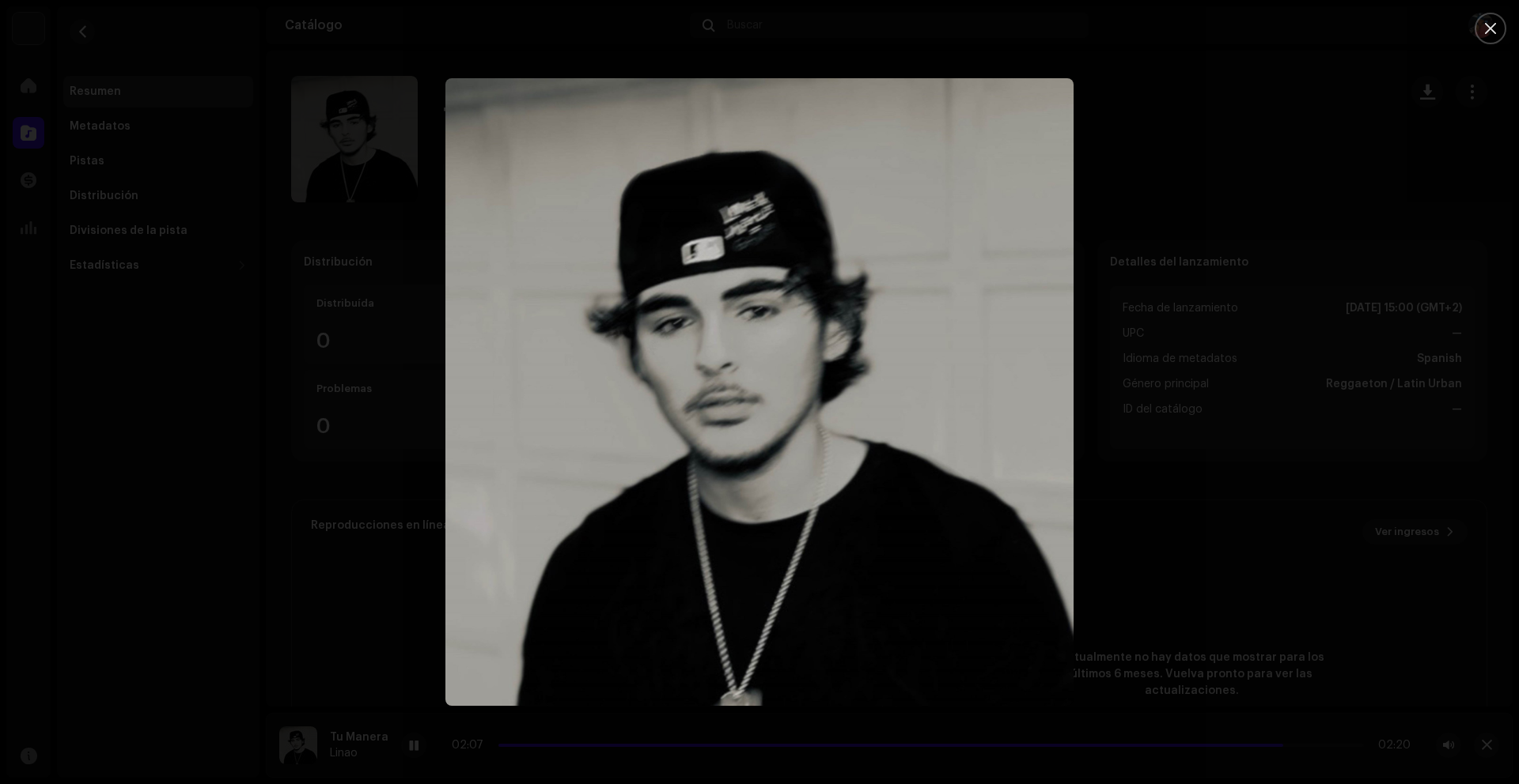
drag, startPoint x: 1352, startPoint y: 244, endPoint x: 1331, endPoint y: 253, distance: 22.8
click at [1331, 253] on div at bounding box center [760, 392] width 1519 height 784
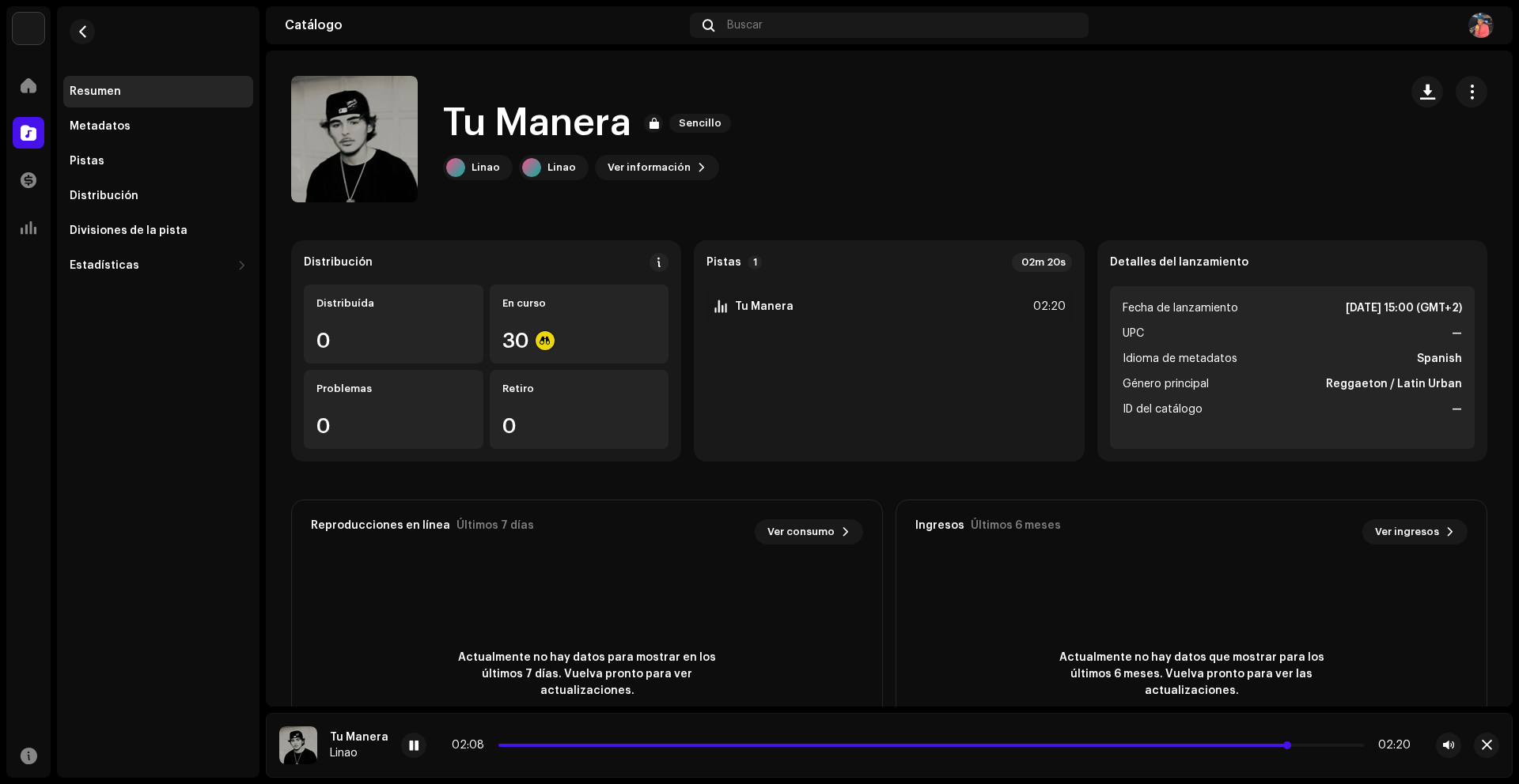
click at [550, 746] on div "02:08 02:20" at bounding box center [930, 745] width 959 height 13
drag, startPoint x: 547, startPoint y: 745, endPoint x: 402, endPoint y: 744, distance: 145.0
click at [403, 744] on div "02:09 02:20" at bounding box center [930, 745] width 1060 height 25
click at [507, 745] on span at bounding box center [900, 745] width 804 height 3
drag, startPoint x: 511, startPoint y: 745, endPoint x: 475, endPoint y: 744, distance: 36.0
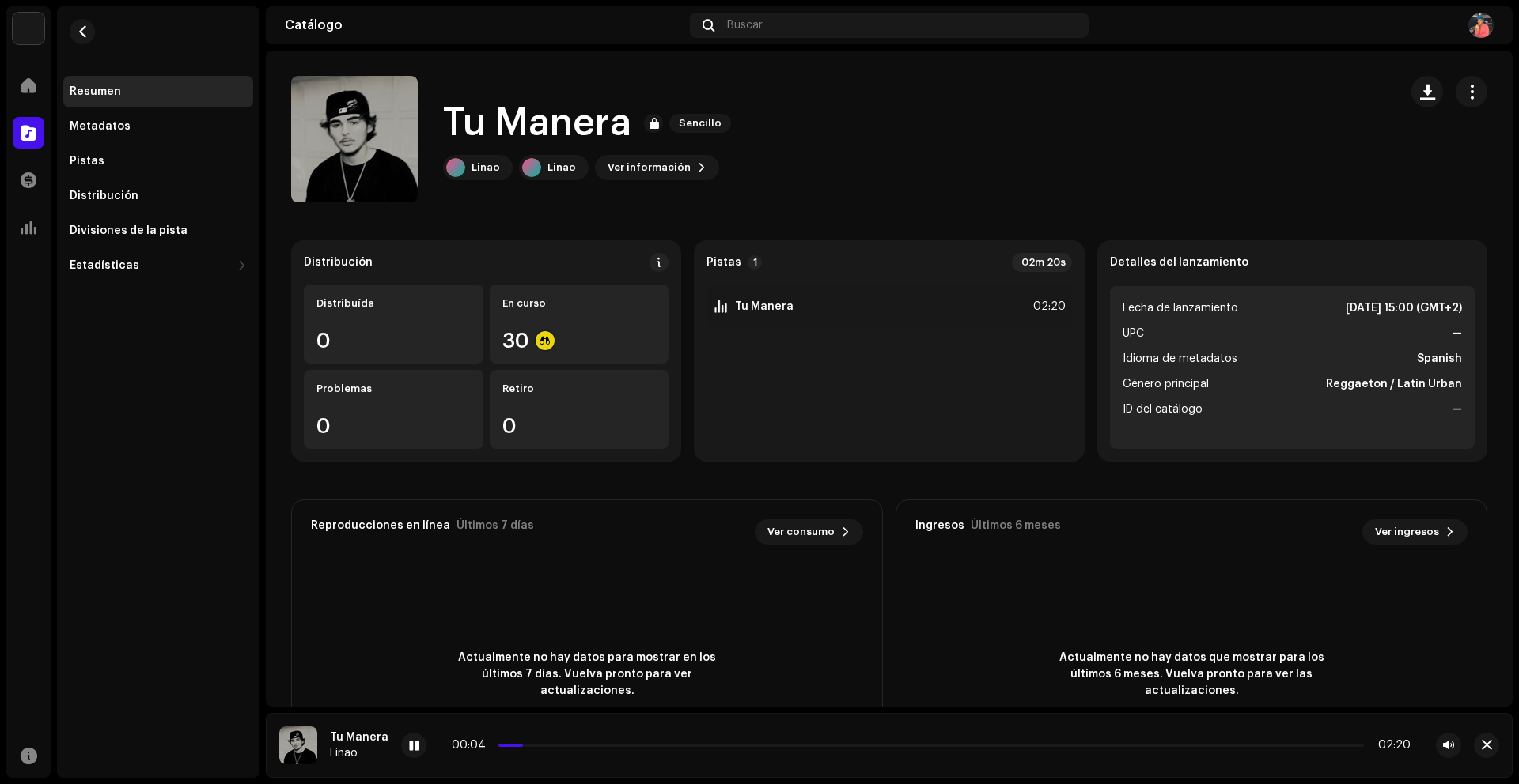
click at [476, 744] on div "00:04 02:20" at bounding box center [930, 745] width 959 height 13
click at [498, 745] on span at bounding box center [517, 745] width 37 height 3
click at [342, 146] on div at bounding box center [354, 139] width 25 height 25
click at [349, 141] on span "button" at bounding box center [355, 139] width 12 height 13
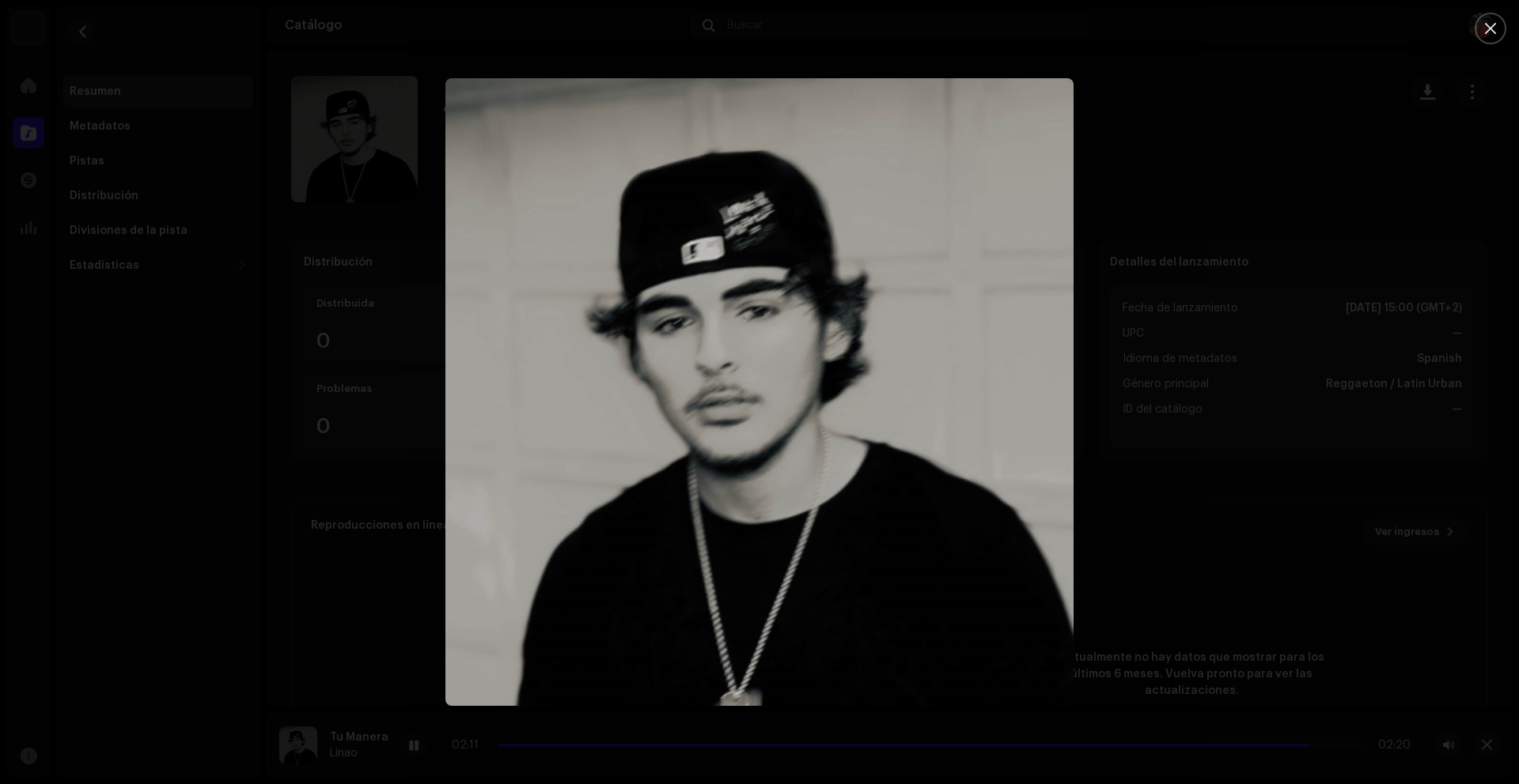
click at [1101, 251] on div at bounding box center [760, 392] width 1519 height 784
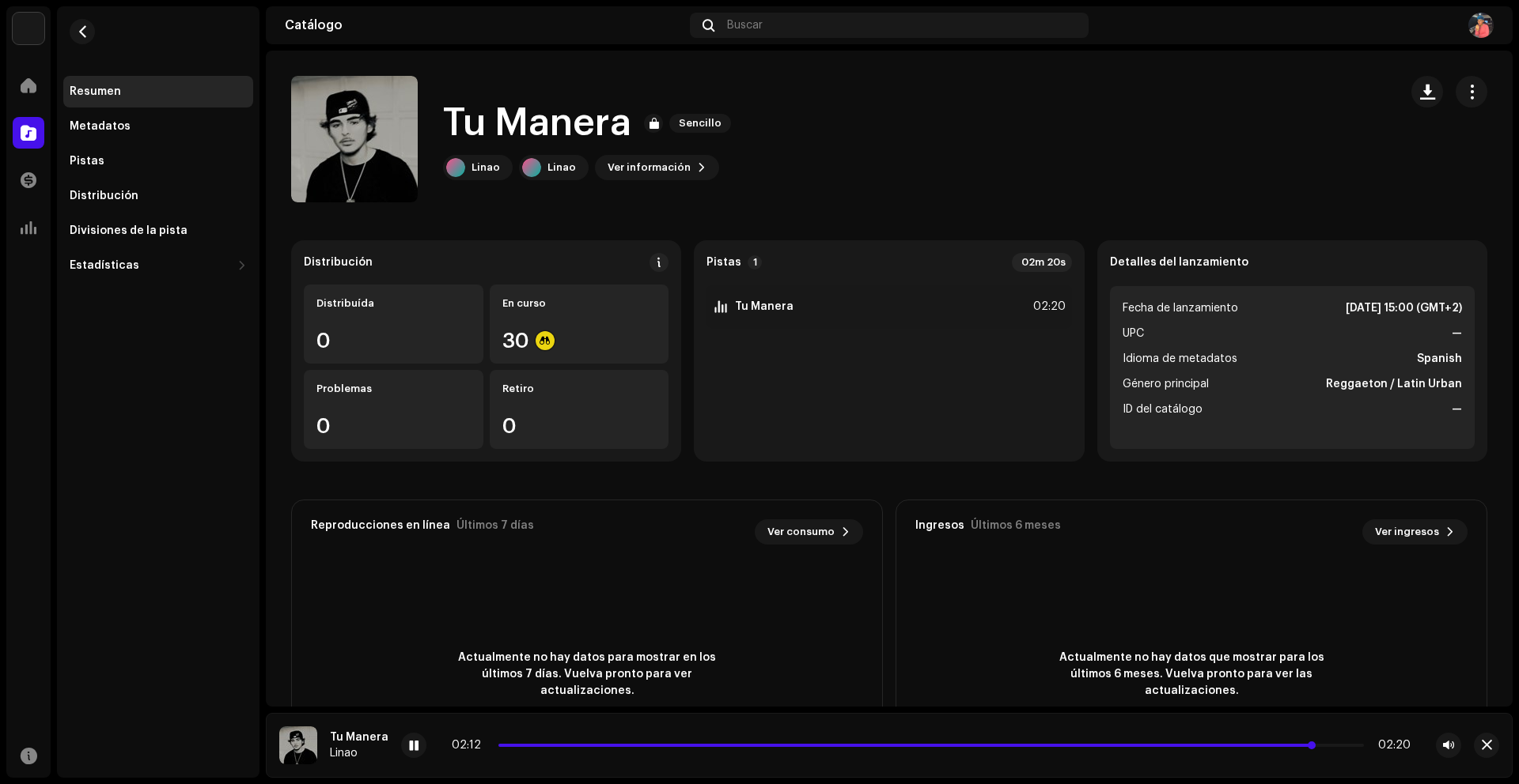
click at [802, 745] on span at bounding box center [906, 745] width 816 height 3
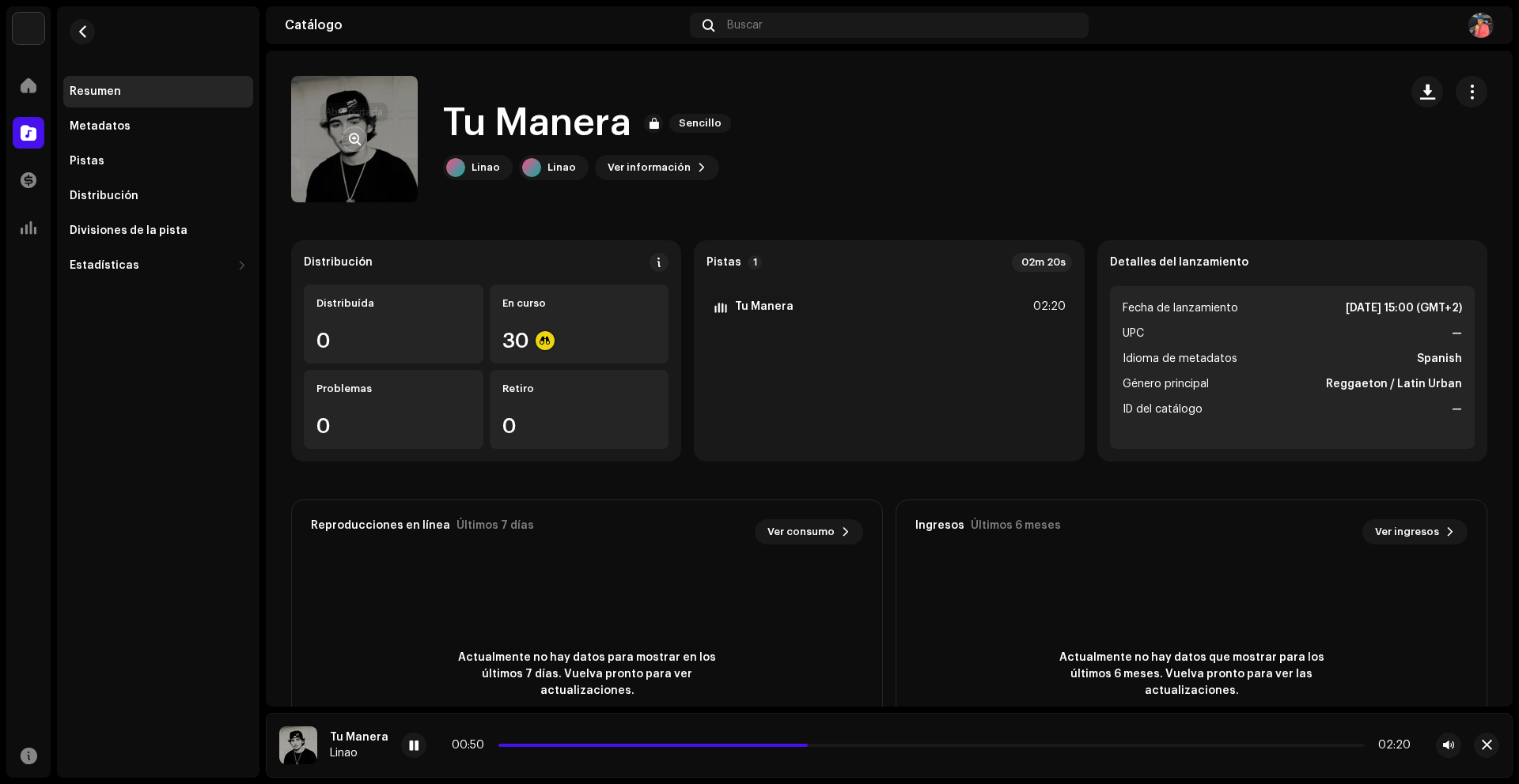
click at [366, 139] on button "button" at bounding box center [354, 139] width 25 height 25
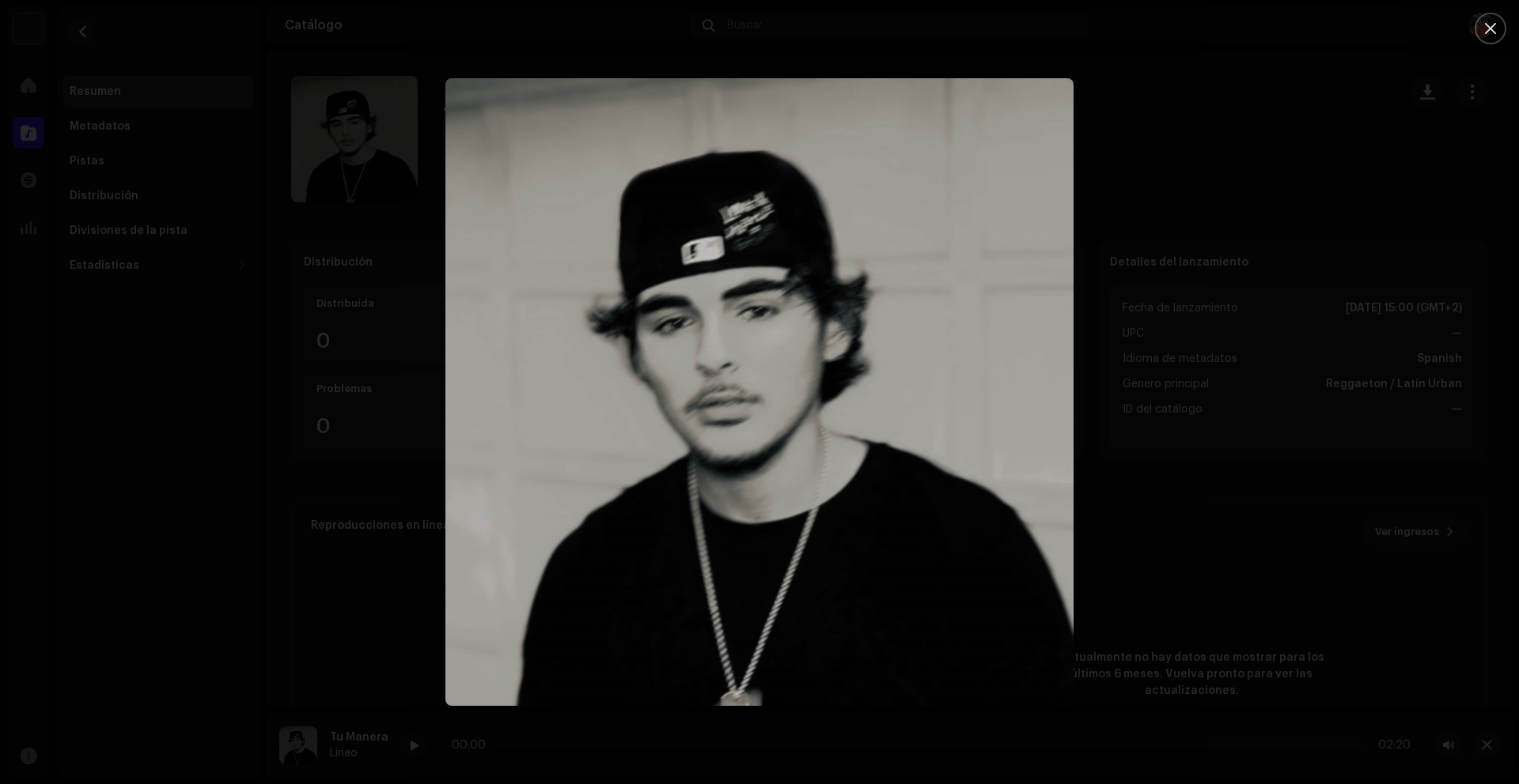
click at [253, 248] on div at bounding box center [760, 392] width 1519 height 784
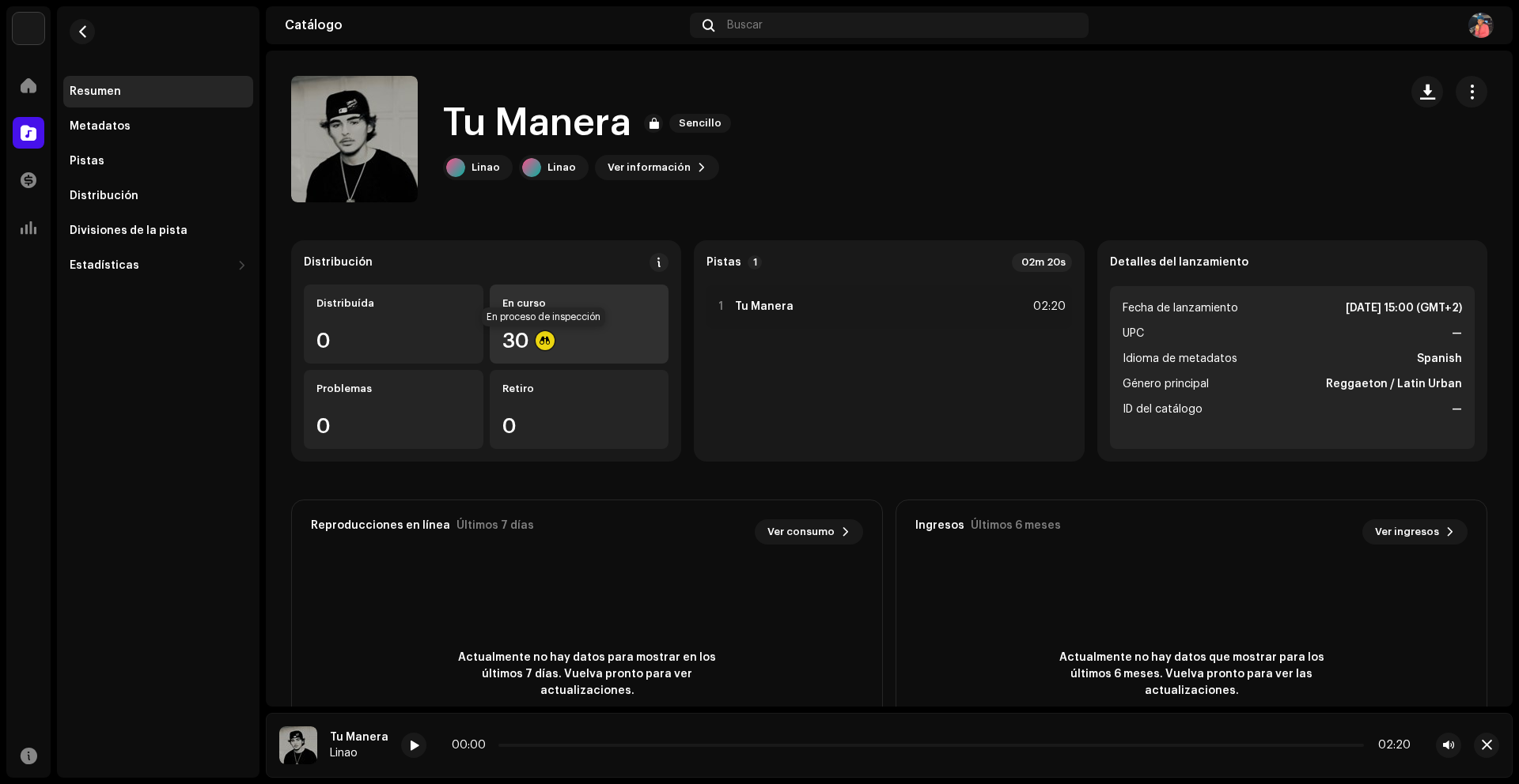
click at [543, 343] on div at bounding box center [545, 341] width 19 height 19
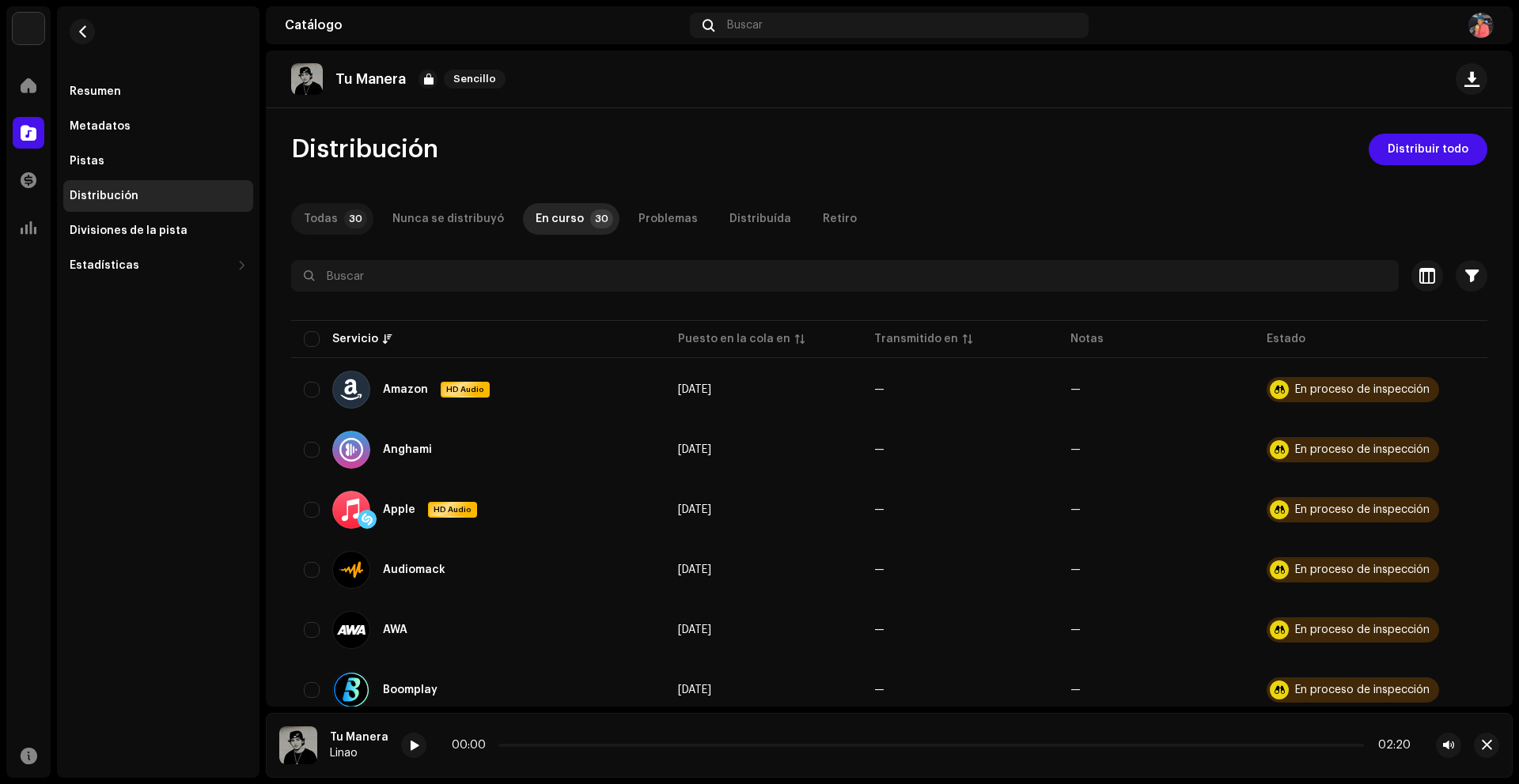
click at [344, 223] on p-badge "30" at bounding box center [356, 219] width 23 height 19
click at [558, 222] on div "En curso" at bounding box center [560, 218] width 48 height 31
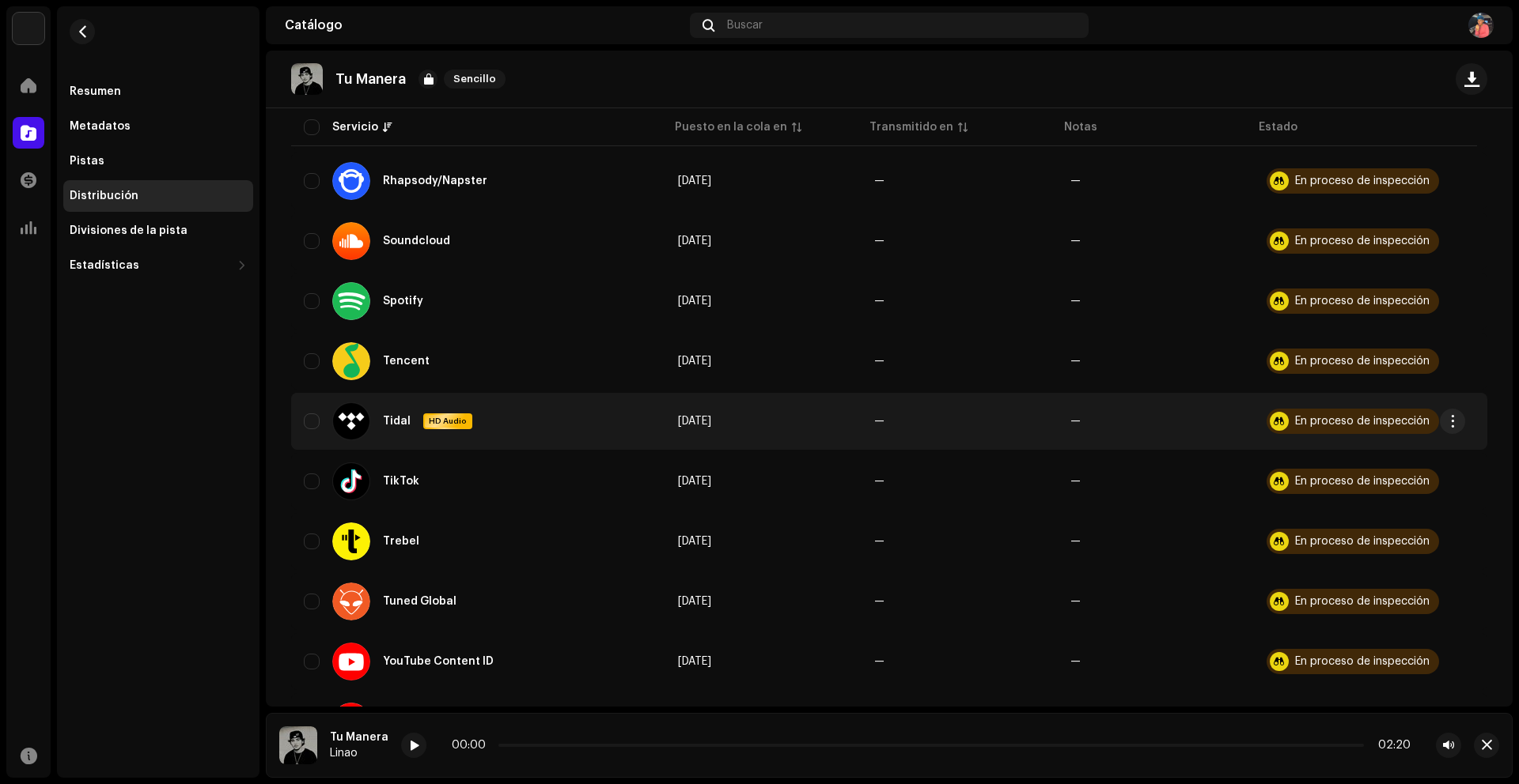
scroll to position [1499, 0]
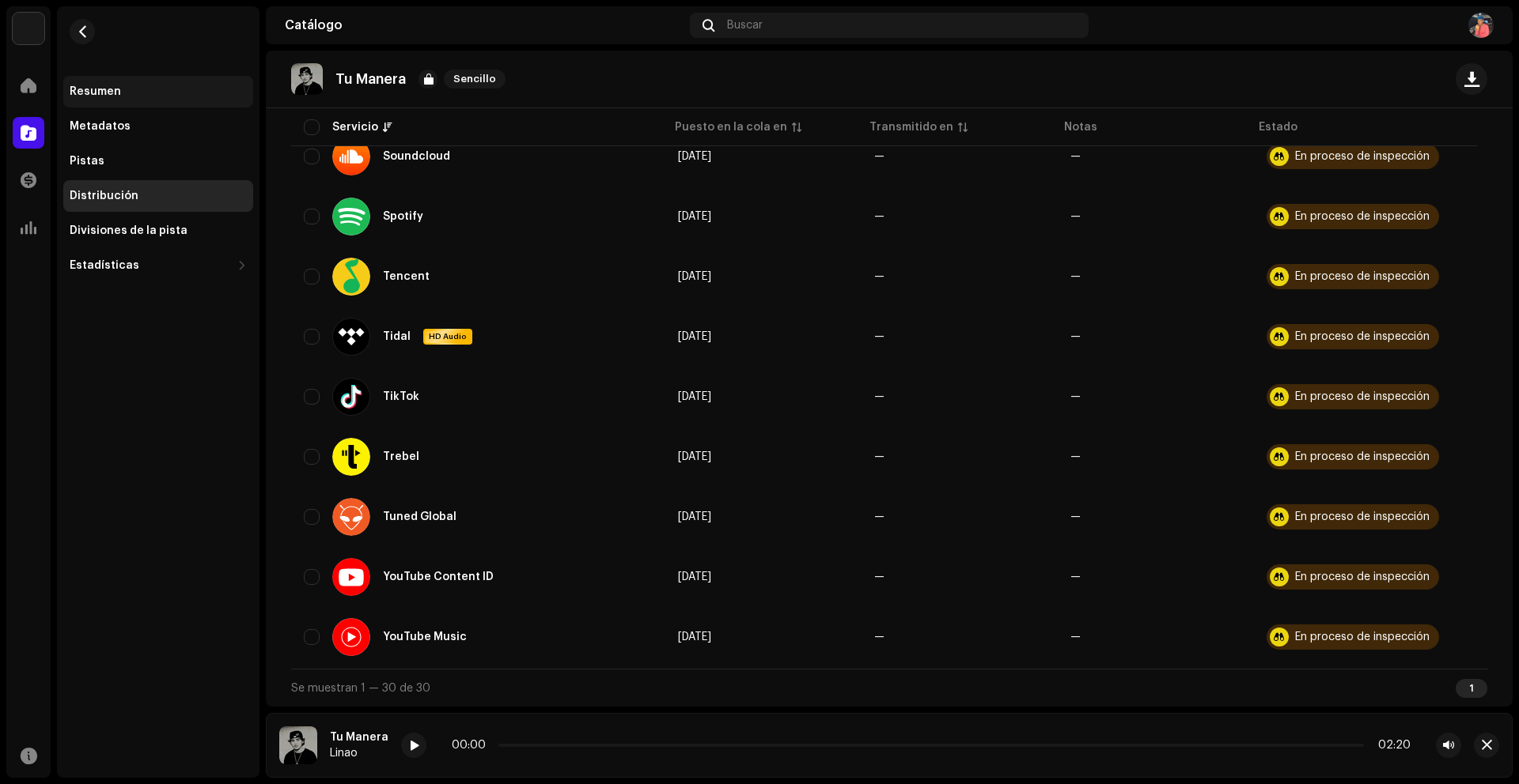
click at [127, 100] on div "Resumen" at bounding box center [157, 91] width 189 height 31
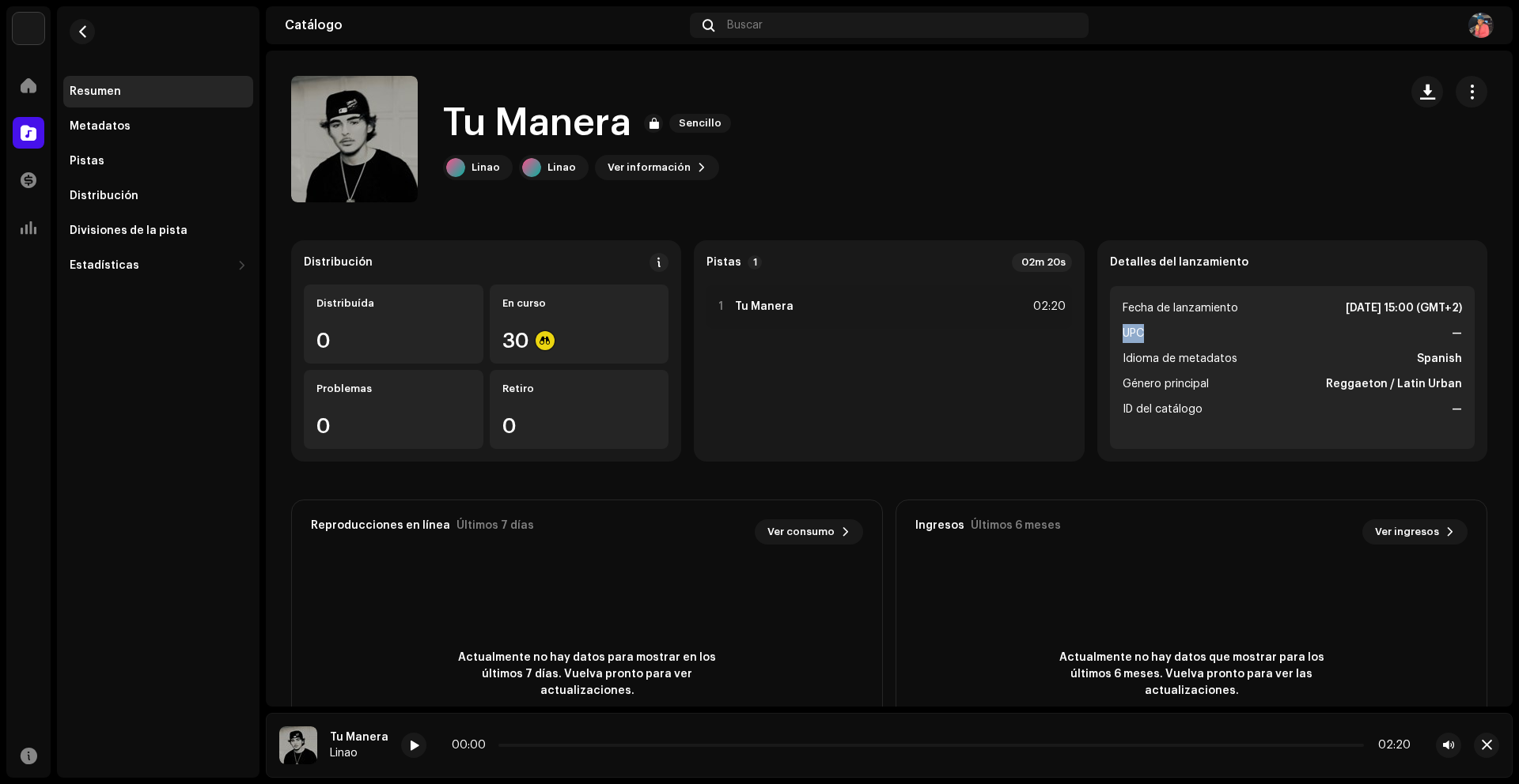
drag, startPoint x: 1116, startPoint y: 332, endPoint x: 1209, endPoint y: 331, distance: 93.0
click at [1158, 335] on li "UPC —" at bounding box center [1292, 334] width 339 height 19
click at [1451, 326] on strong "—" at bounding box center [1456, 334] width 10 height 19
click at [1451, 329] on strong "—" at bounding box center [1456, 334] width 10 height 19
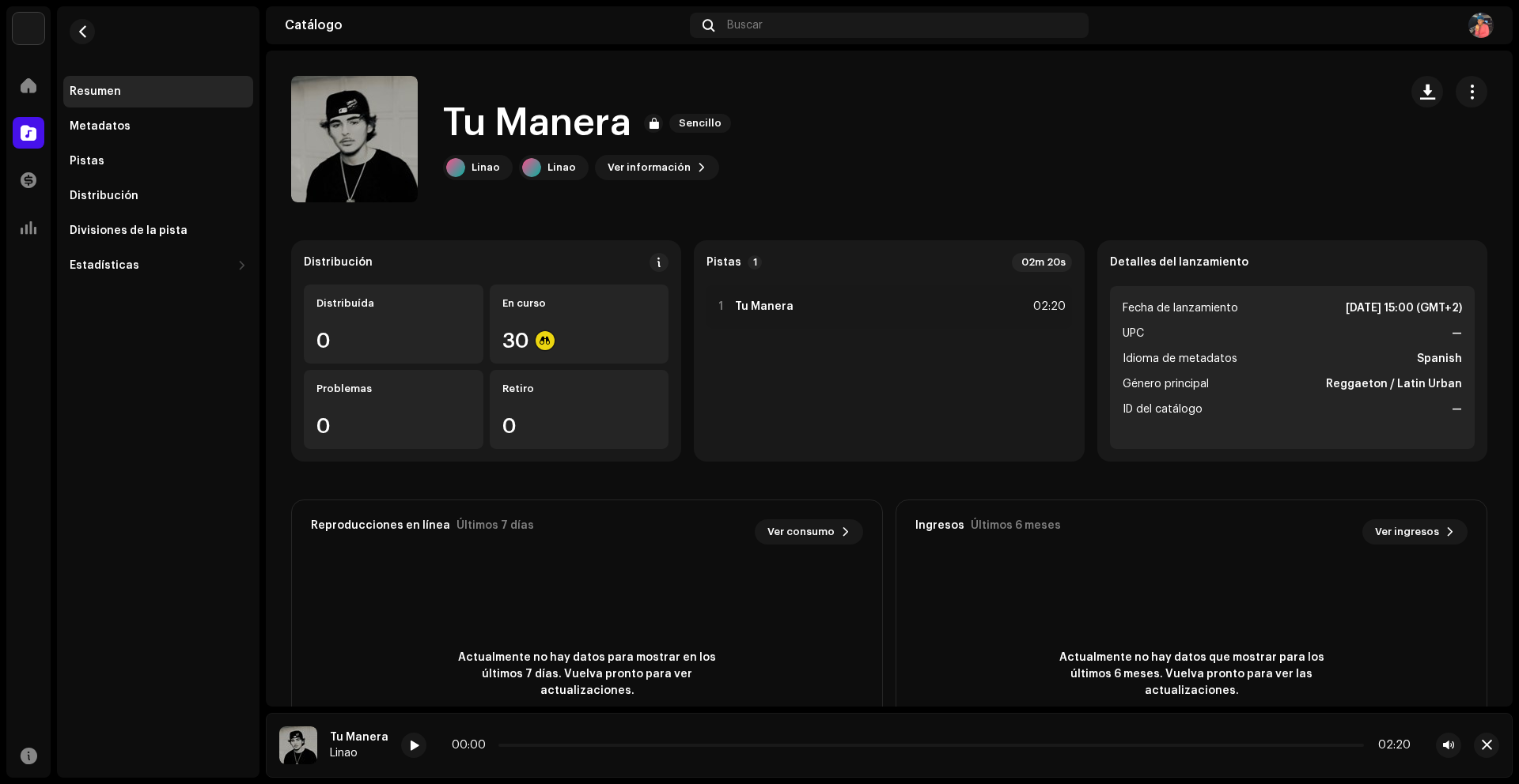
click at [1451, 330] on strong "—" at bounding box center [1456, 334] width 10 height 19
